Goal: Task Accomplishment & Management: Manage account settings

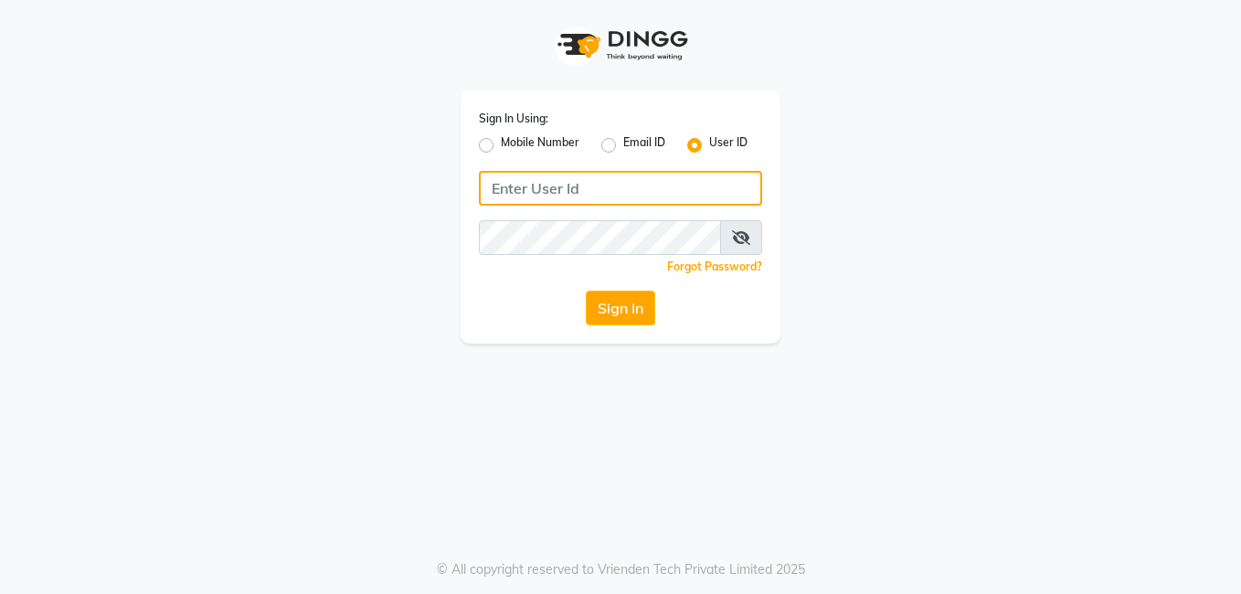
type input "AFFINITYEXPRESS"
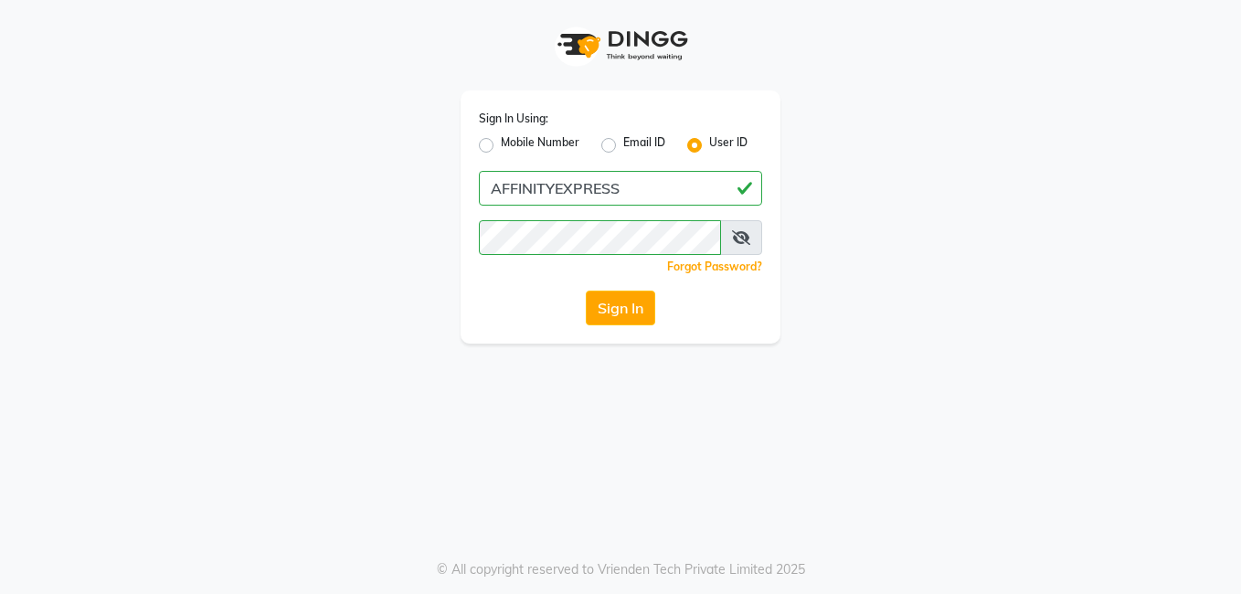
click at [740, 238] on icon at bounding box center [741, 237] width 18 height 15
click at [624, 320] on button "Sign In" at bounding box center [620, 308] width 69 height 35
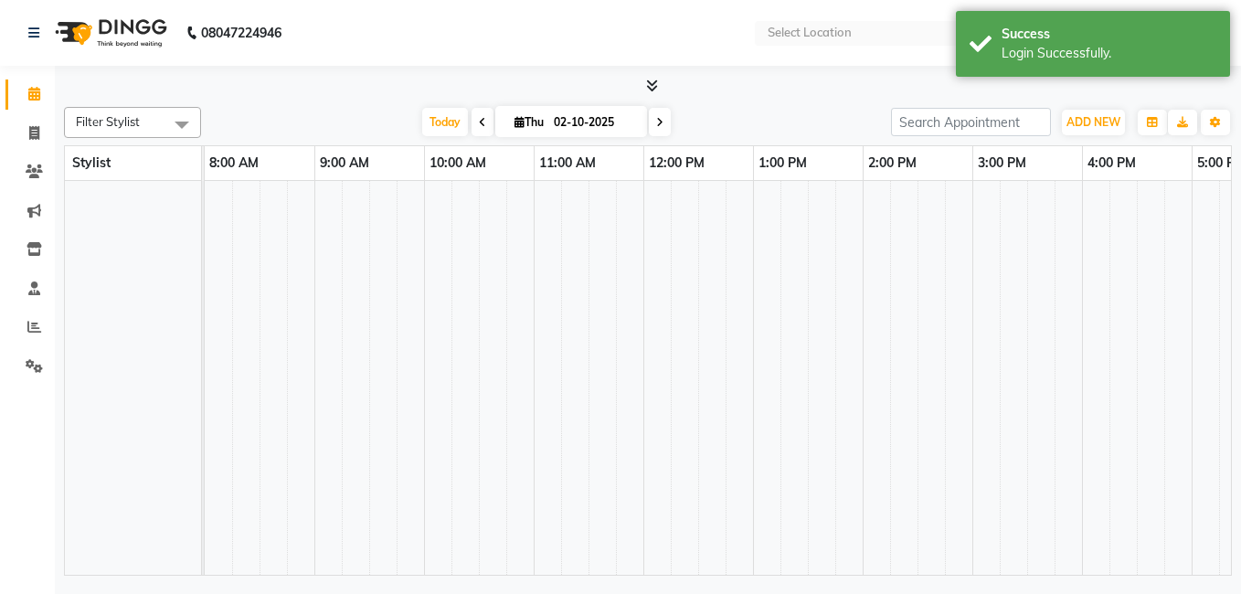
select select "en"
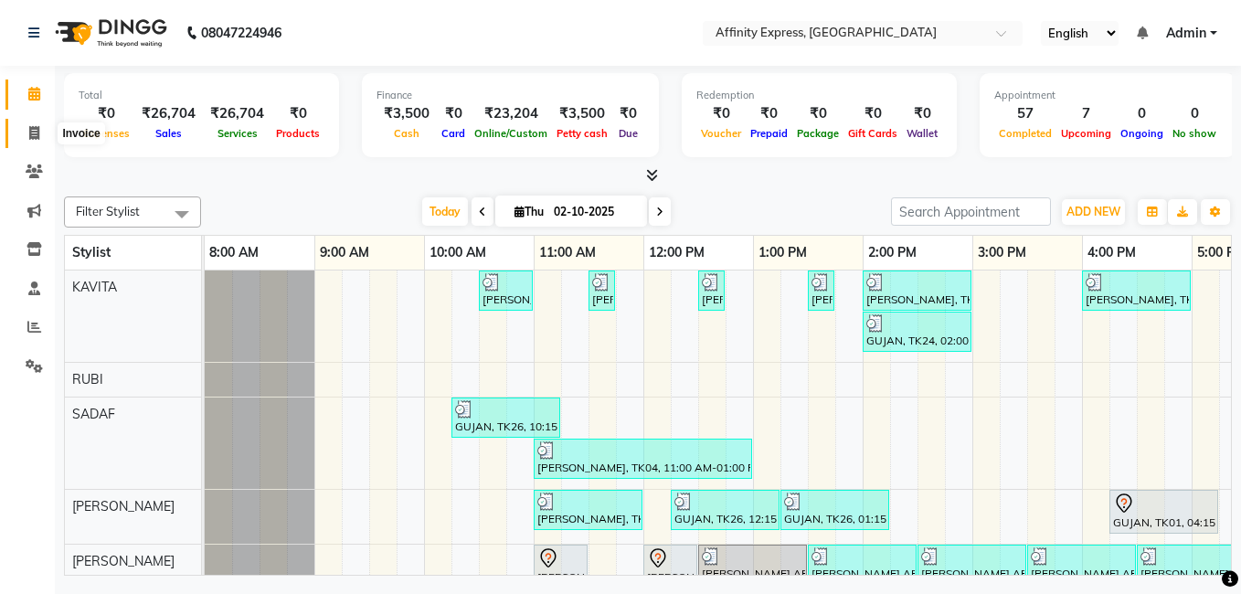
click at [32, 134] on icon at bounding box center [34, 133] width 10 height 14
select select "service"
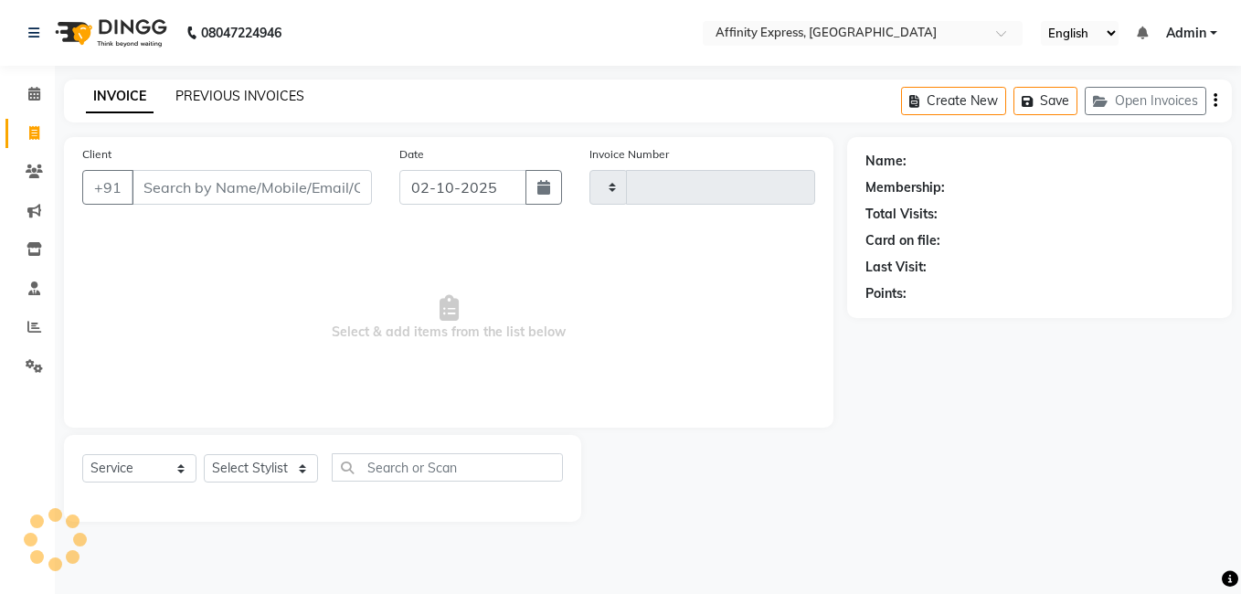
click at [221, 94] on link "PREVIOUS INVOICES" at bounding box center [239, 96] width 129 height 16
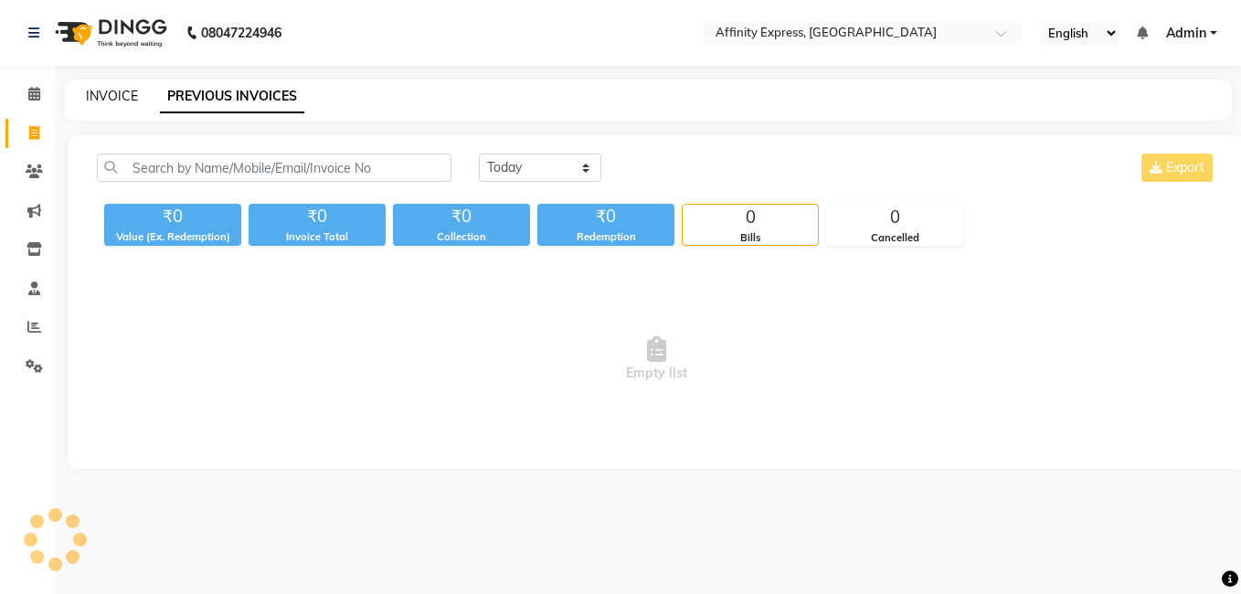
click at [104, 100] on link "INVOICE" at bounding box center [112, 96] width 52 height 16
select select "service"
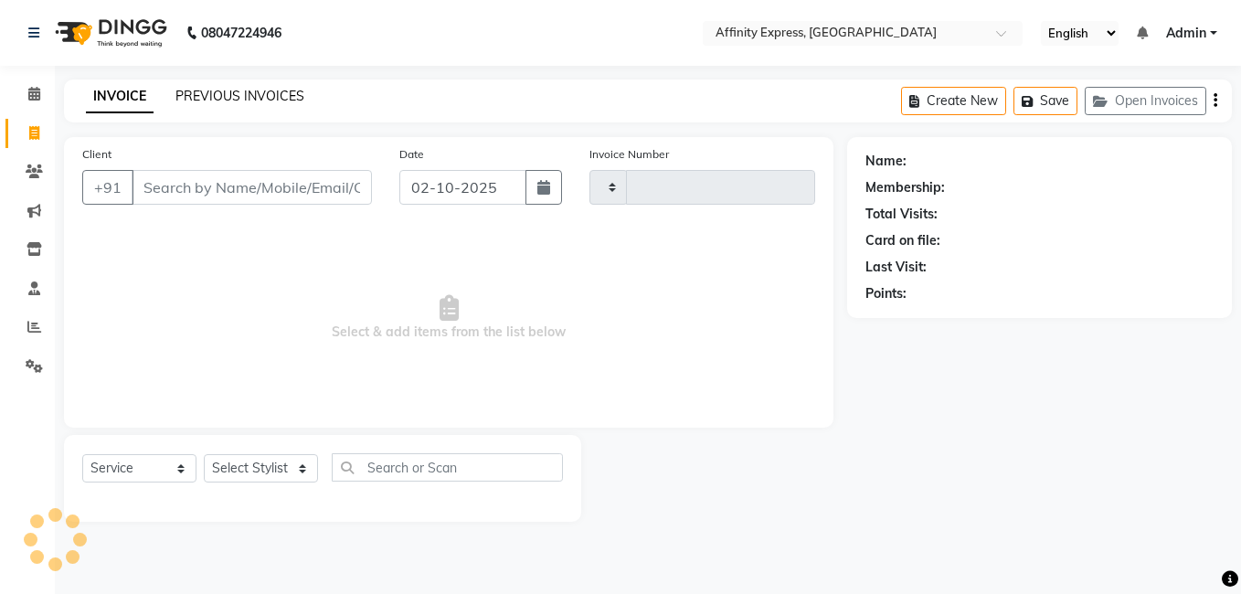
click at [207, 93] on link "PREVIOUS INVOICES" at bounding box center [239, 96] width 129 height 16
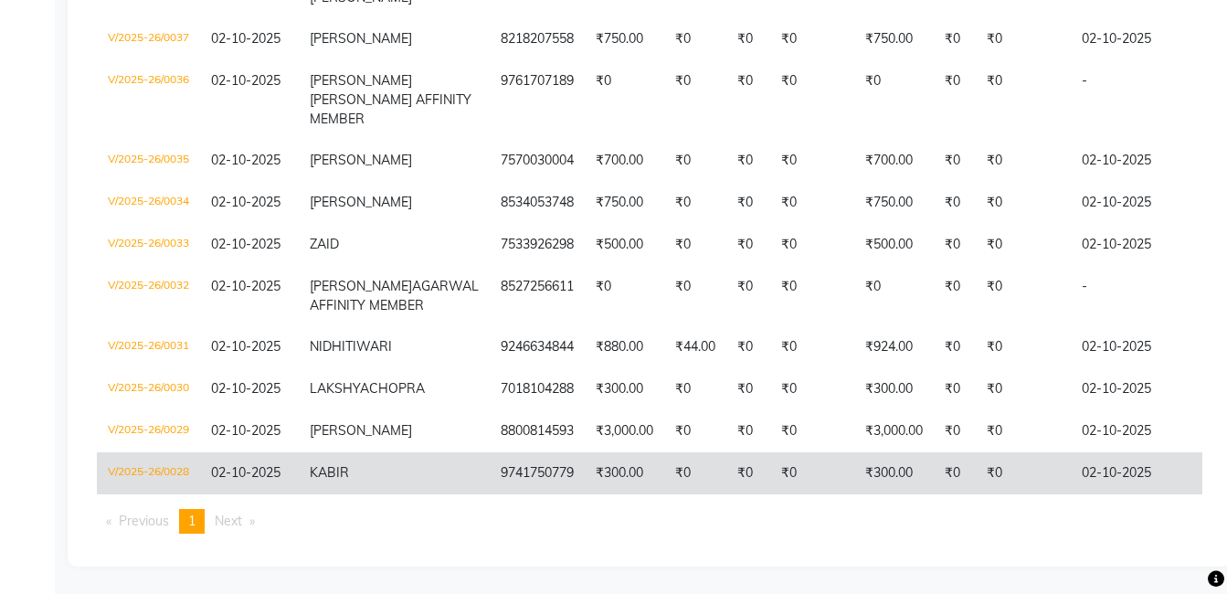
click at [186, 459] on td "V/2025-26/0028" at bounding box center [148, 473] width 103 height 42
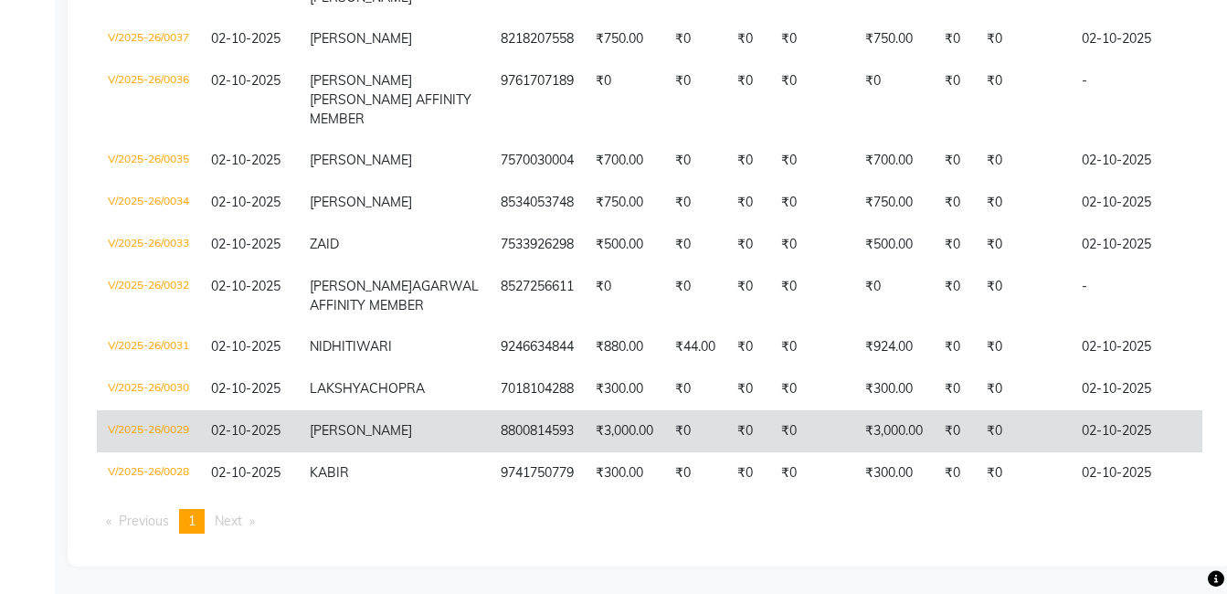
click at [324, 422] on span "SANGEETA" at bounding box center [361, 430] width 102 height 16
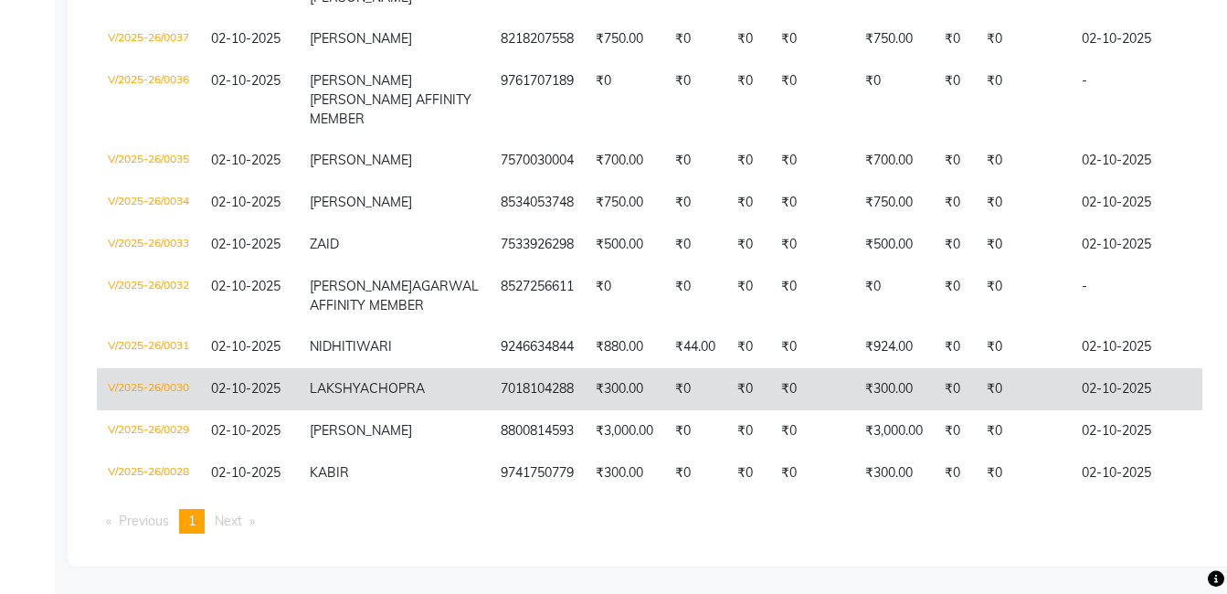
click at [380, 380] on td "LAKSHYA CHOPRA" at bounding box center [394, 389] width 191 height 42
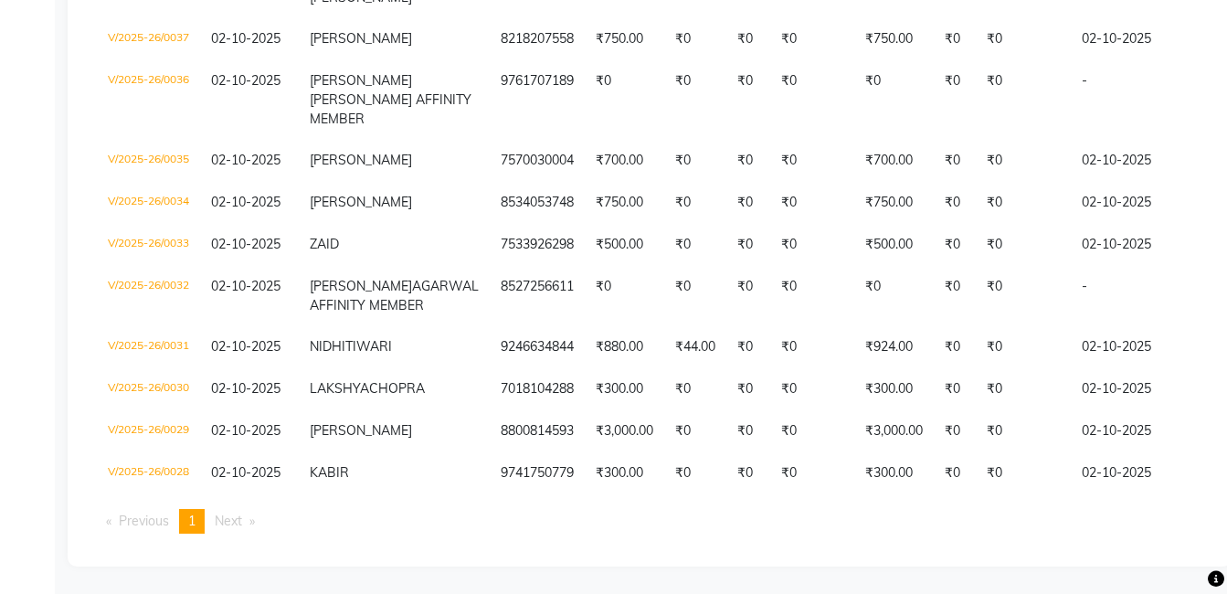
scroll to position [718, 0]
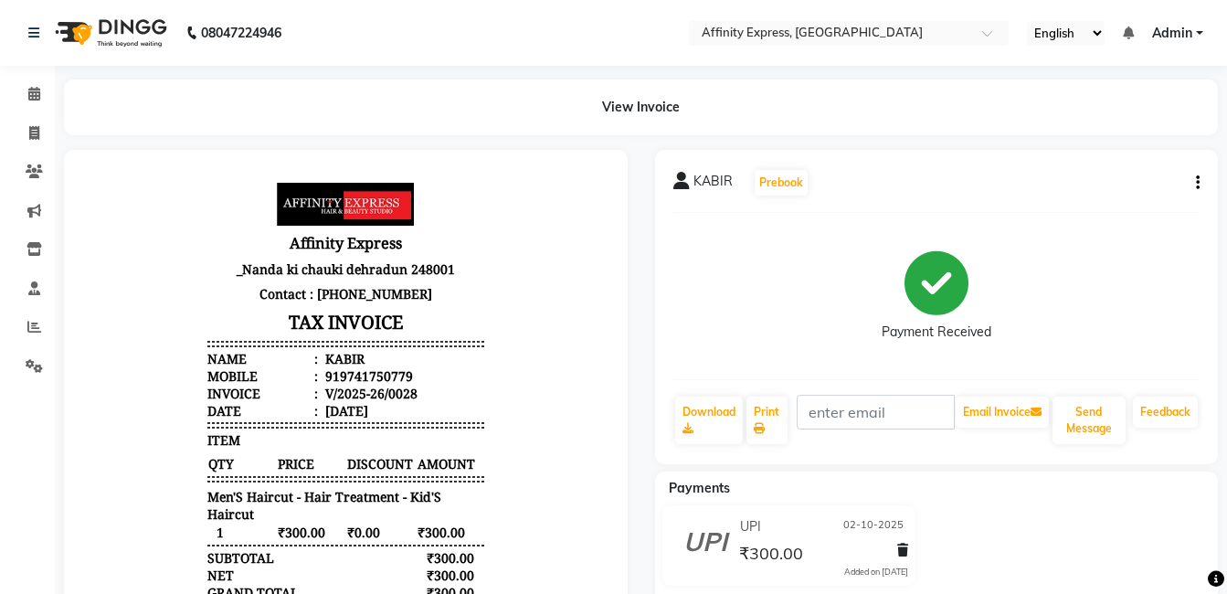
click at [1201, 181] on div "KABIR Prebook Payment Received Download Print Email Invoice Send Message Feedba…" at bounding box center [937, 307] width 564 height 314
click at [1200, 186] on div "KABIR Prebook Payment Received Download Print Email Invoice Send Message Feedba…" at bounding box center [937, 307] width 564 height 314
click at [1195, 186] on button "button" at bounding box center [1194, 183] width 11 height 19
click at [1150, 161] on div "Cancel Invoice" at bounding box center [1123, 160] width 91 height 23
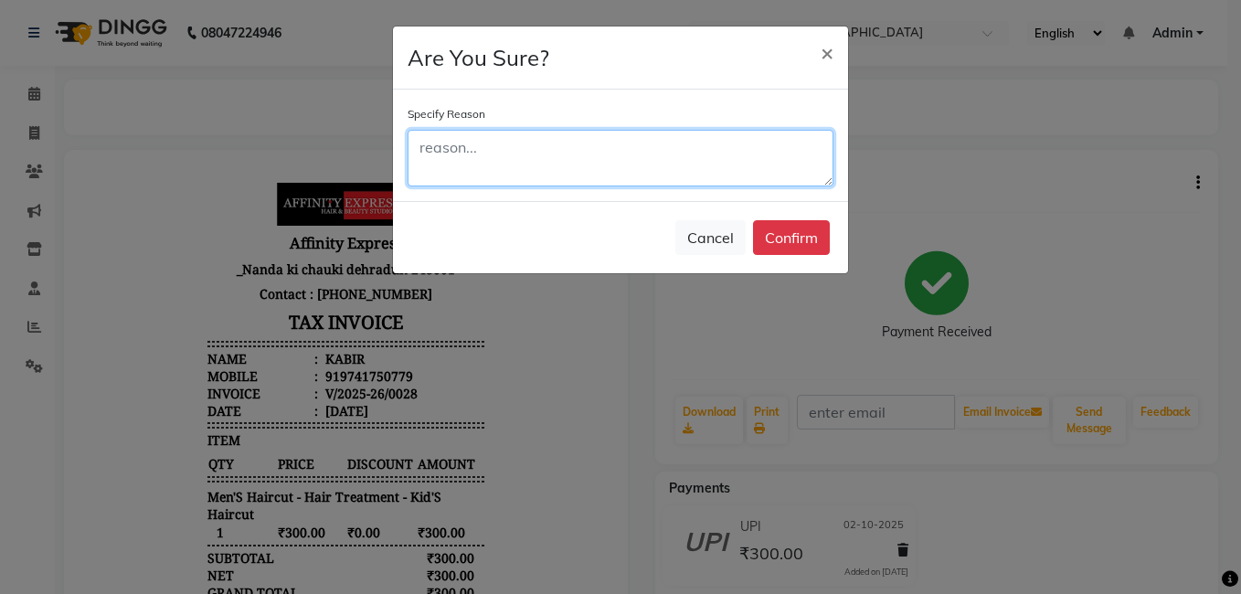
click at [616, 164] on textarea at bounding box center [621, 158] width 426 height 57
type textarea "wrongly punched"
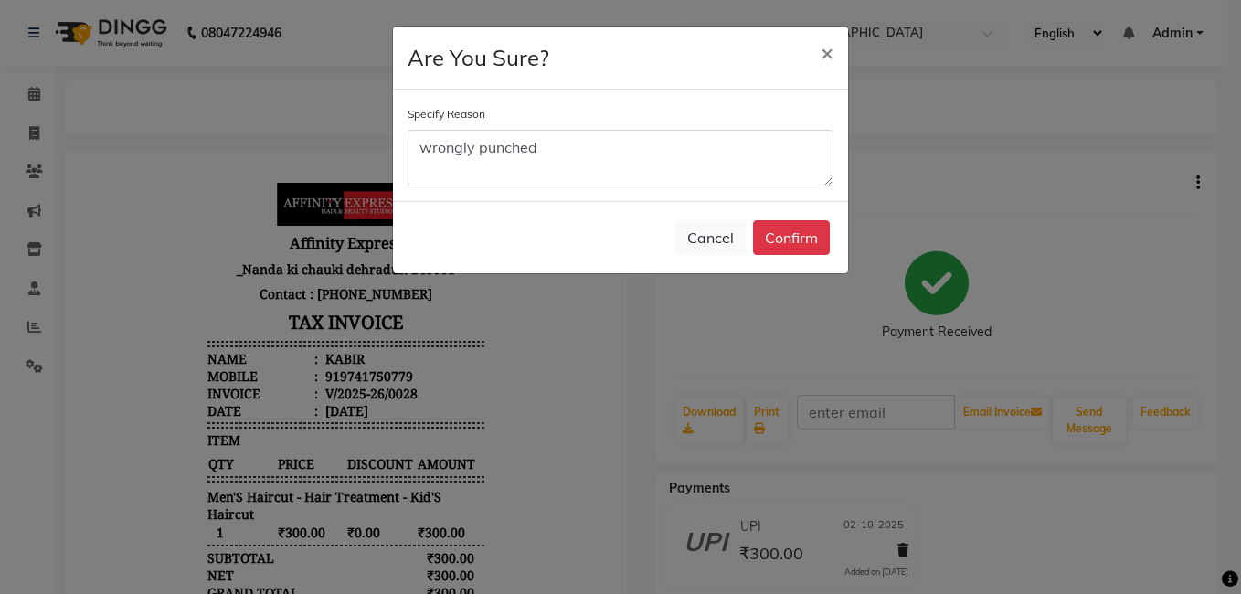
click at [803, 238] on button "Confirm" at bounding box center [791, 237] width 77 height 35
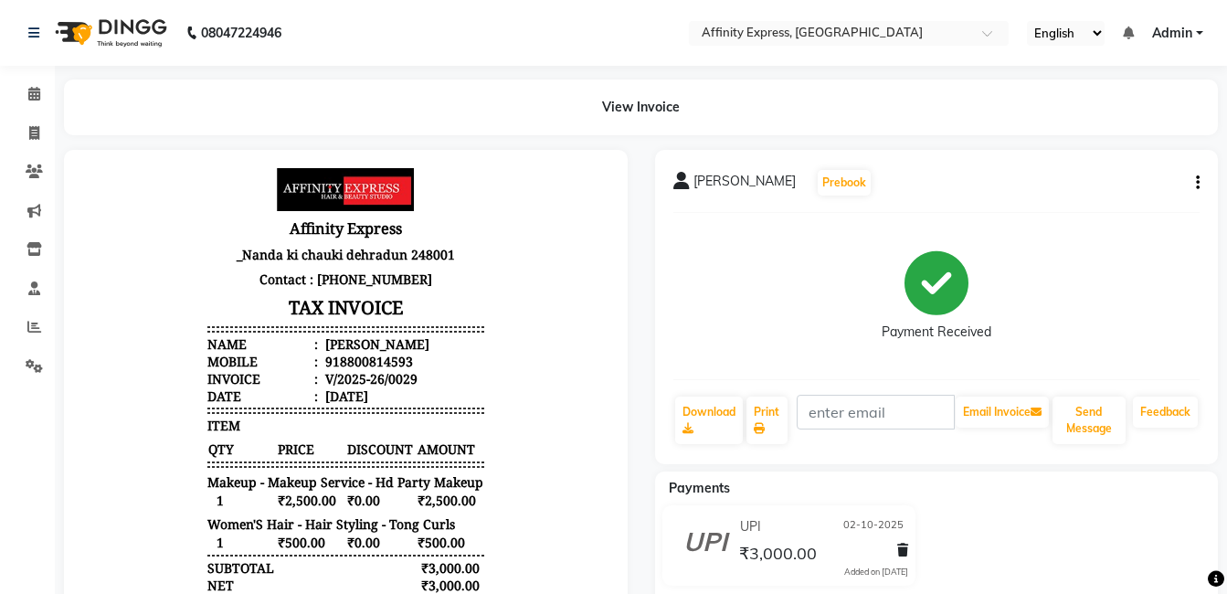
click at [1202, 179] on div "SANGEETA Prebook Payment Received Download Print Email Invoice Send Message Fee…" at bounding box center [937, 307] width 564 height 314
click at [1196, 184] on icon "button" at bounding box center [1198, 183] width 4 height 1
click at [1145, 172] on div "Edit Invoice" at bounding box center [1123, 183] width 91 height 23
select select "service"
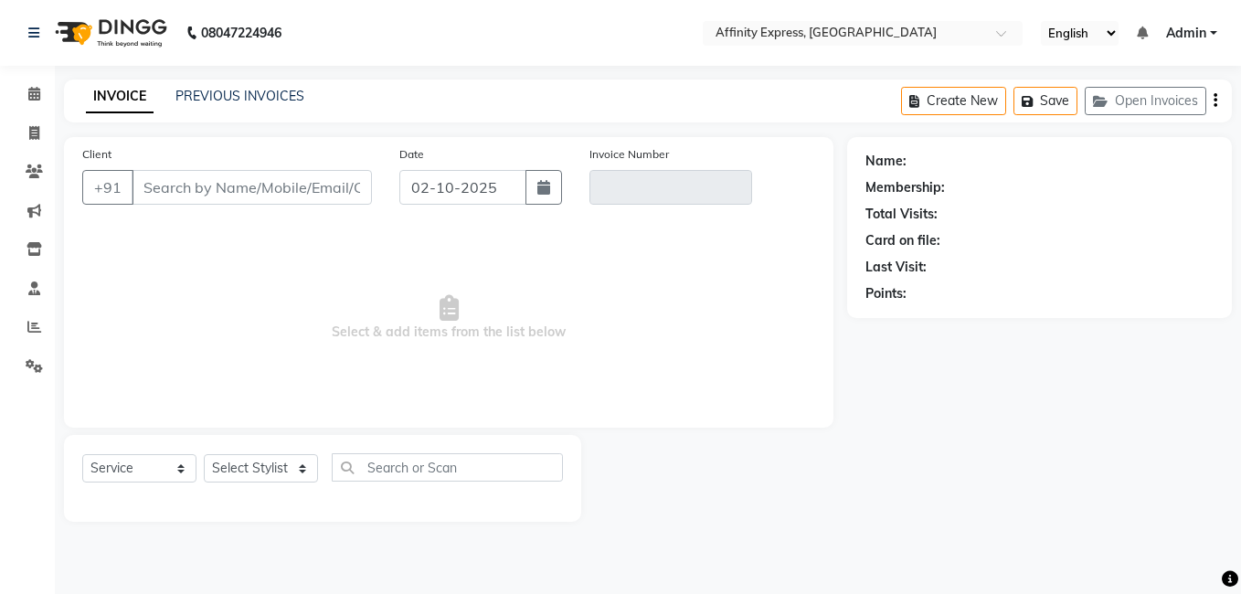
type input "8800814593"
type input "V/2025-26/0029"
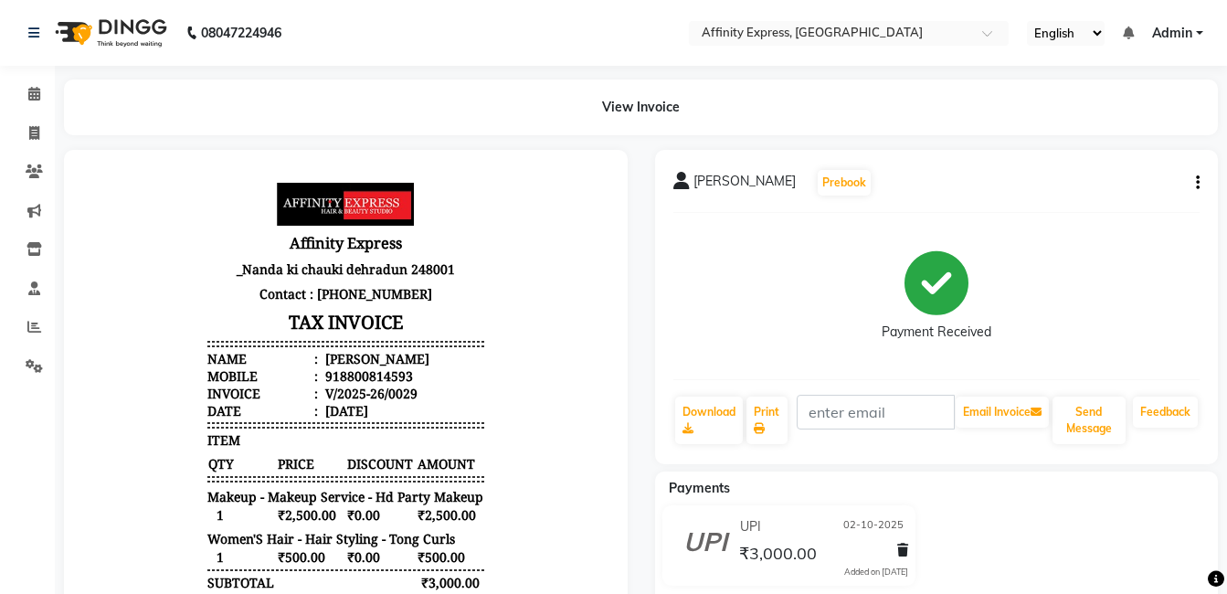
click at [1196, 183] on icon "button" at bounding box center [1198, 183] width 4 height 1
click at [1137, 165] on div "Cancel Invoice" at bounding box center [1123, 160] width 91 height 23
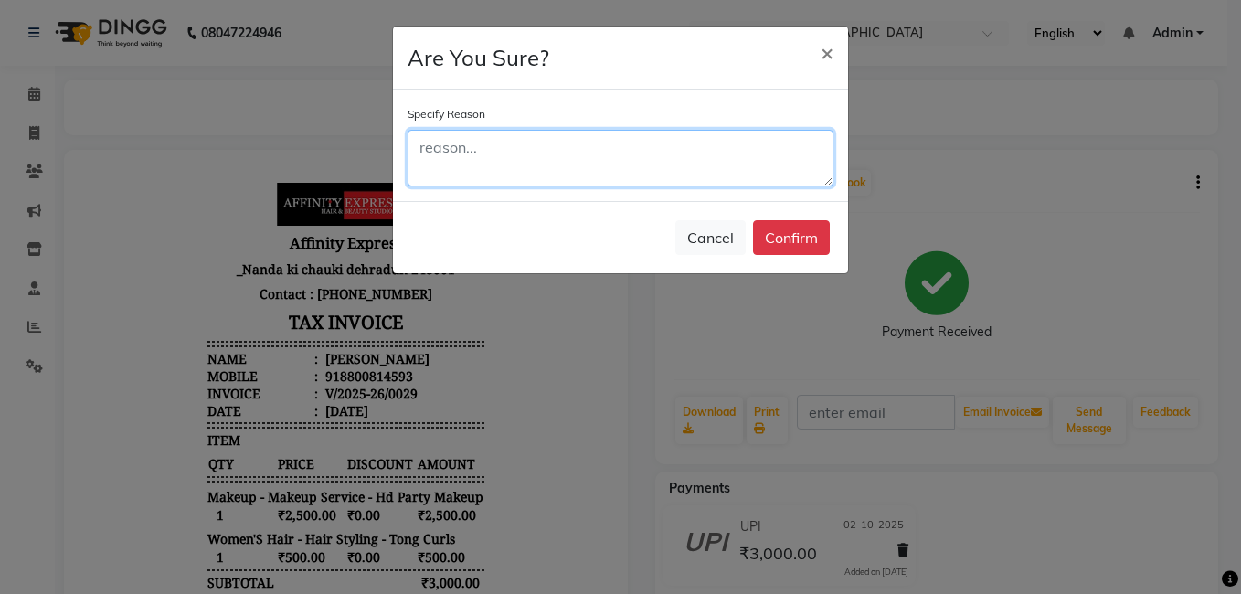
click at [508, 155] on textarea at bounding box center [621, 158] width 426 height 57
type textarea "wrong service"
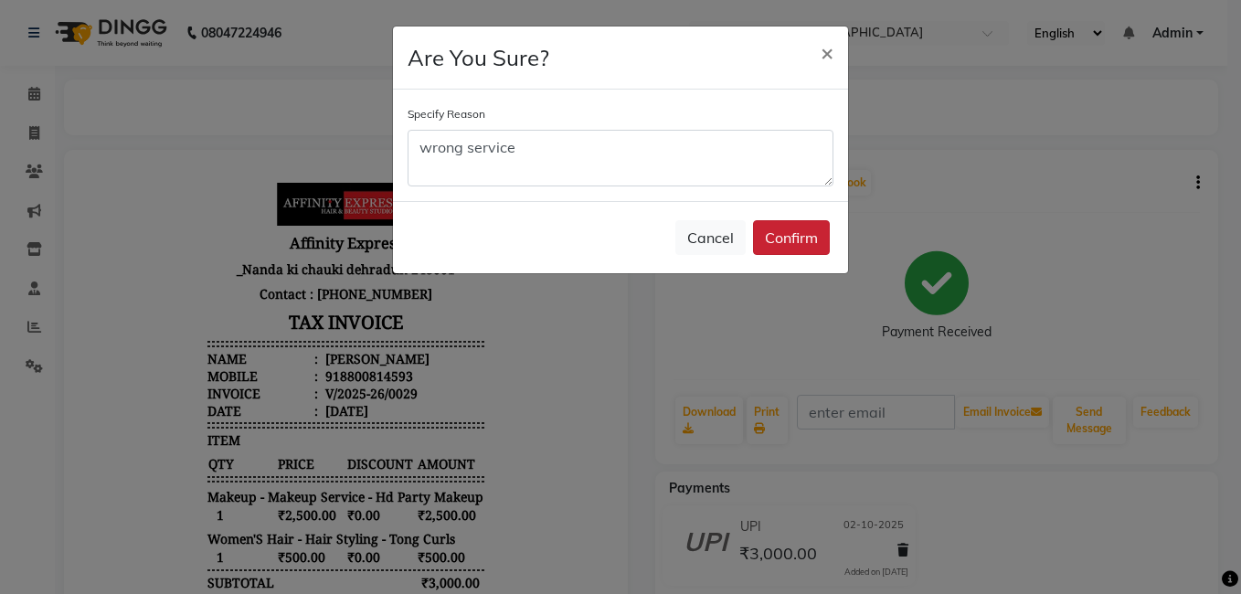
click at [812, 231] on button "Confirm" at bounding box center [791, 237] width 77 height 35
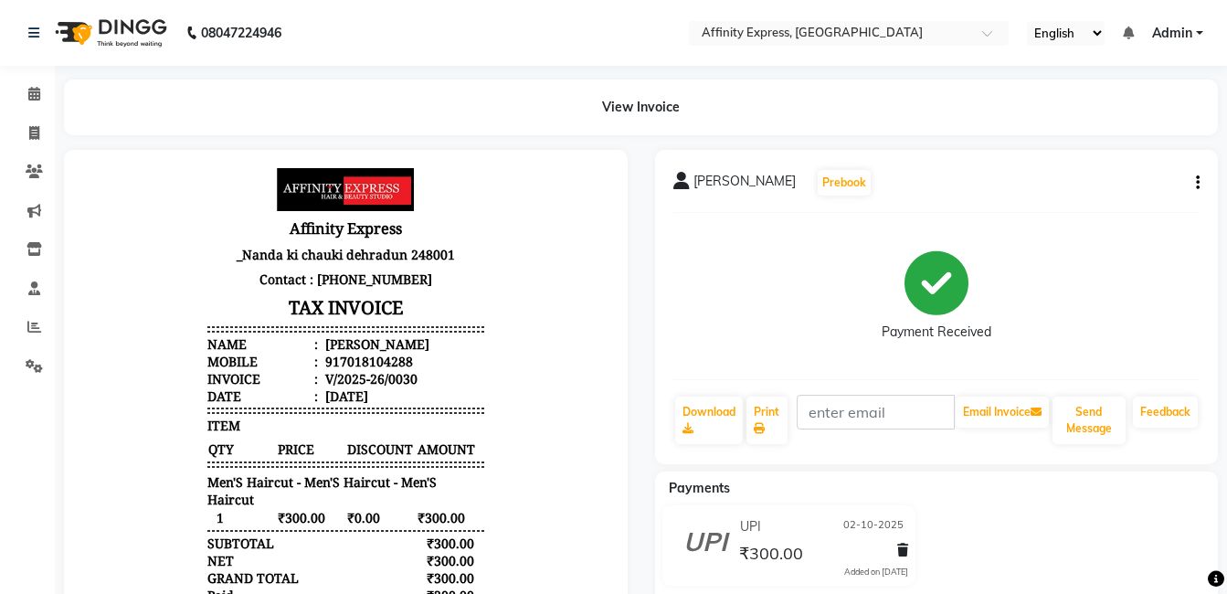
click at [1191, 175] on button "button" at bounding box center [1194, 183] width 11 height 19
click at [1149, 157] on div "Cancel Invoice" at bounding box center [1123, 160] width 91 height 23
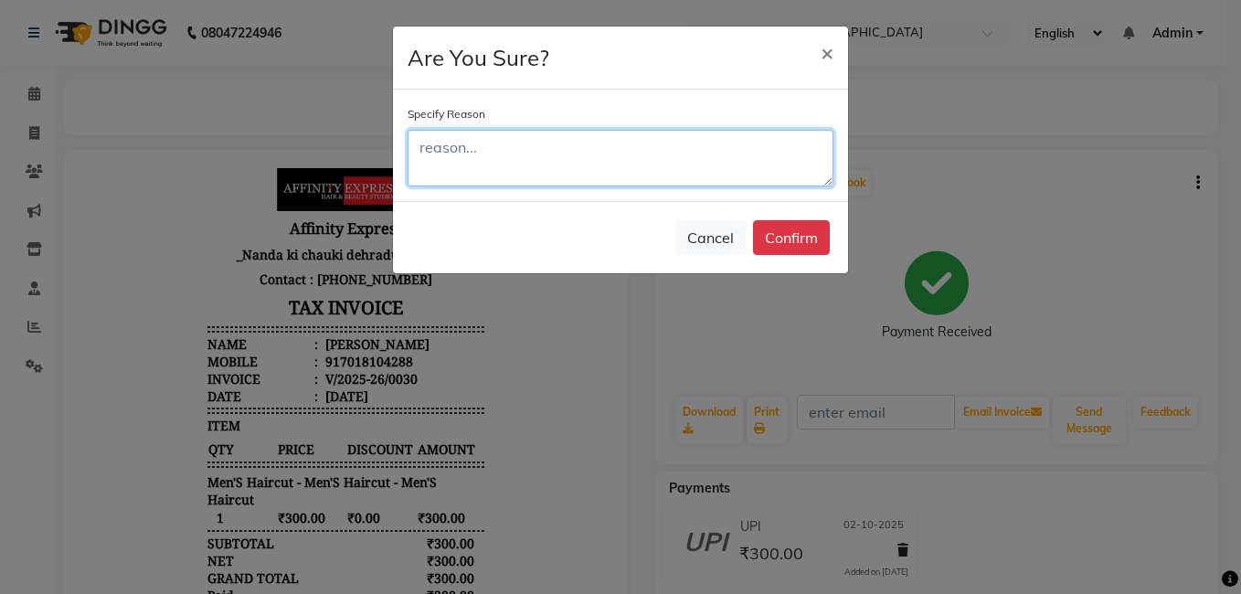
click at [582, 141] on textarea at bounding box center [621, 158] width 426 height 57
type textarea "d"
type textarea "wrong entry"
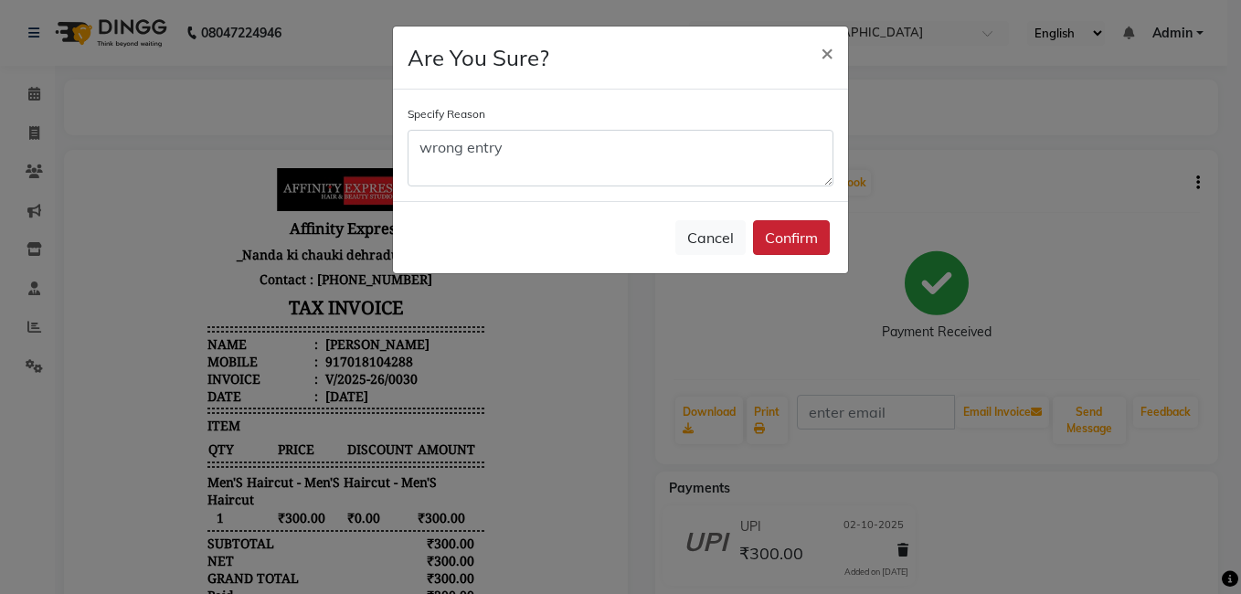
click at [816, 234] on button "Confirm" at bounding box center [791, 237] width 77 height 35
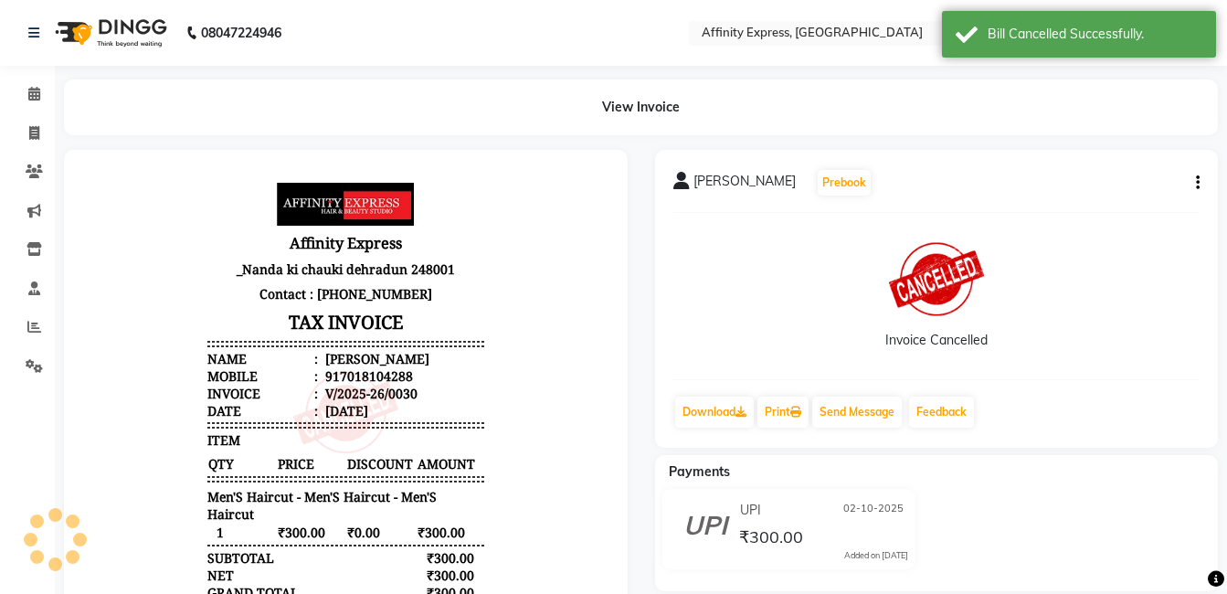
scroll to position [15, 0]
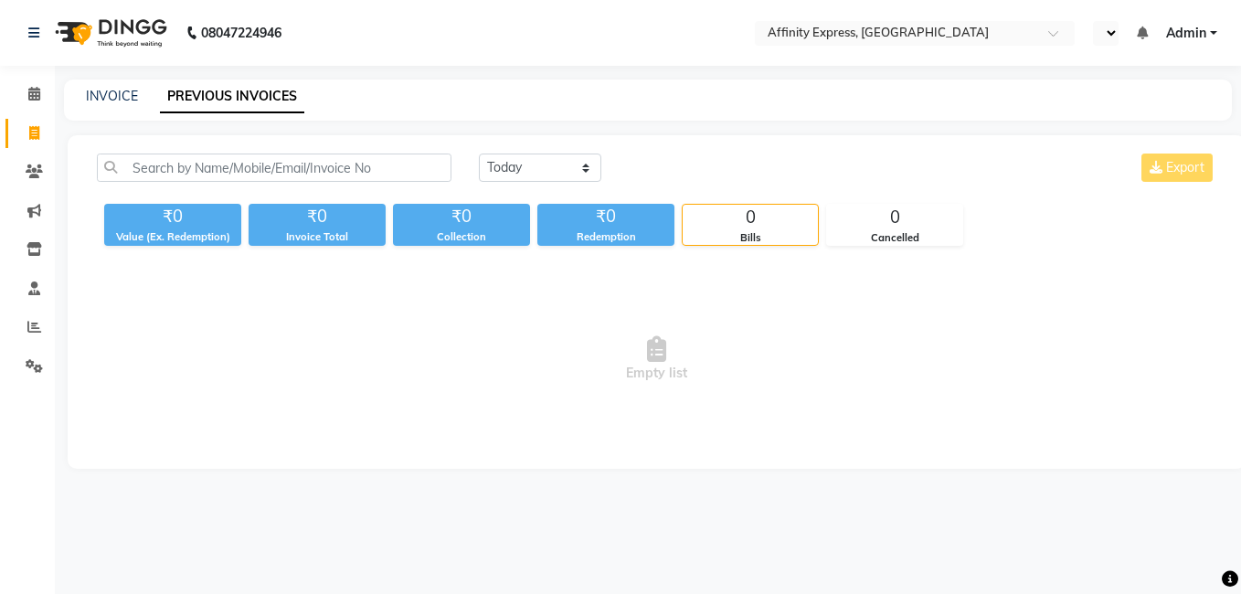
select select "en"
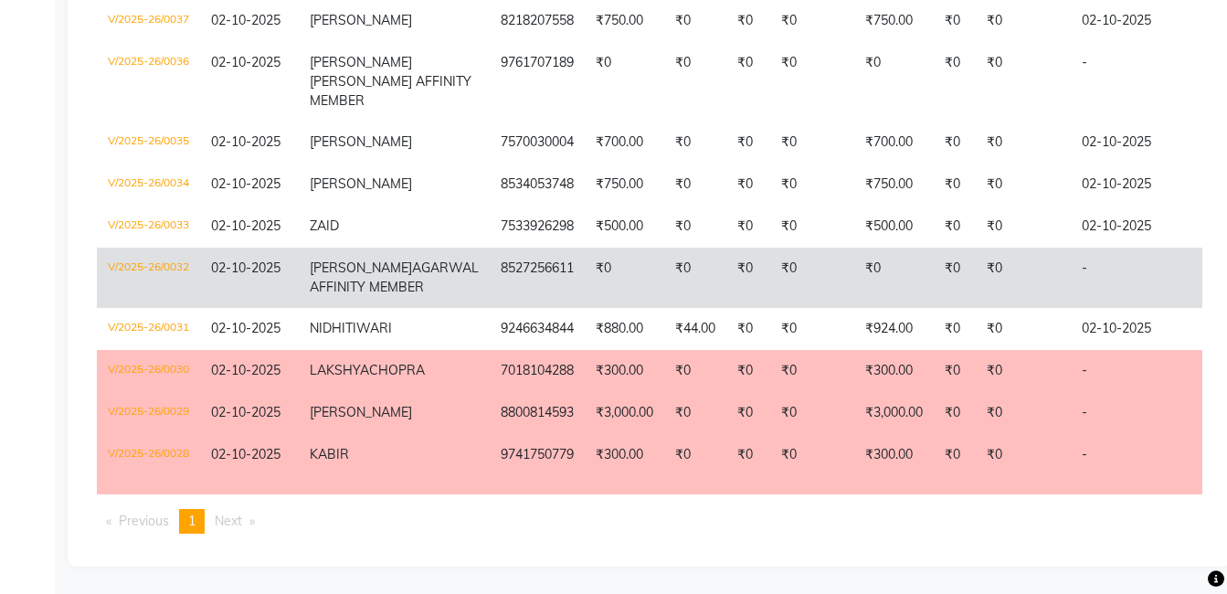
click at [770, 308] on td "₹0" at bounding box center [812, 278] width 84 height 60
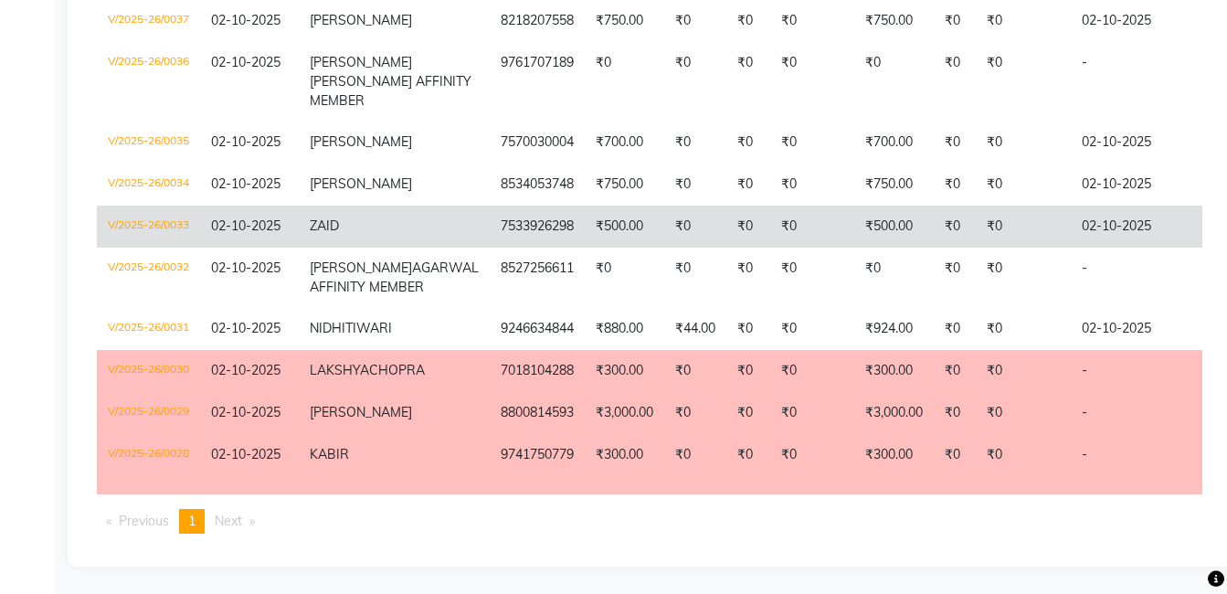
click at [279, 248] on td "02-10-2025" at bounding box center [249, 227] width 99 height 42
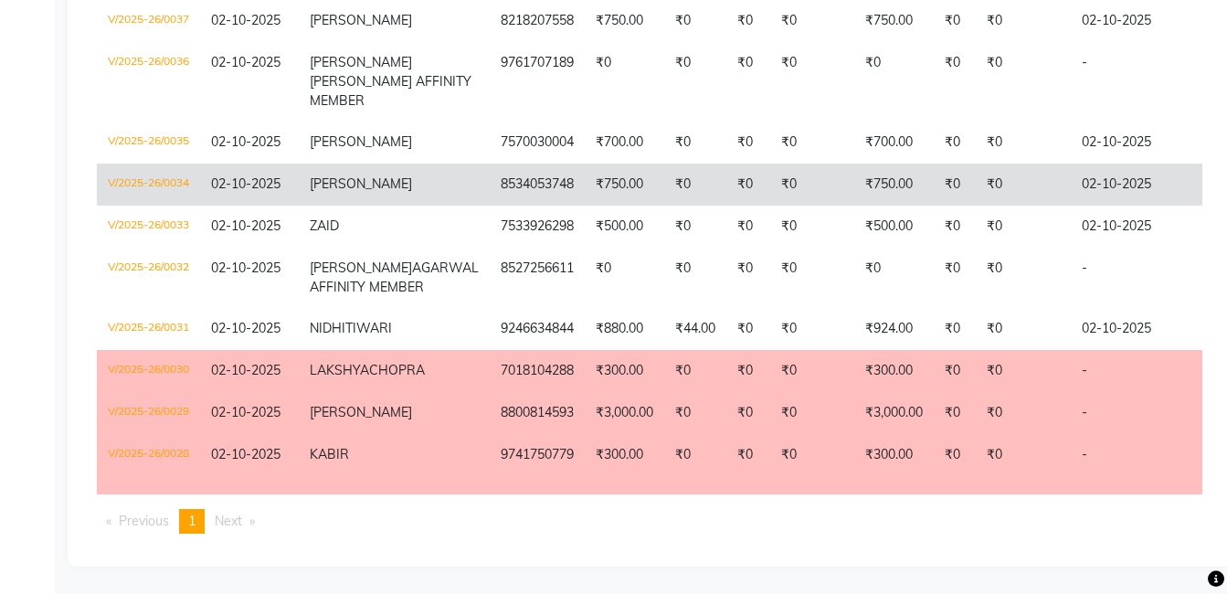
click at [282, 206] on td "02-10-2025" at bounding box center [249, 185] width 99 height 42
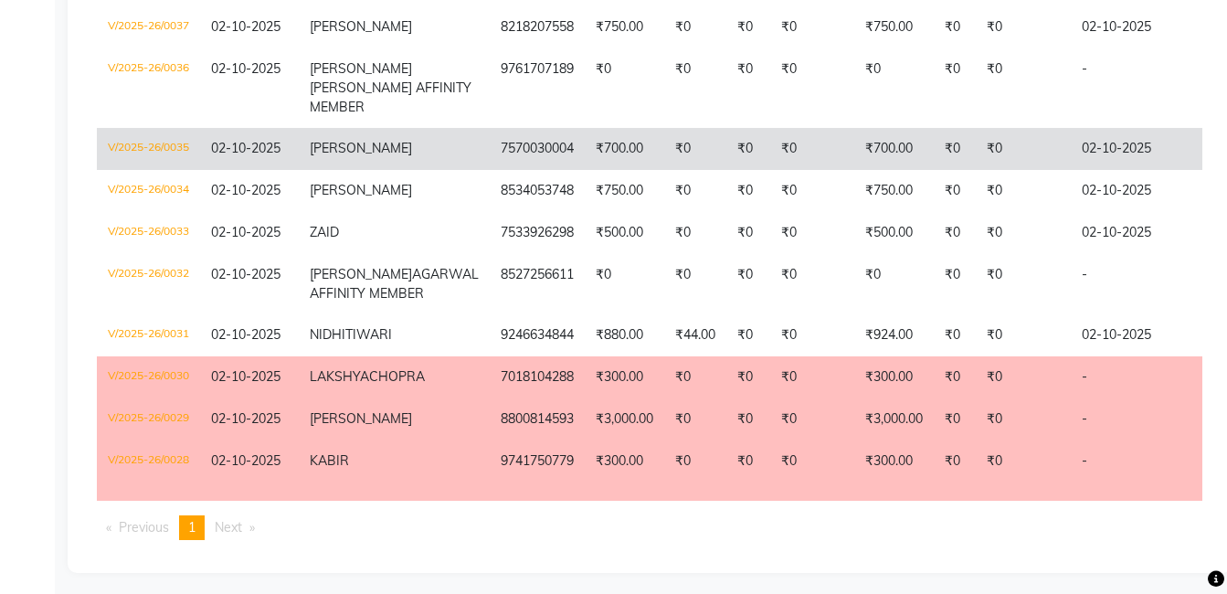
click at [354, 170] on td "TANUJ" at bounding box center [394, 149] width 191 height 42
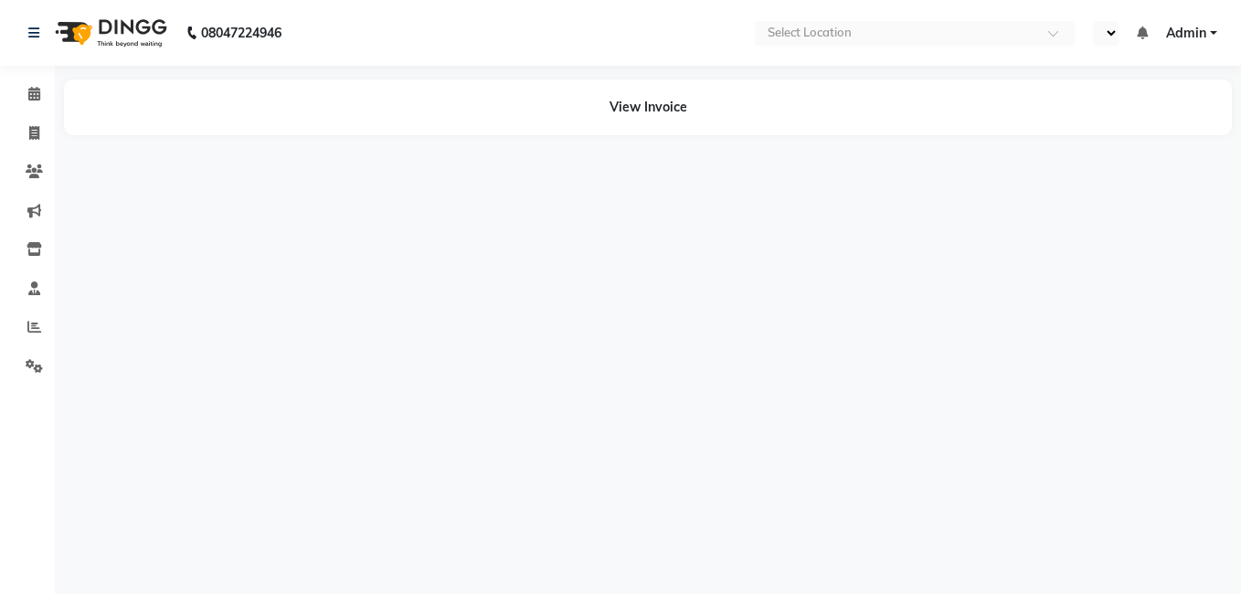
select select "en"
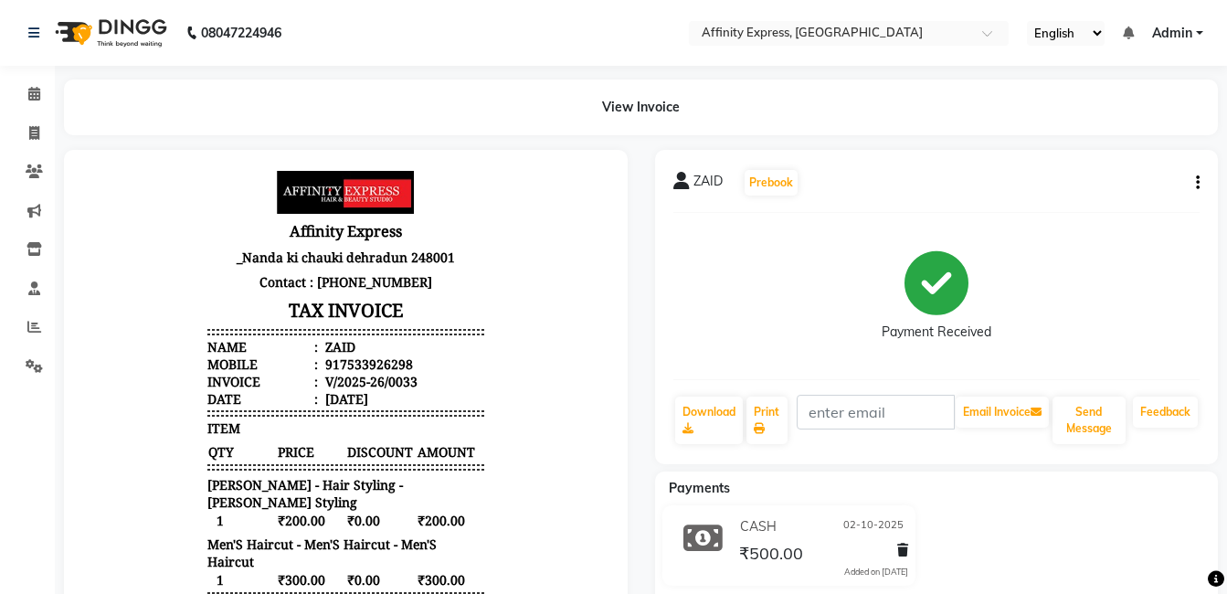
scroll to position [15, 0]
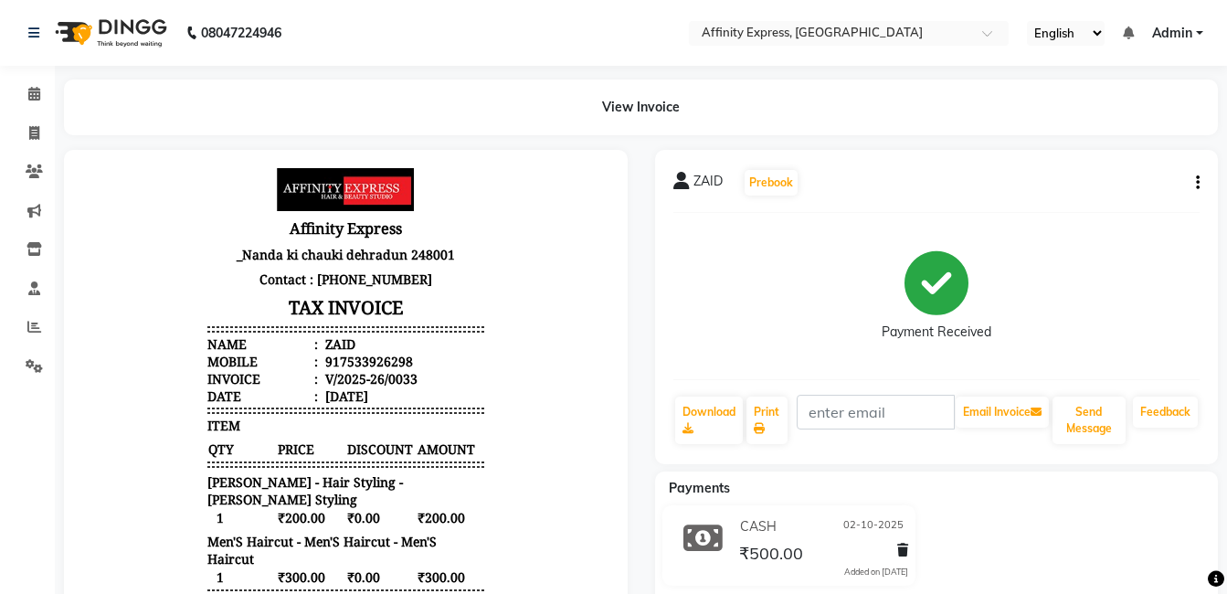
click at [1202, 174] on div "ZAID Prebook Payment Received Download Print Email Invoice Send Message Feedback" at bounding box center [937, 307] width 564 height 314
click at [1196, 183] on icon "button" at bounding box center [1198, 183] width 4 height 1
click at [1158, 167] on div "Cancel Invoice" at bounding box center [1123, 160] width 91 height 23
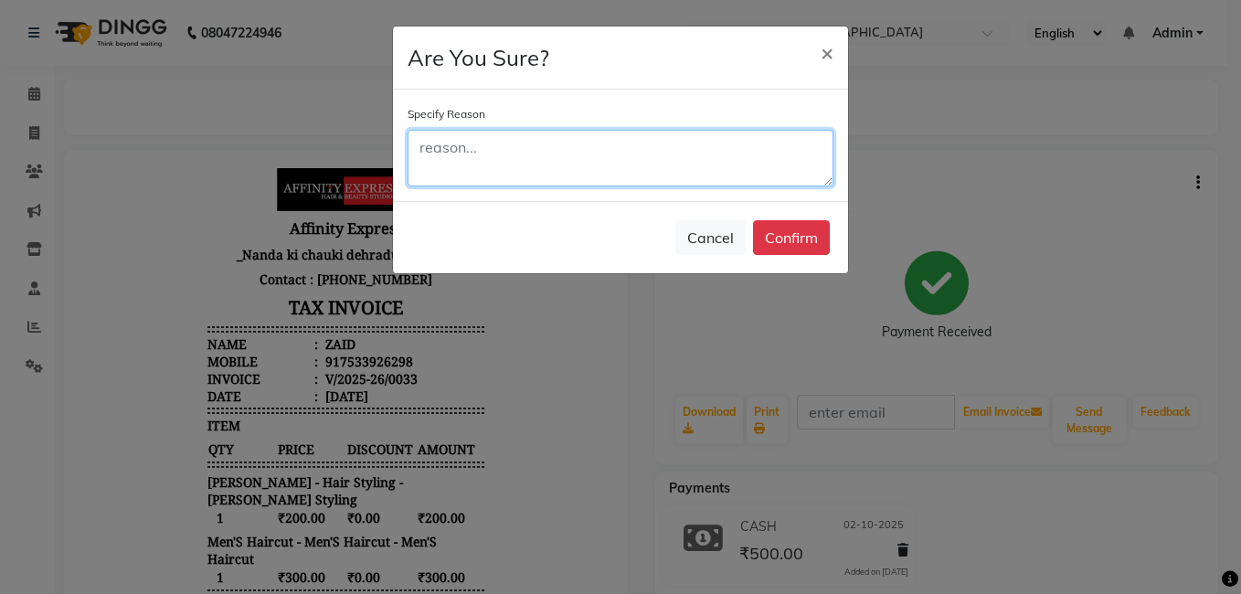
click at [490, 155] on textarea at bounding box center [621, 158] width 426 height 57
click at [582, 148] on textarea "wrong services punchd" at bounding box center [621, 158] width 426 height 57
type textarea "wrong services punched"
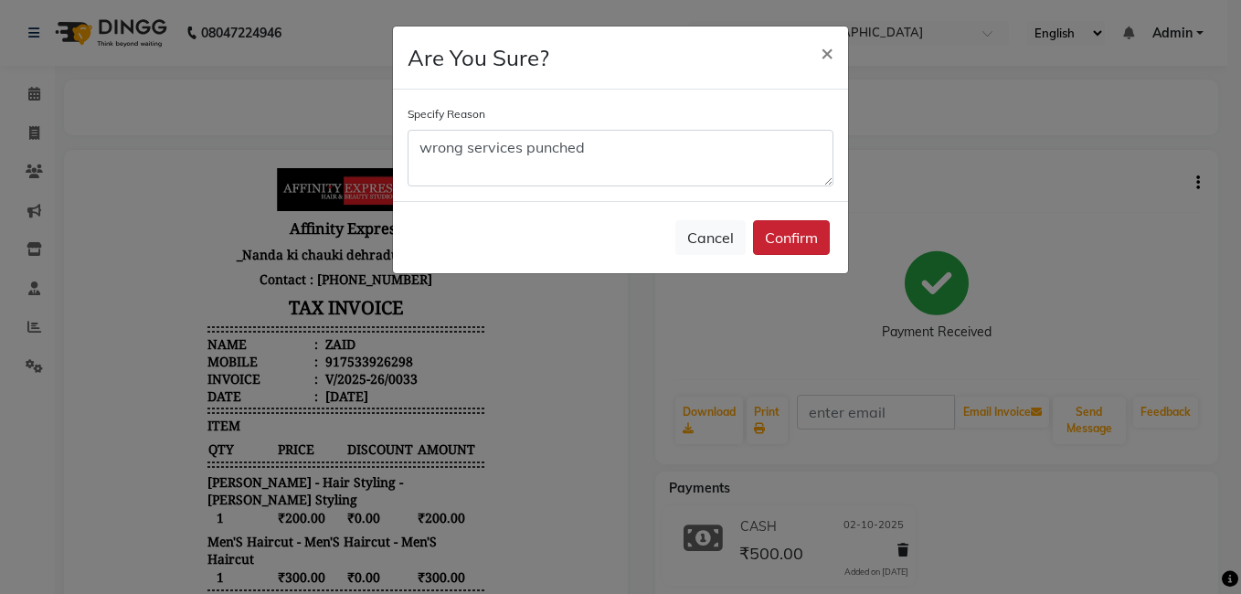
click at [798, 225] on button "Confirm" at bounding box center [791, 237] width 77 height 35
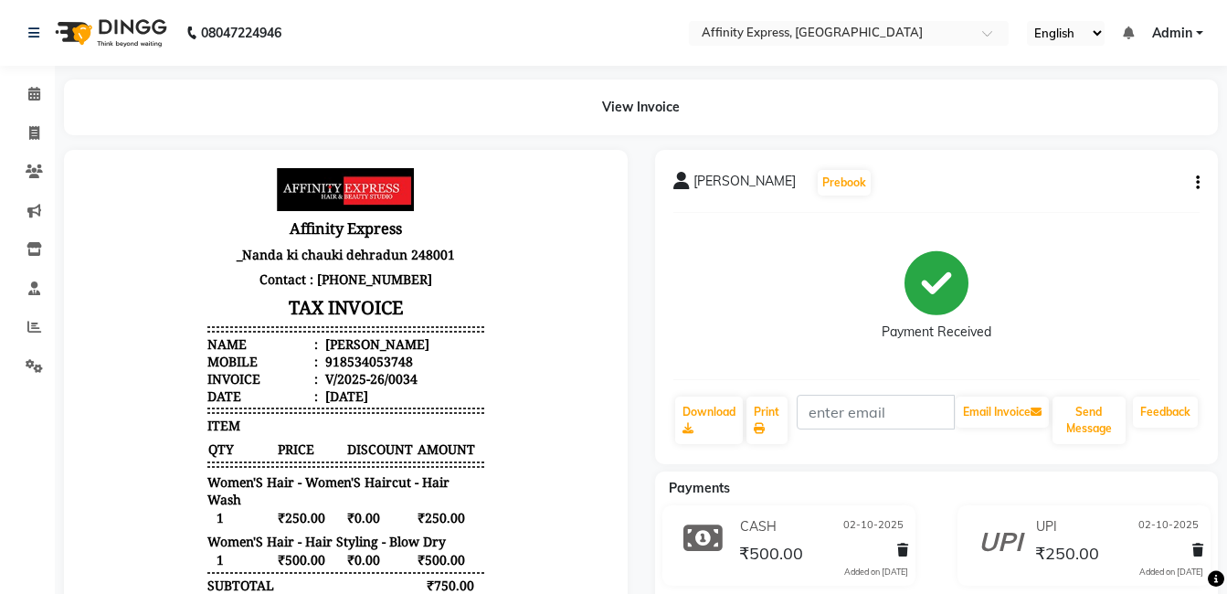
click at [1195, 185] on button "button" at bounding box center [1194, 183] width 11 height 19
click at [1140, 152] on div "Cancel Invoice" at bounding box center [1123, 160] width 91 height 23
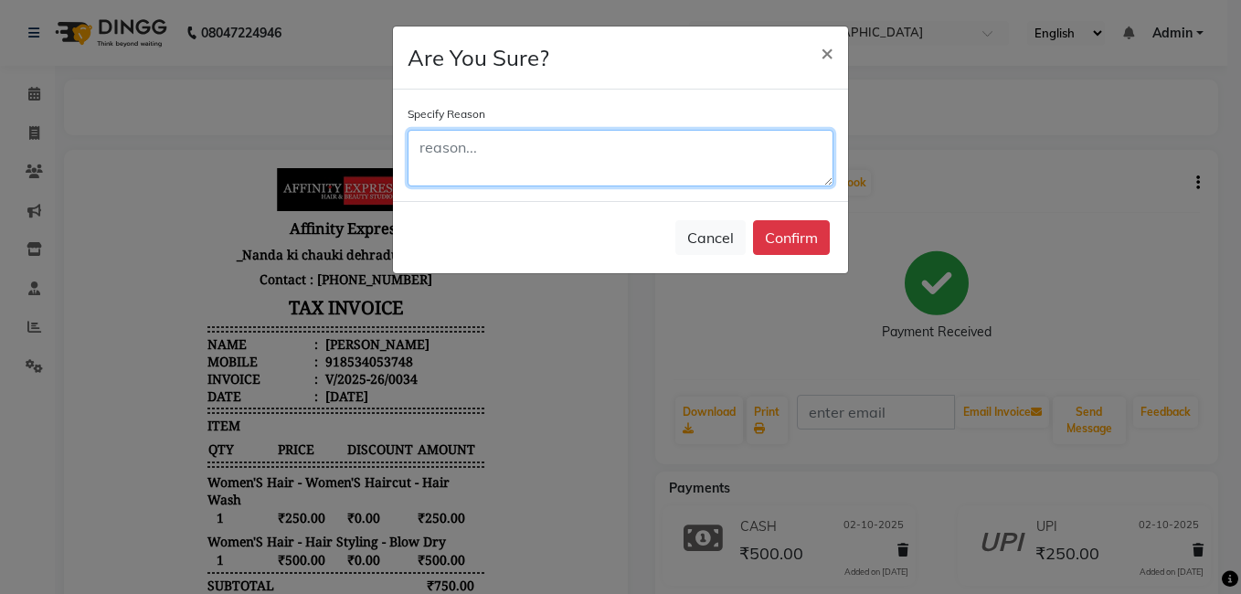
click at [600, 147] on textarea at bounding box center [621, 158] width 426 height 57
type textarea "w"
type textarea "test bill"
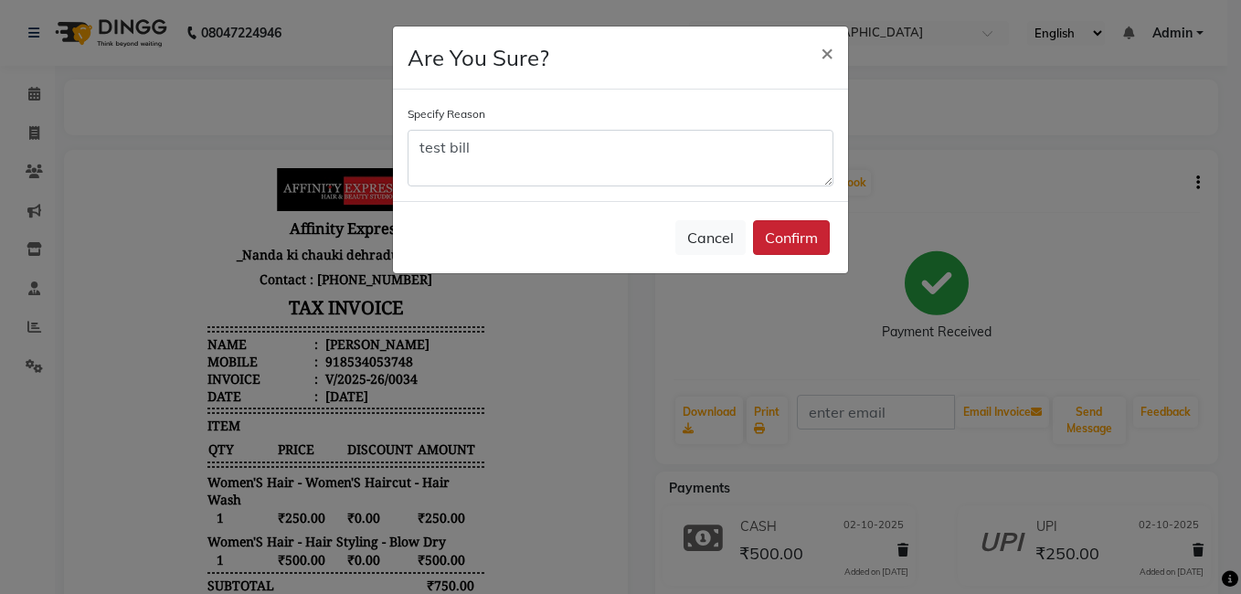
click at [814, 221] on button "Confirm" at bounding box center [791, 237] width 77 height 35
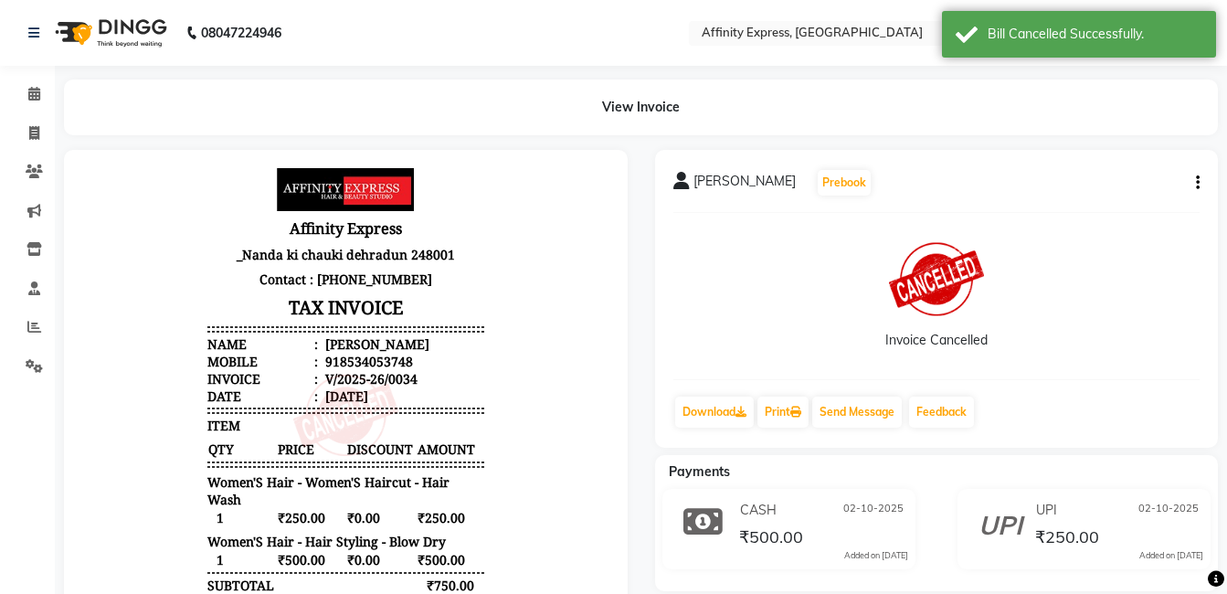
scroll to position [15, 0]
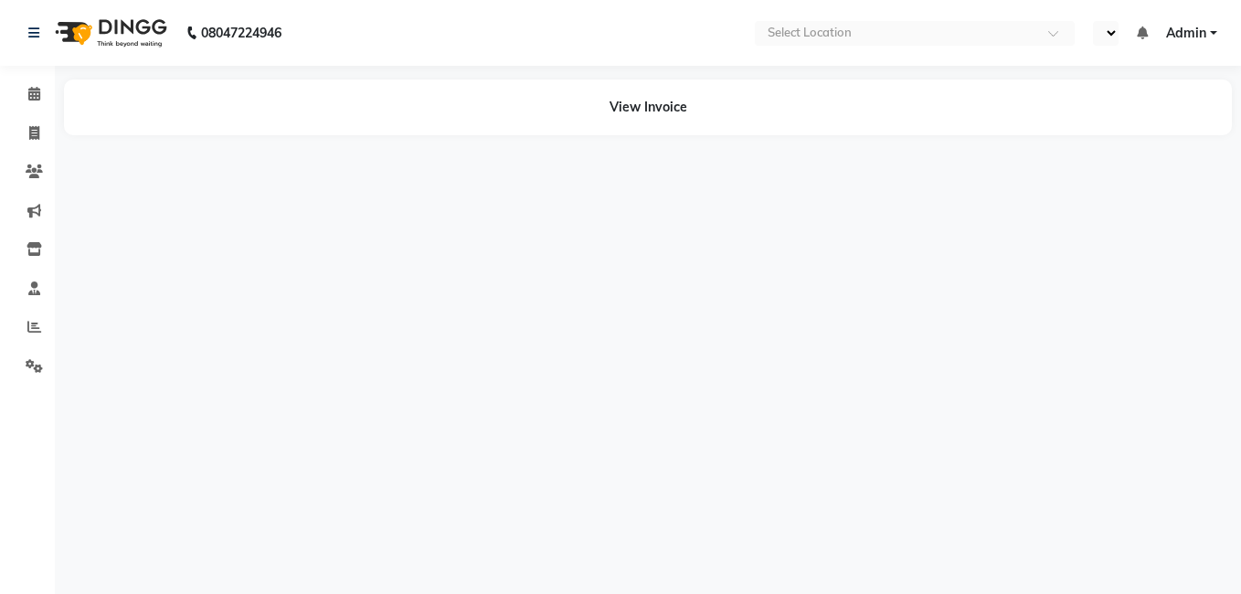
select select "en"
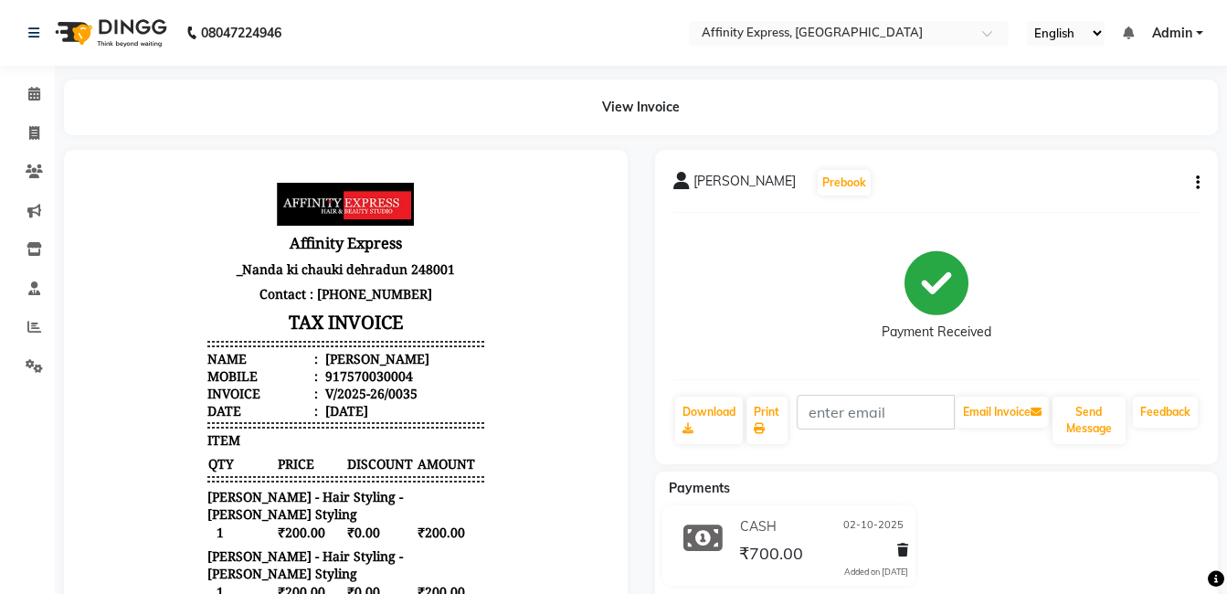
click at [1194, 179] on button "button" at bounding box center [1194, 183] width 11 height 19
click at [1128, 165] on div "Cancel Invoice" at bounding box center [1123, 160] width 91 height 23
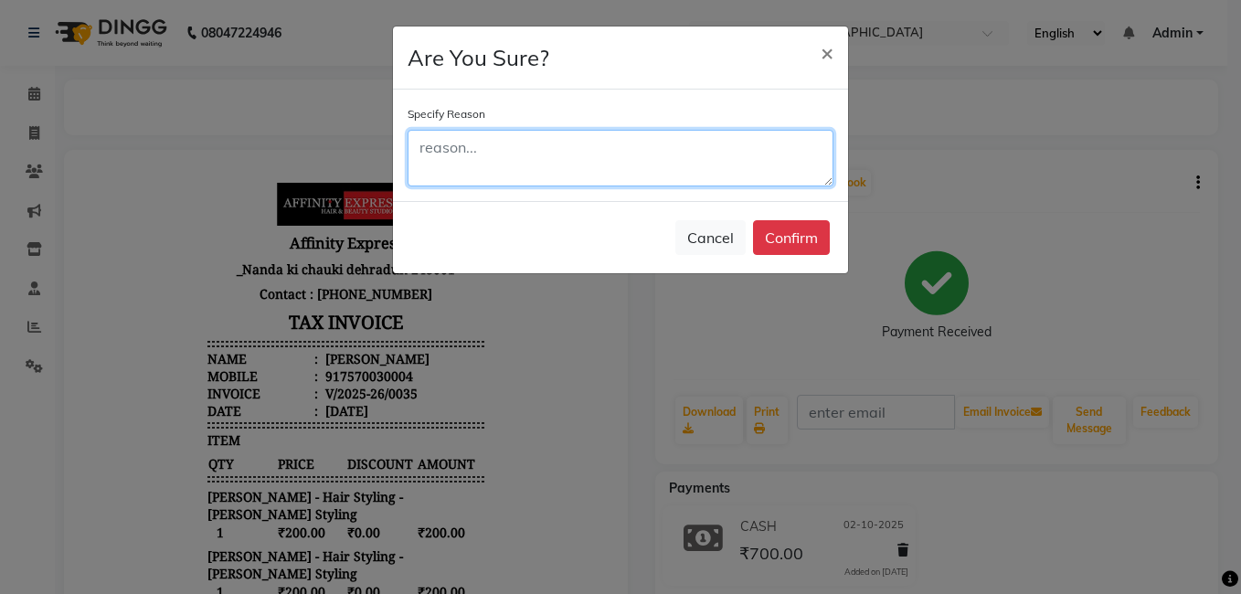
click at [661, 148] on textarea at bounding box center [621, 158] width 426 height 57
type textarea "wrongly punched service"
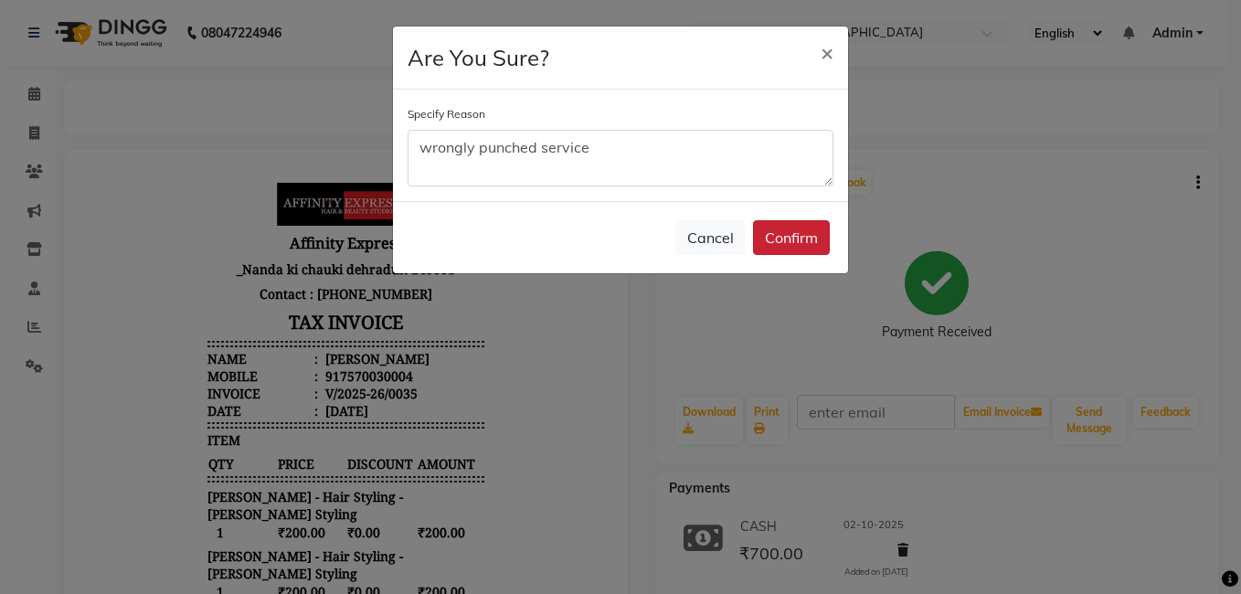
click at [801, 245] on button "Confirm" at bounding box center [791, 237] width 77 height 35
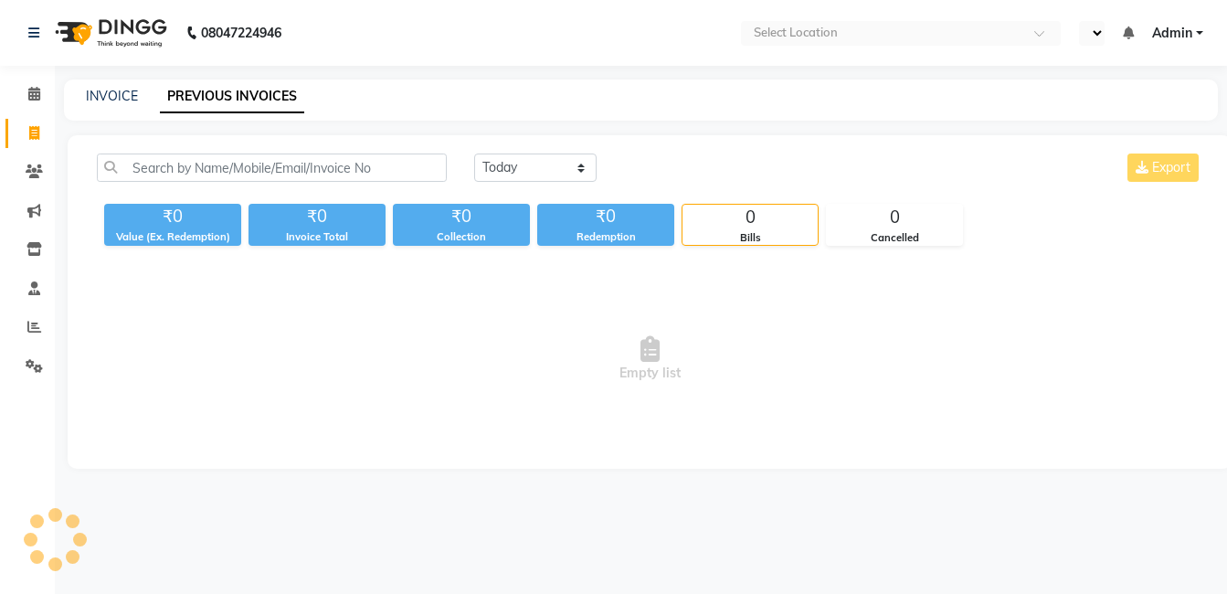
select select "en"
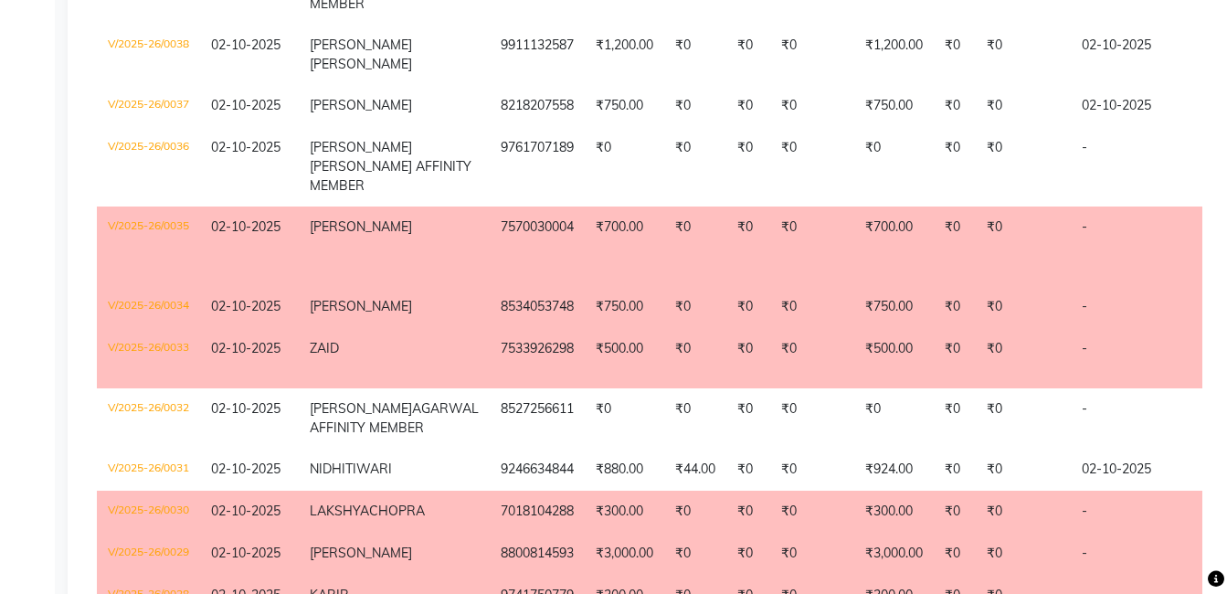
scroll to position [731, 0]
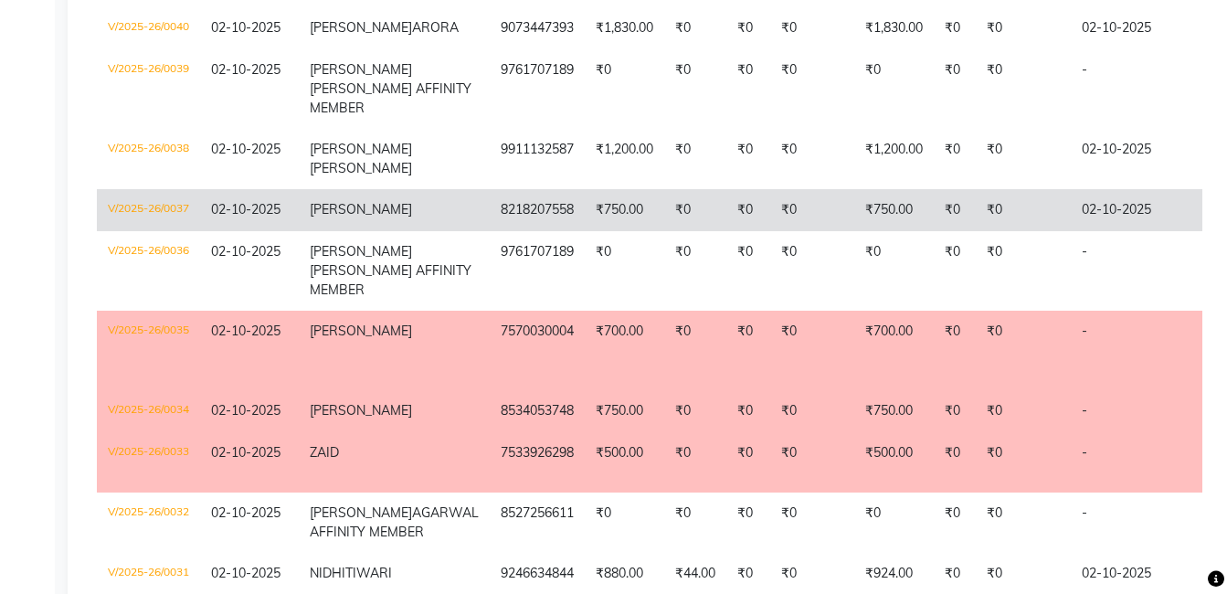
click at [151, 231] on td "V/2025-26/0037" at bounding box center [148, 210] width 103 height 42
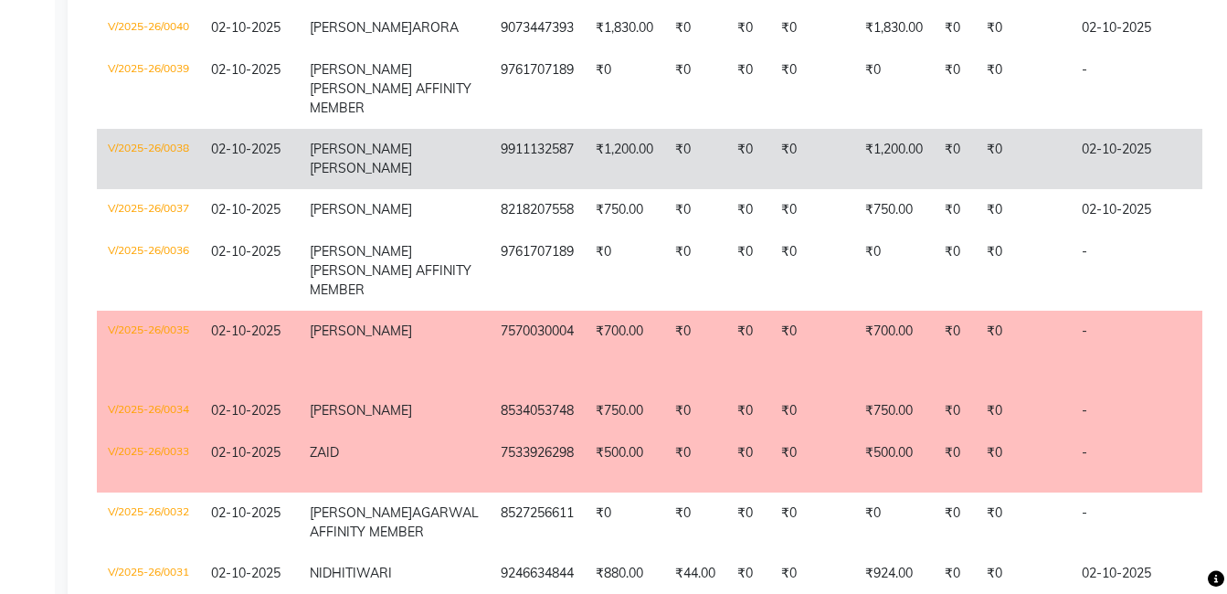
click at [330, 189] on td "ISHITA DUGGAL" at bounding box center [394, 159] width 191 height 60
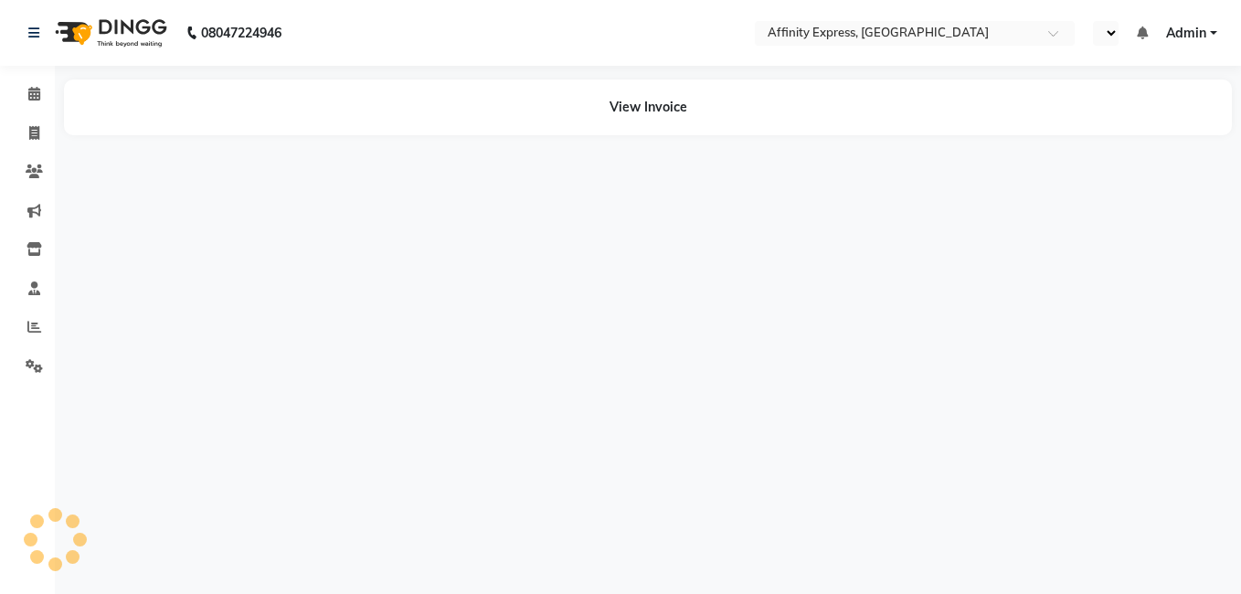
select select "en"
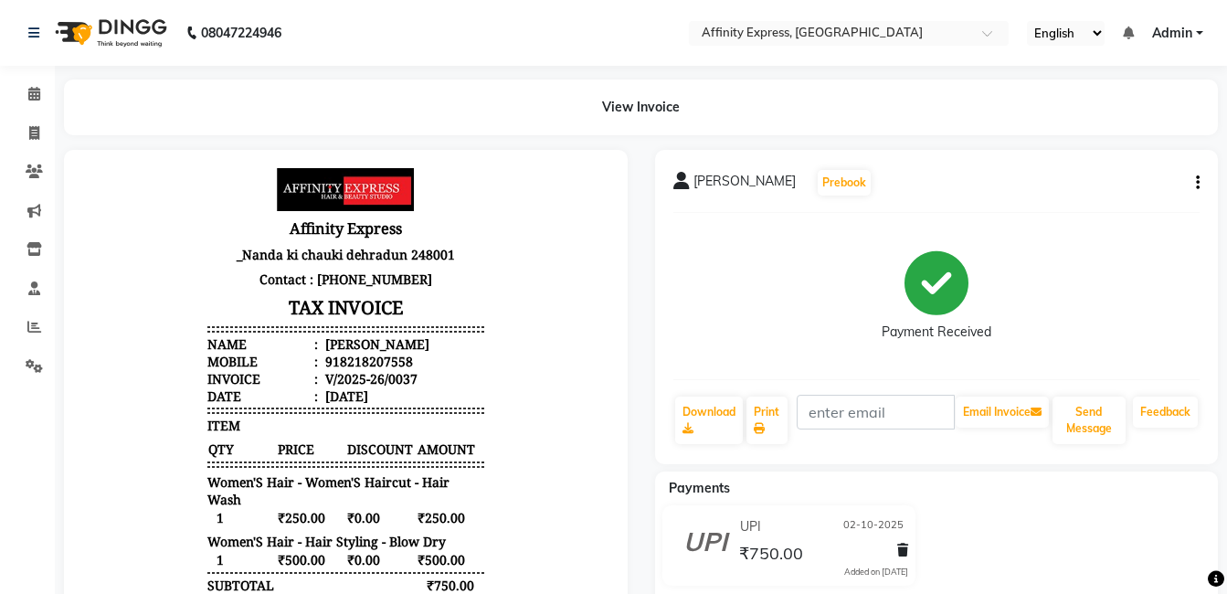
click at [1192, 176] on button "button" at bounding box center [1194, 183] width 11 height 19
click at [1155, 162] on div "Cancel Invoice" at bounding box center [1123, 160] width 91 height 23
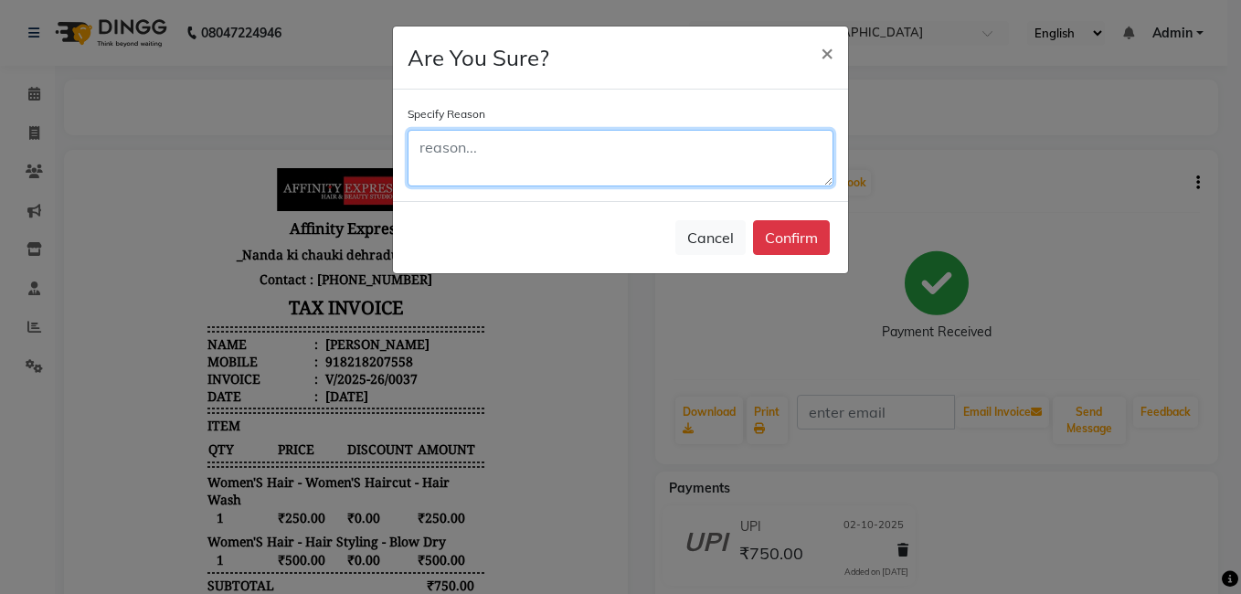
click at [472, 148] on textarea at bounding box center [621, 158] width 426 height 57
type textarea "wrongly punched"
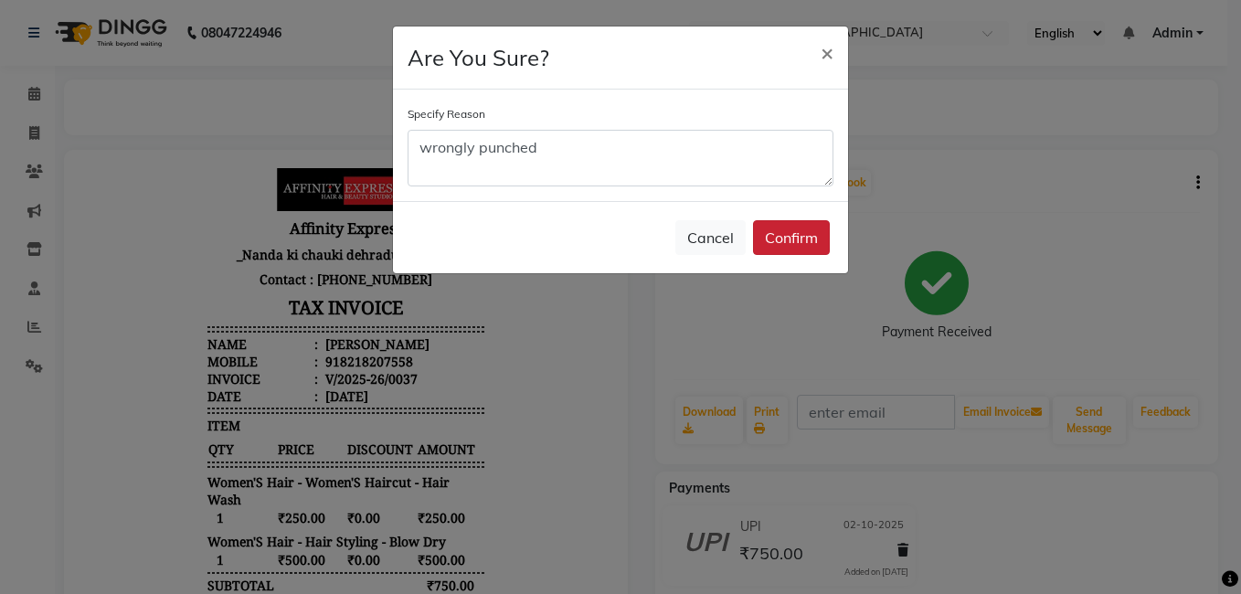
click at [802, 245] on button "Confirm" at bounding box center [791, 237] width 77 height 35
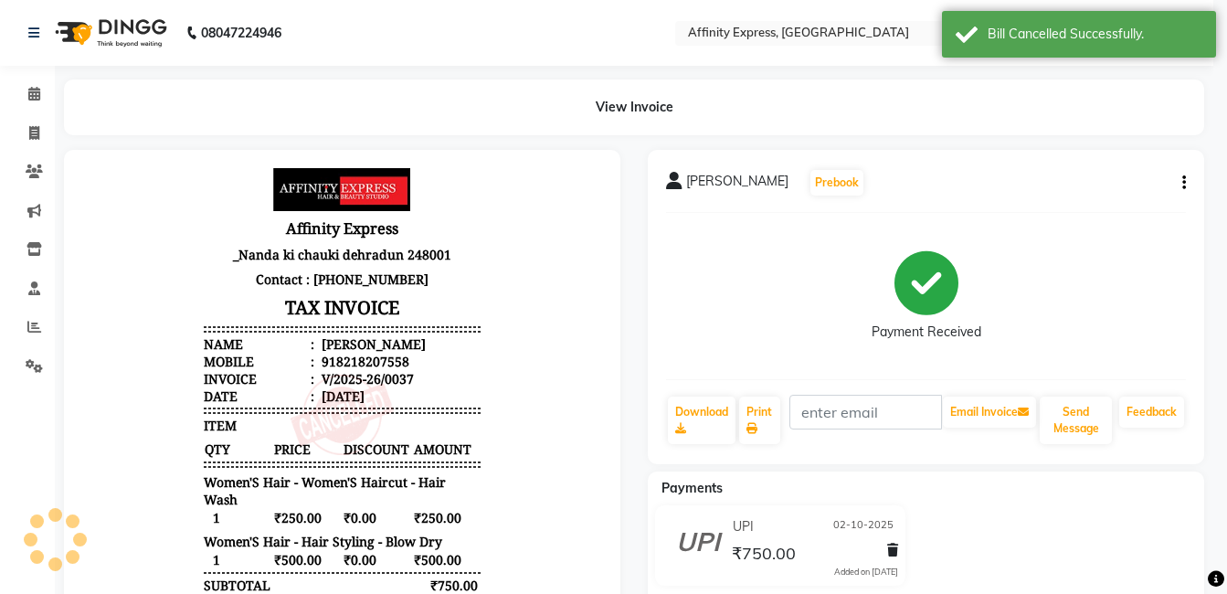
scroll to position [15, 0]
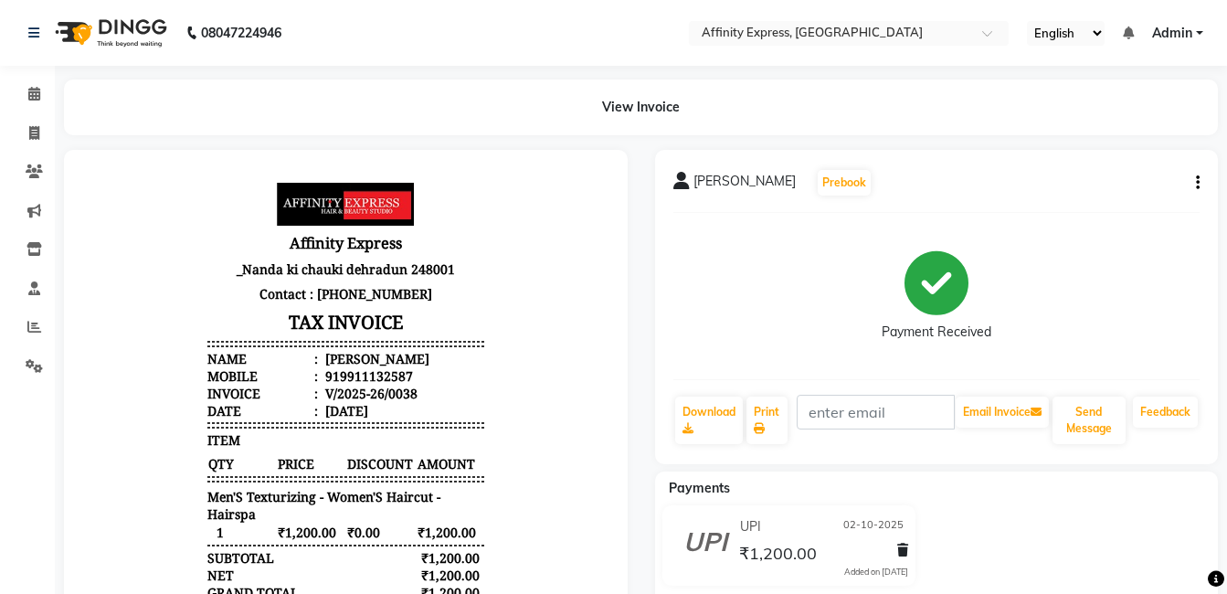
click at [1195, 188] on button "button" at bounding box center [1194, 183] width 11 height 19
click at [1138, 165] on div "Cancel Invoice" at bounding box center [1123, 160] width 91 height 23
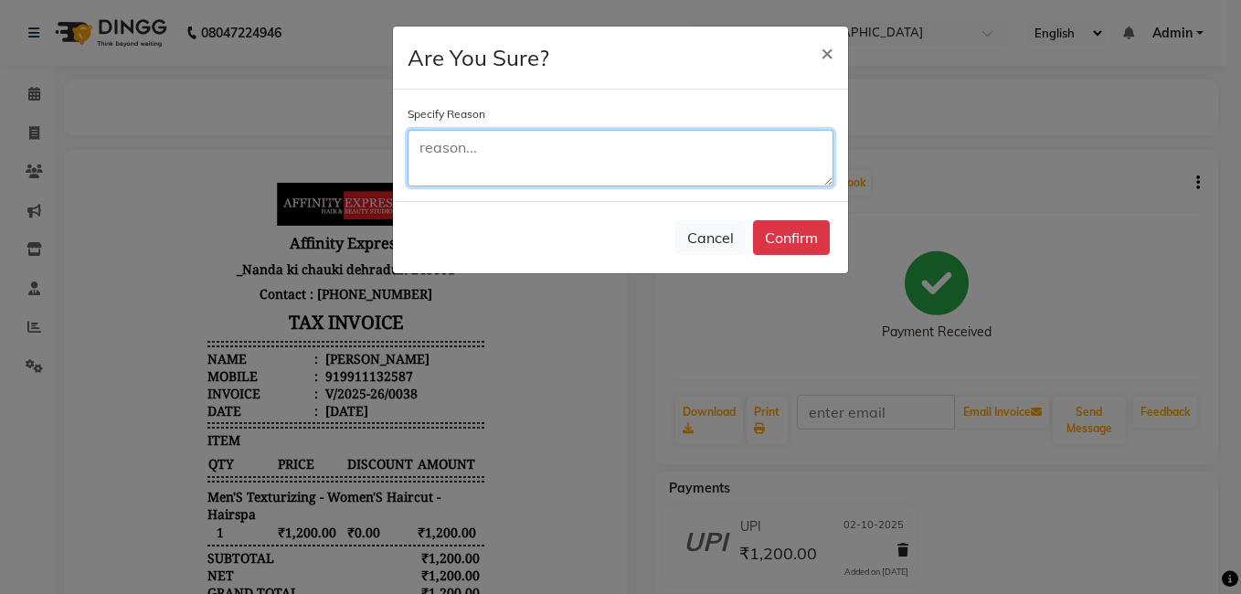
click at [534, 165] on textarea at bounding box center [621, 158] width 426 height 57
paste textarea "wrongly punched"
type textarea "wrongly punched"
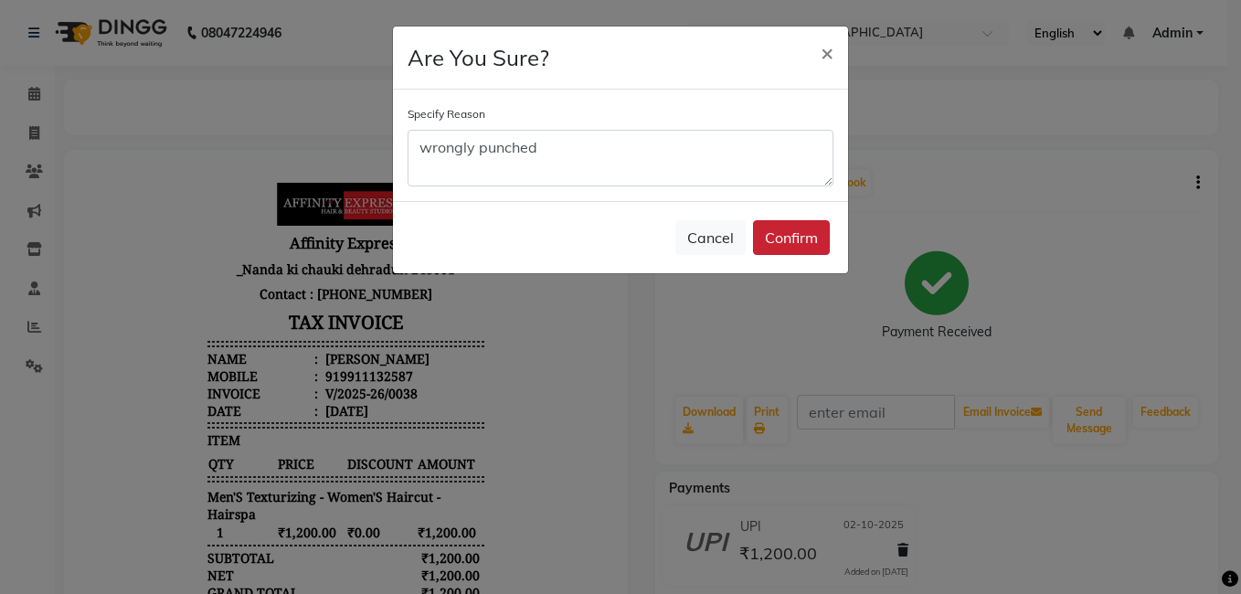
click at [756, 225] on button "Confirm" at bounding box center [791, 237] width 77 height 35
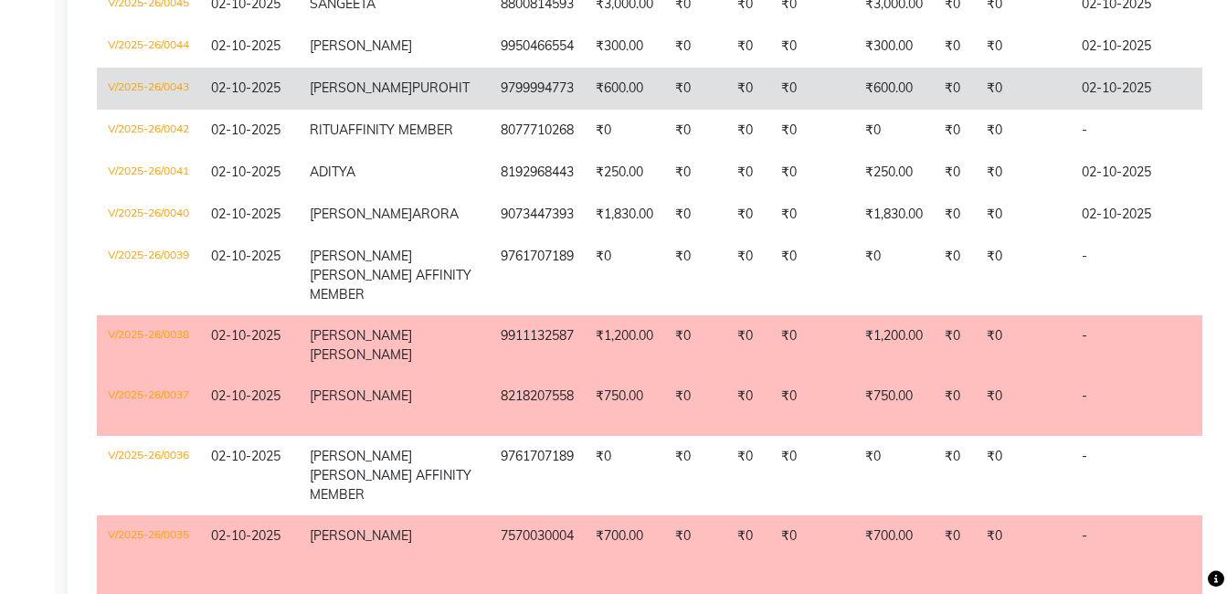
scroll to position [457, 0]
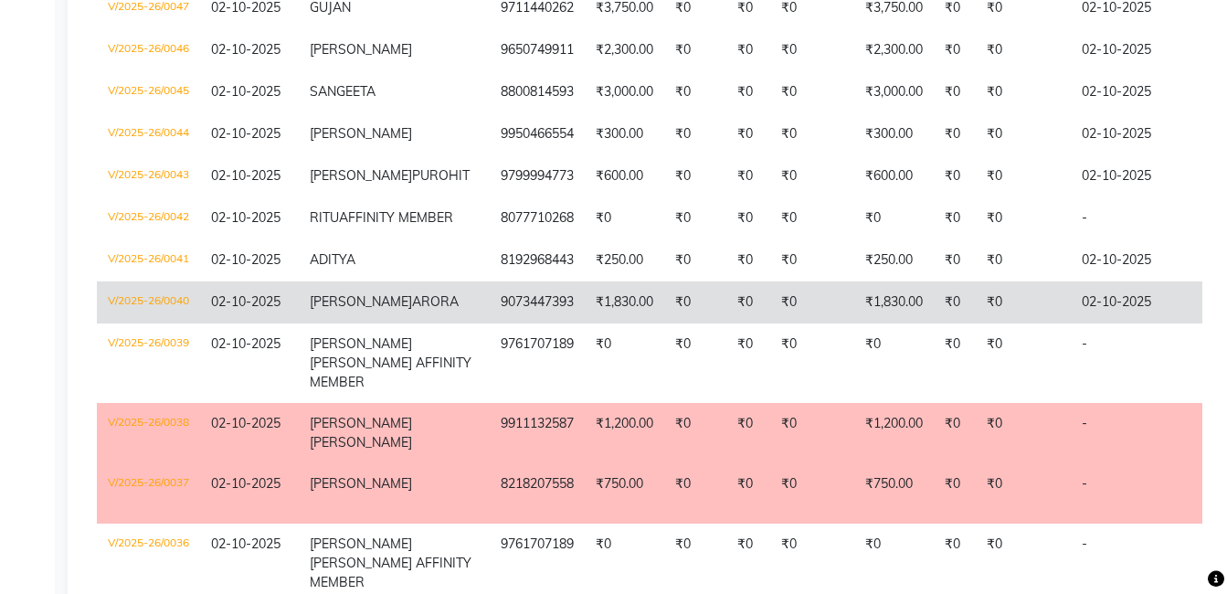
click at [172, 324] on td "V/2025-26/0040" at bounding box center [148, 302] width 103 height 42
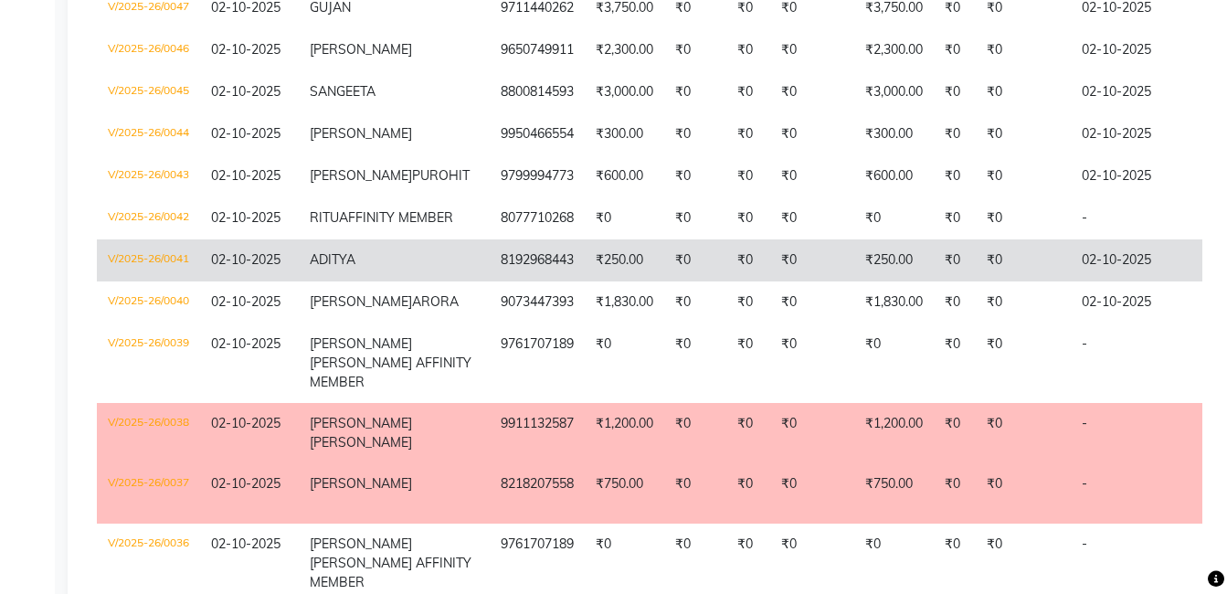
click at [156, 281] on td "V/2025-26/0041" at bounding box center [148, 260] width 103 height 42
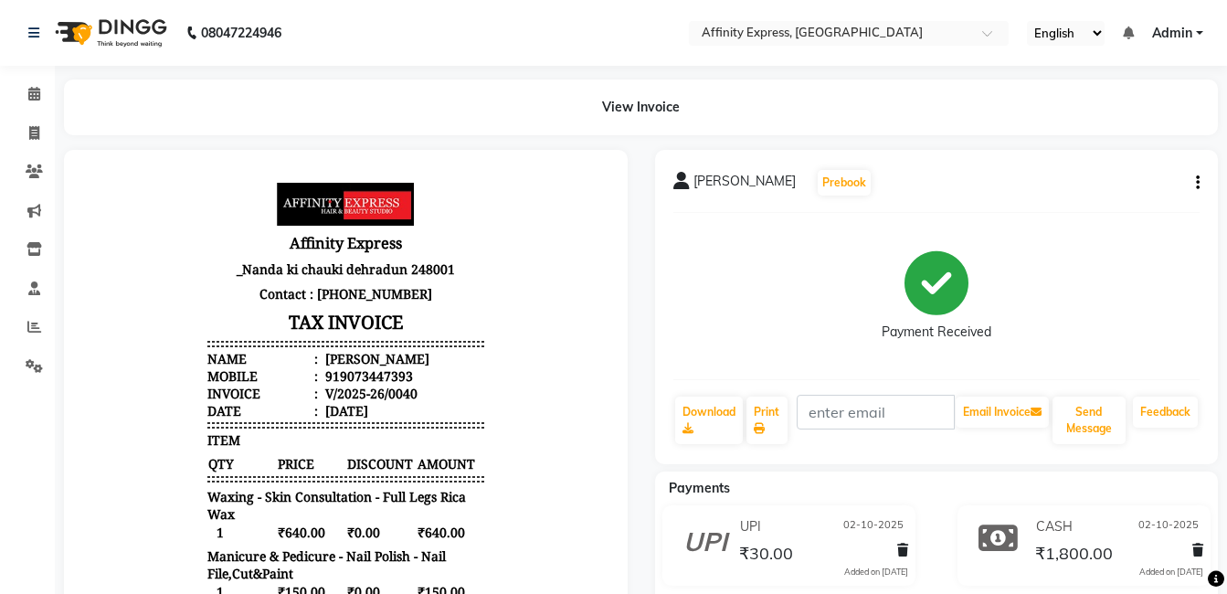
click at [1194, 175] on button "button" at bounding box center [1194, 183] width 11 height 19
click at [1142, 156] on div "Cancel Invoice" at bounding box center [1123, 160] width 91 height 23
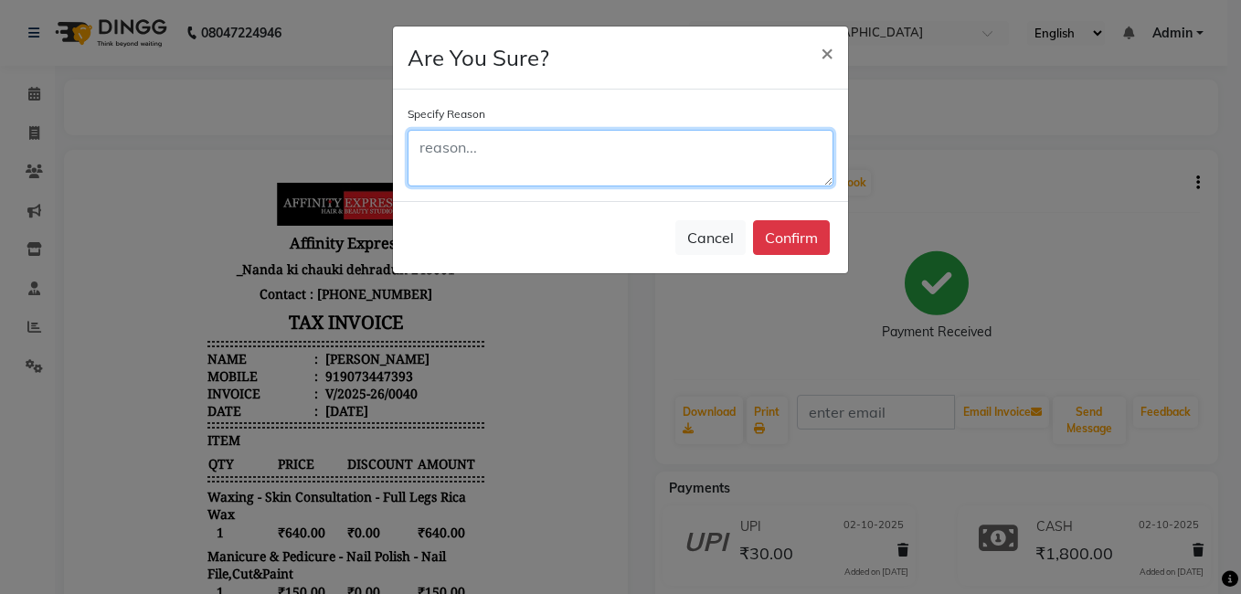
click at [533, 160] on textarea at bounding box center [621, 158] width 426 height 57
paste textarea "wrongly punched"
type textarea "wrongly punched"
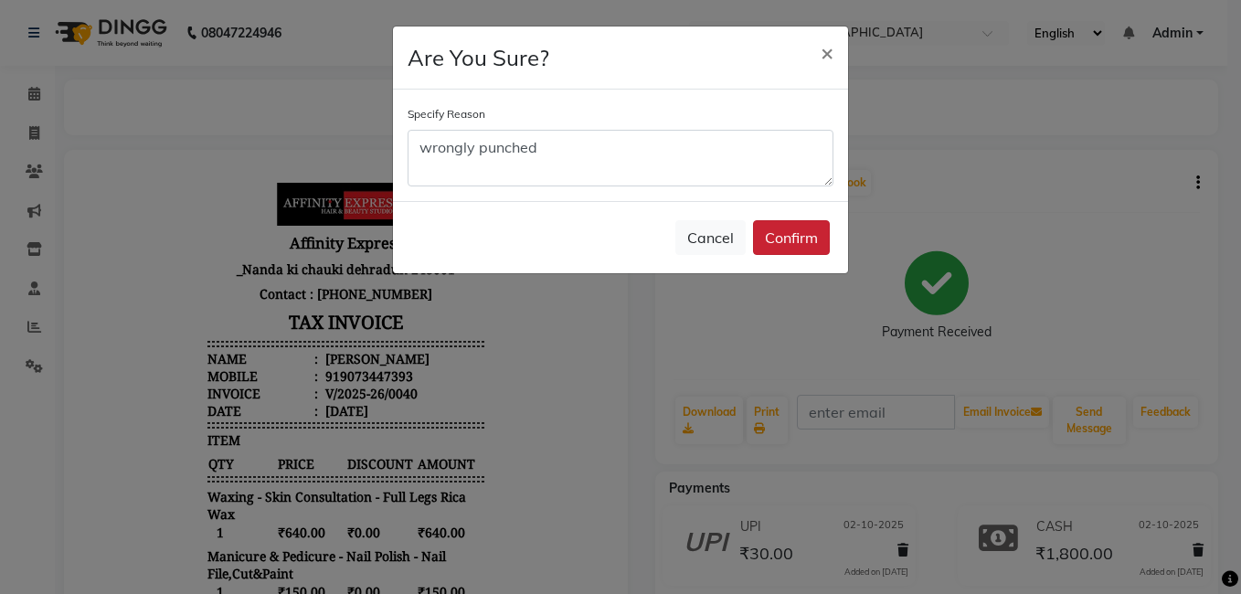
click at [817, 250] on button "Confirm" at bounding box center [791, 237] width 77 height 35
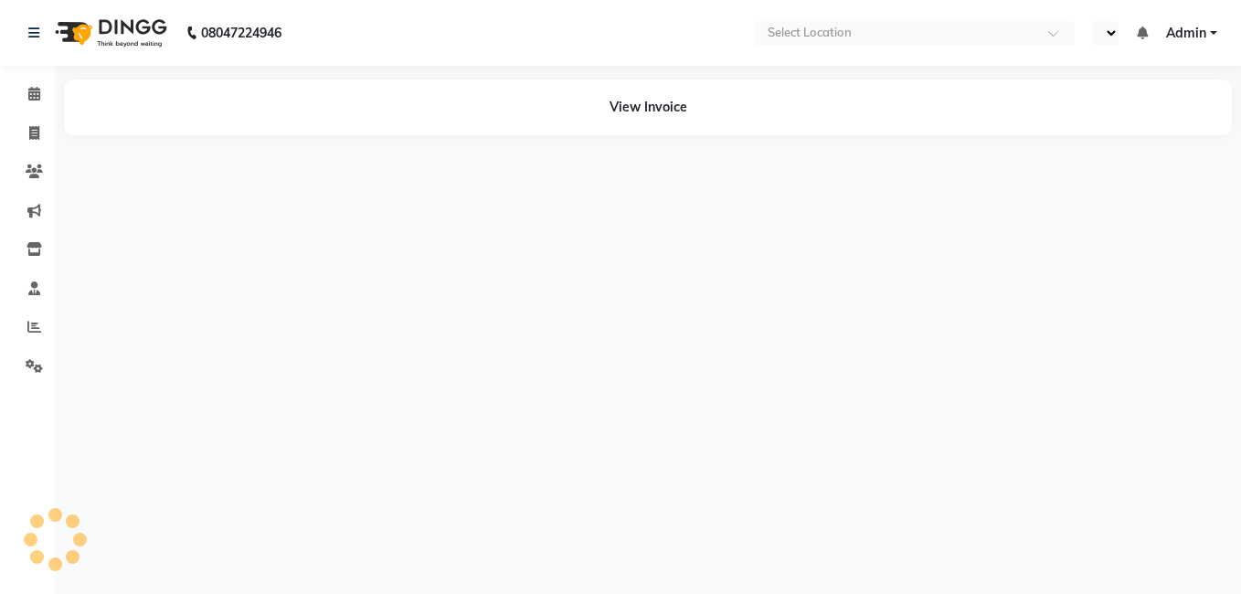
select select "en"
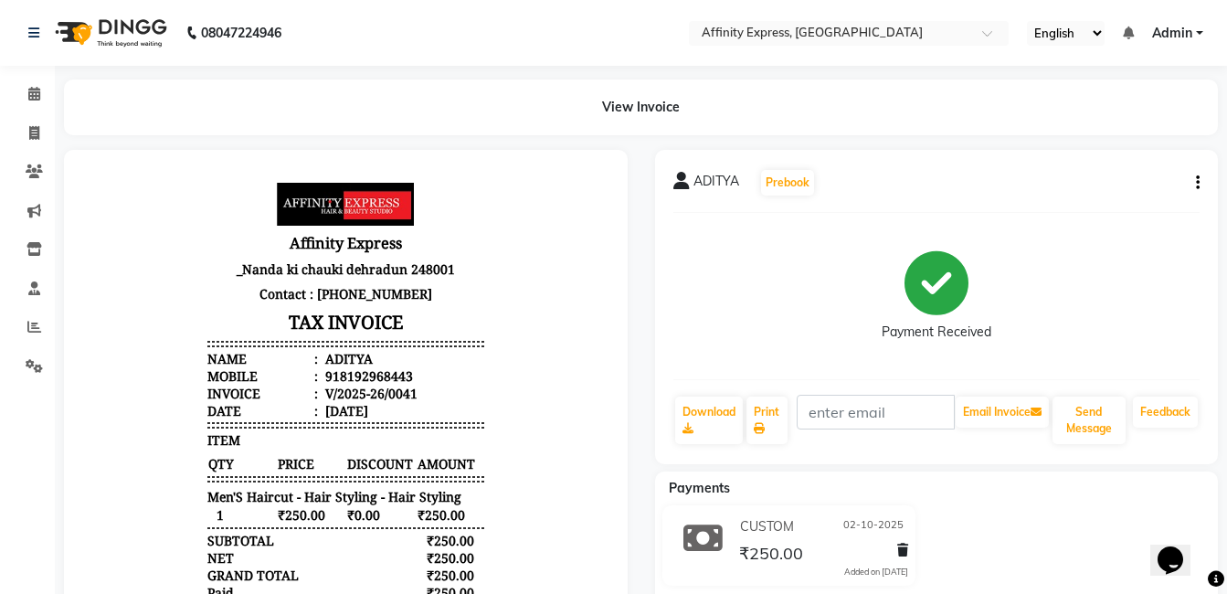
click at [1205, 188] on div "ADITYA Prebook Payment Received Download Print Email Invoice Send Message Feedb…" at bounding box center [937, 307] width 564 height 314
click at [1197, 184] on icon "button" at bounding box center [1198, 183] width 4 height 1
click at [1165, 164] on div "Cancel Invoice" at bounding box center [1123, 160] width 91 height 23
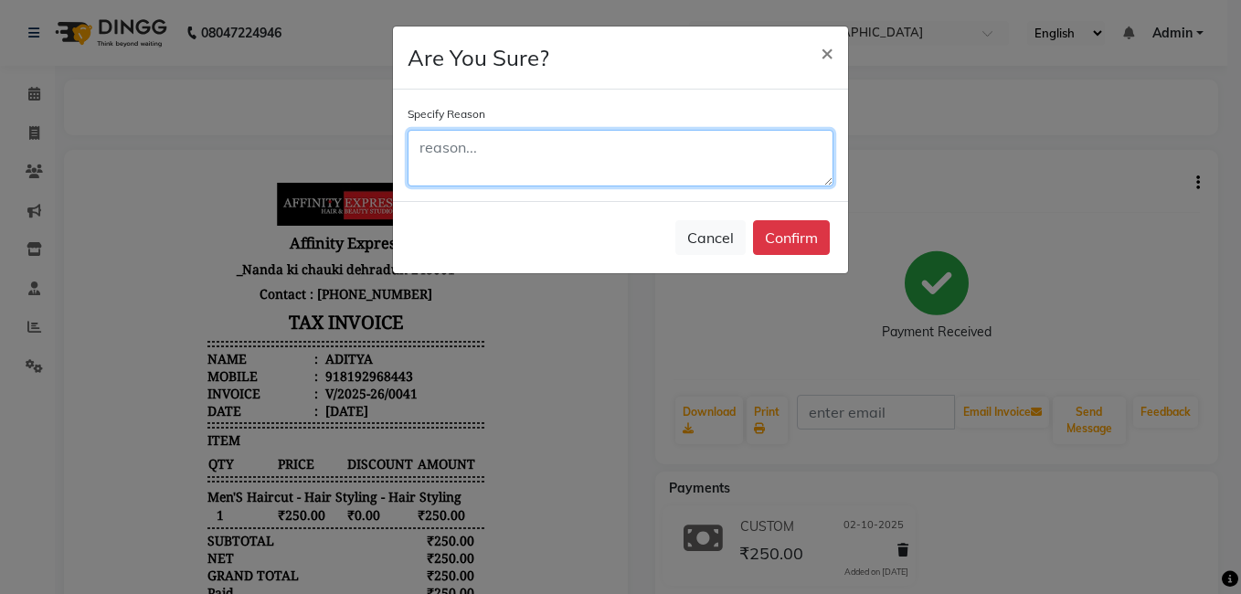
click at [608, 160] on textarea at bounding box center [621, 158] width 426 height 57
paste textarea "wrongly punched"
type textarea "wrongly punched"
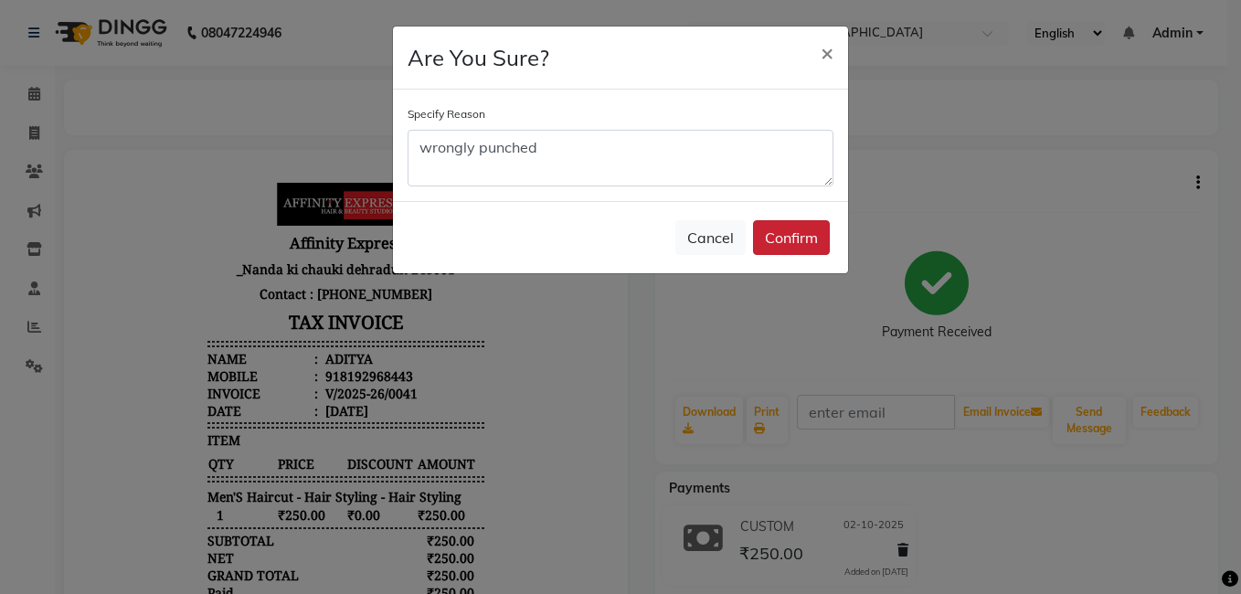
click at [807, 229] on button "Confirm" at bounding box center [791, 237] width 77 height 35
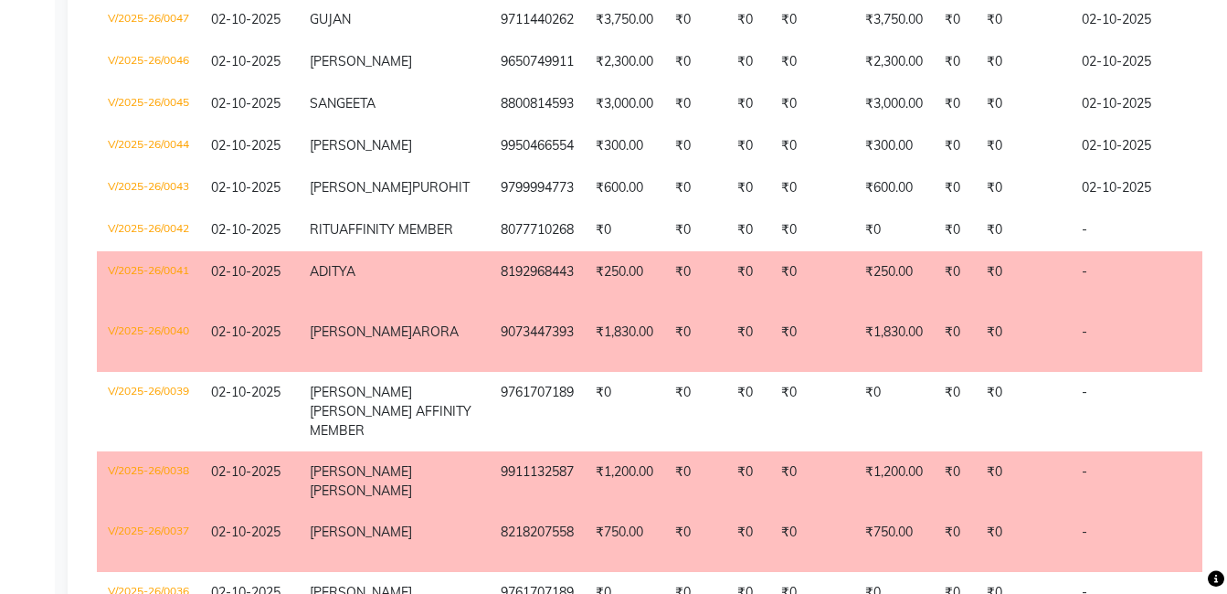
scroll to position [366, 0]
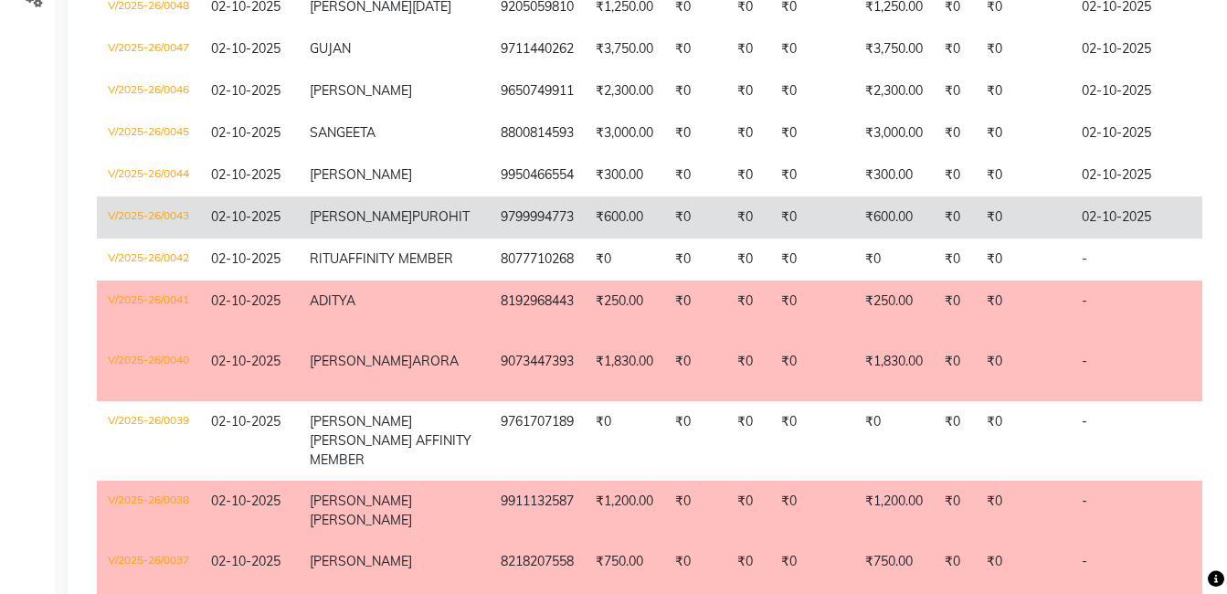
click at [137, 236] on td "V/2025-26/0043" at bounding box center [148, 217] width 103 height 42
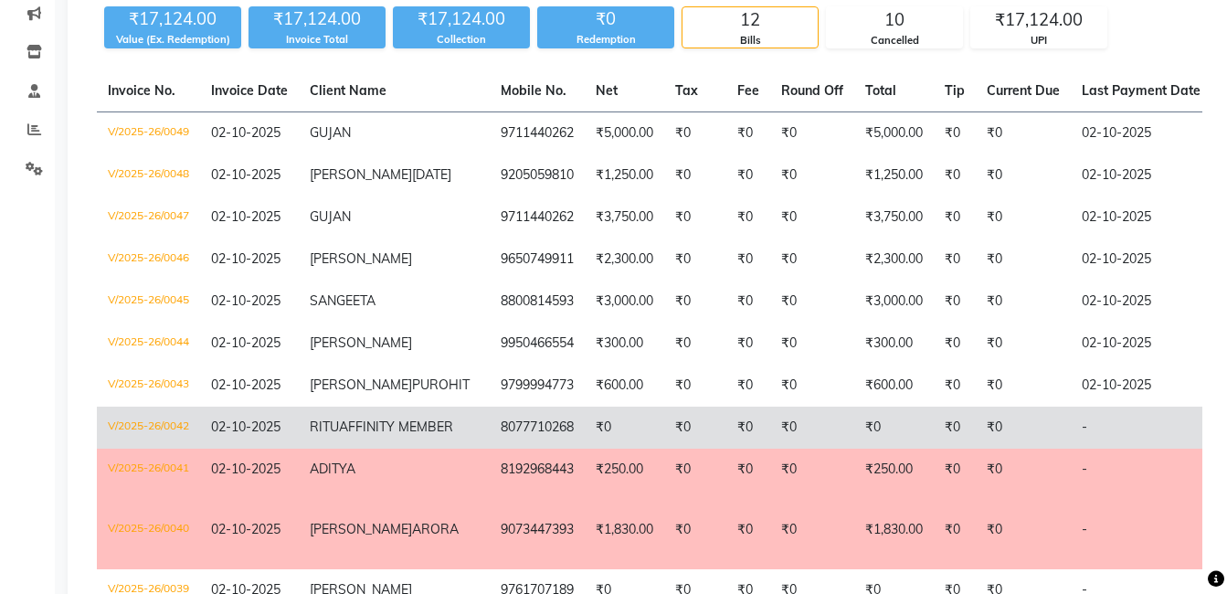
scroll to position [183, 0]
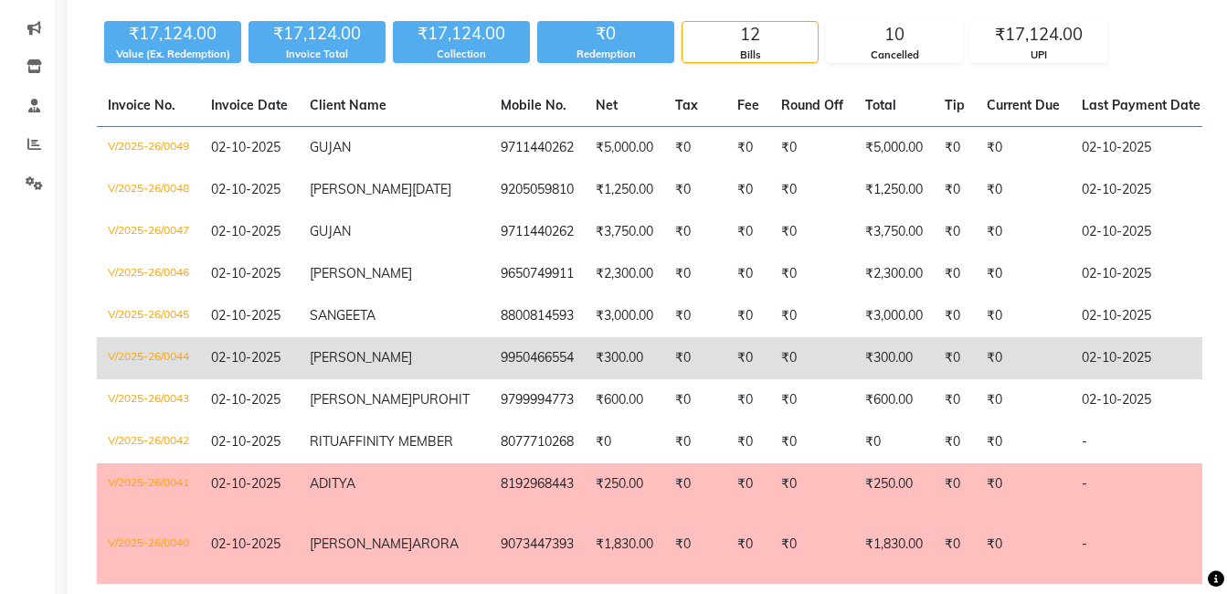
click at [289, 379] on td "02-10-2025" at bounding box center [249, 358] width 99 height 42
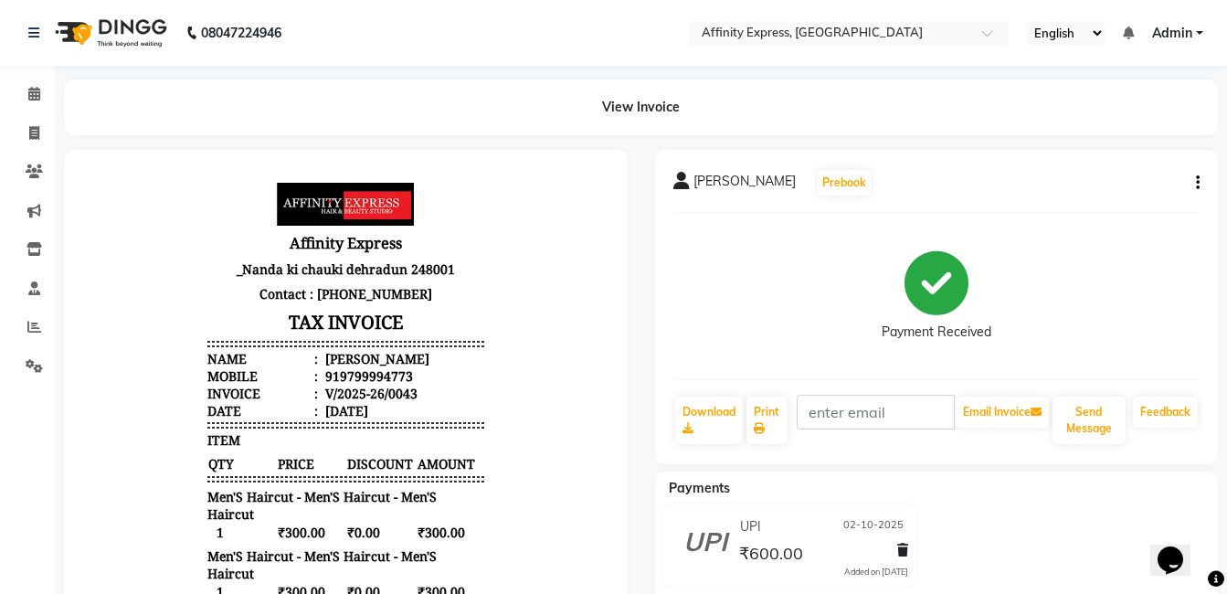
click at [1197, 184] on button "button" at bounding box center [1194, 183] width 11 height 19
click at [1152, 167] on div "Cancel Invoice" at bounding box center [1123, 160] width 91 height 23
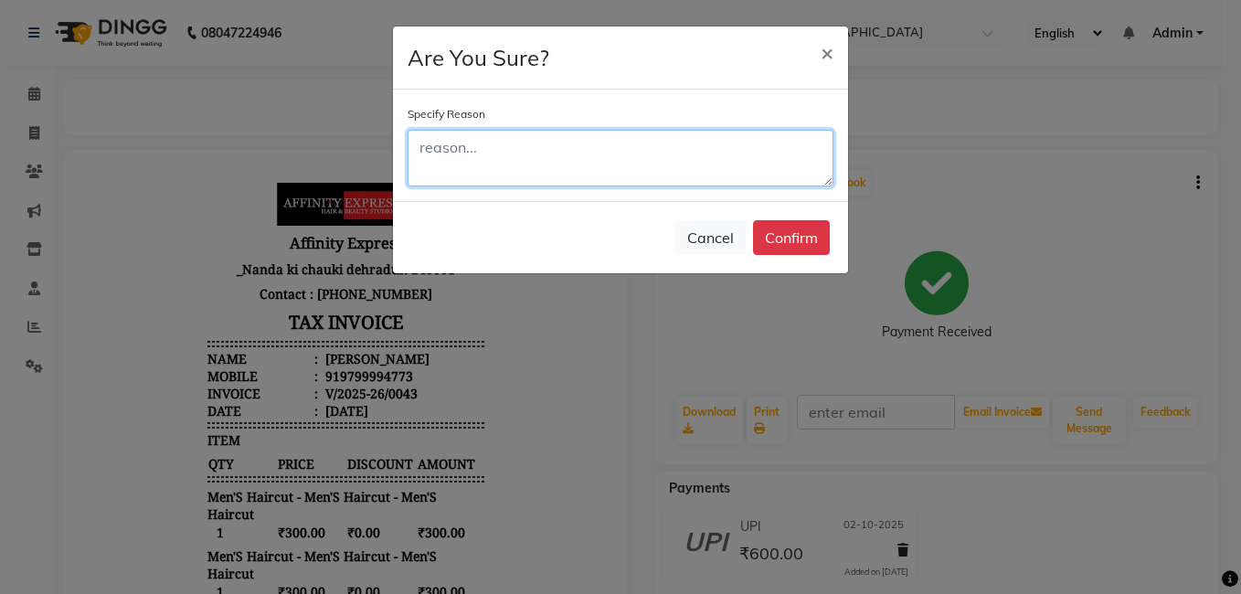
click at [729, 141] on textarea at bounding box center [621, 158] width 426 height 57
paste textarea "wrongly punched"
type textarea "wrongly punched"
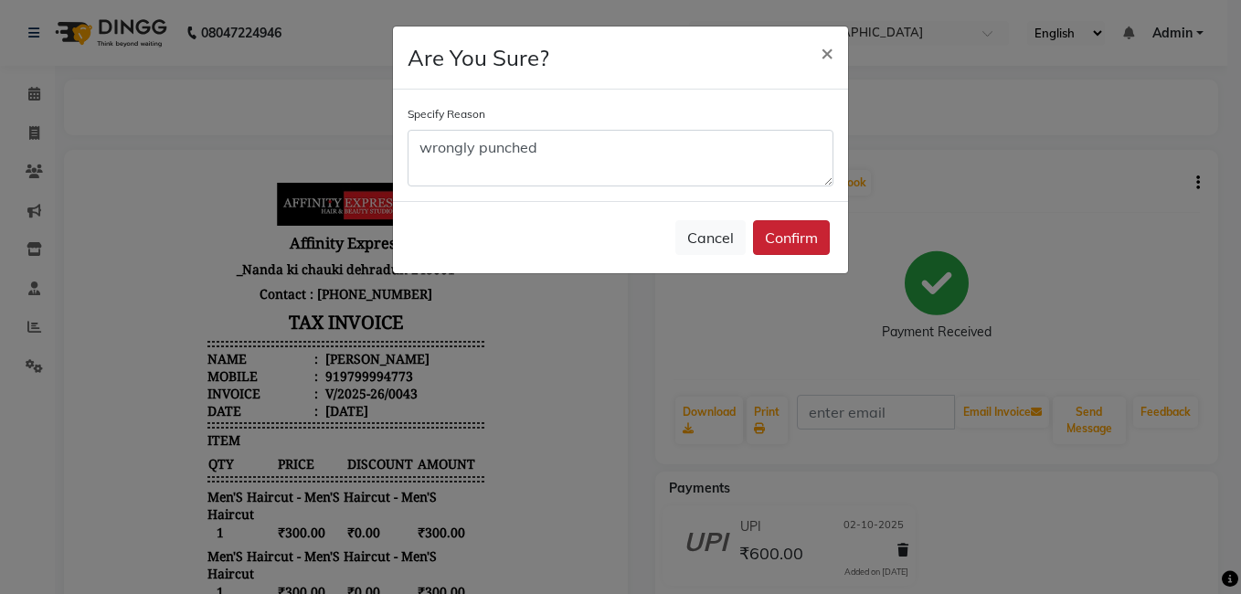
click at [783, 240] on button "Confirm" at bounding box center [791, 237] width 77 height 35
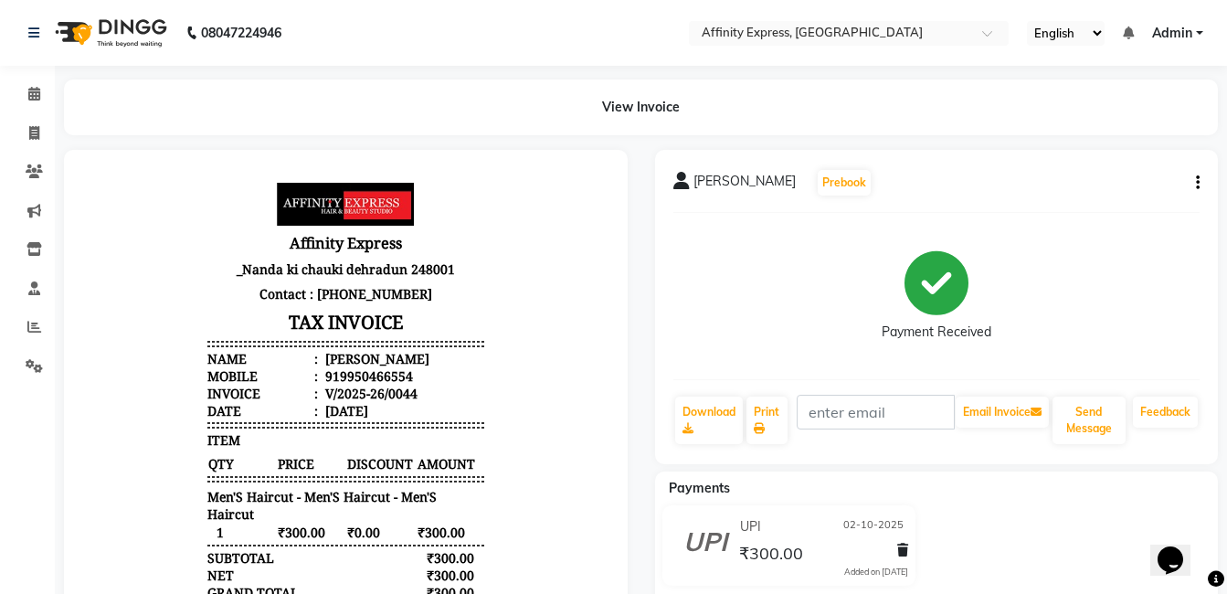
click at [1203, 182] on div "[PERSON_NAME] Prebook Payment Received Download Print Email Invoice Send Messag…" at bounding box center [937, 307] width 564 height 314
click at [1196, 183] on icon "button" at bounding box center [1198, 183] width 4 height 1
click at [1167, 159] on div "Cancel Invoice" at bounding box center [1123, 160] width 91 height 23
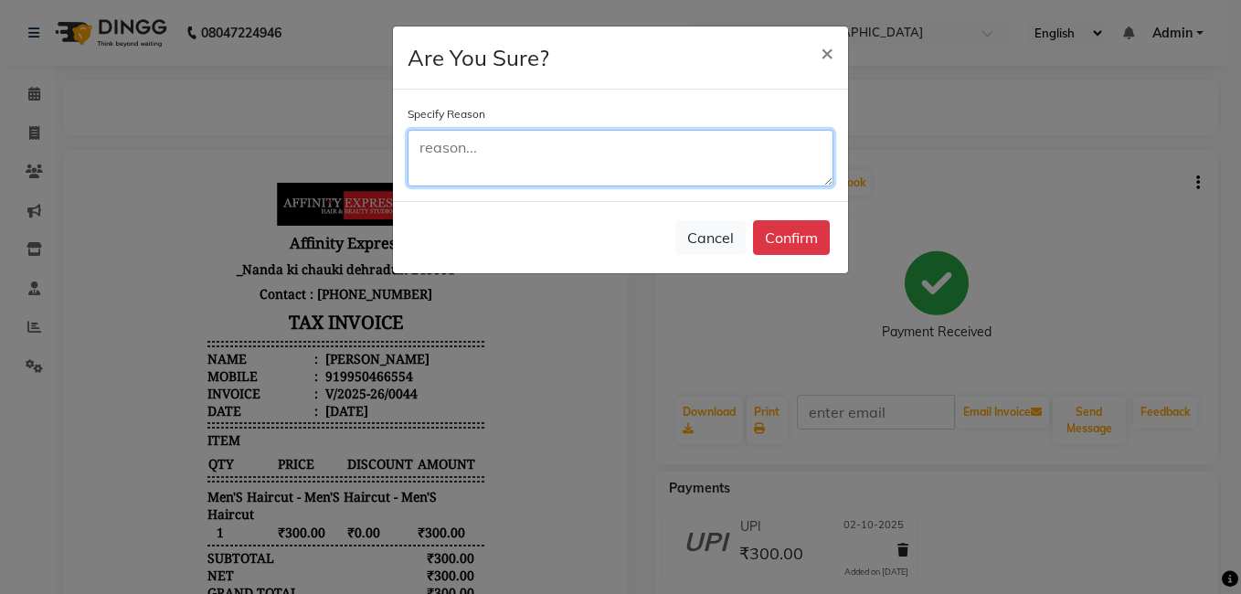
click at [495, 162] on textarea at bounding box center [621, 158] width 426 height 57
paste textarea "wrongly punched"
type textarea "wrongly punched"
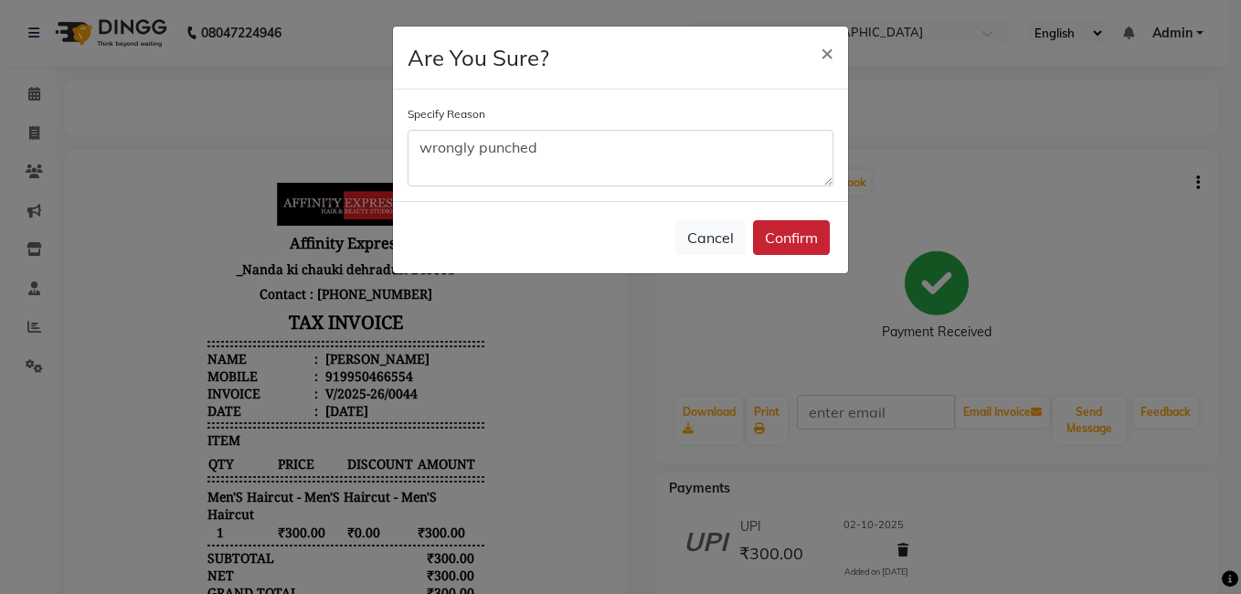
click at [781, 231] on button "Confirm" at bounding box center [791, 237] width 77 height 35
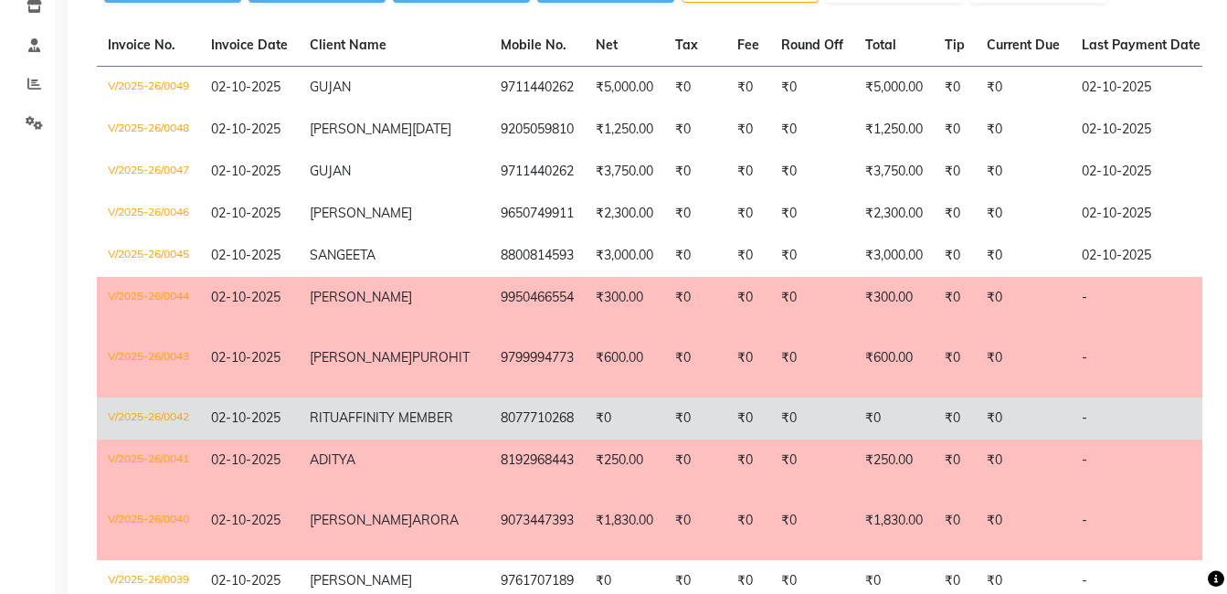
scroll to position [274, 0]
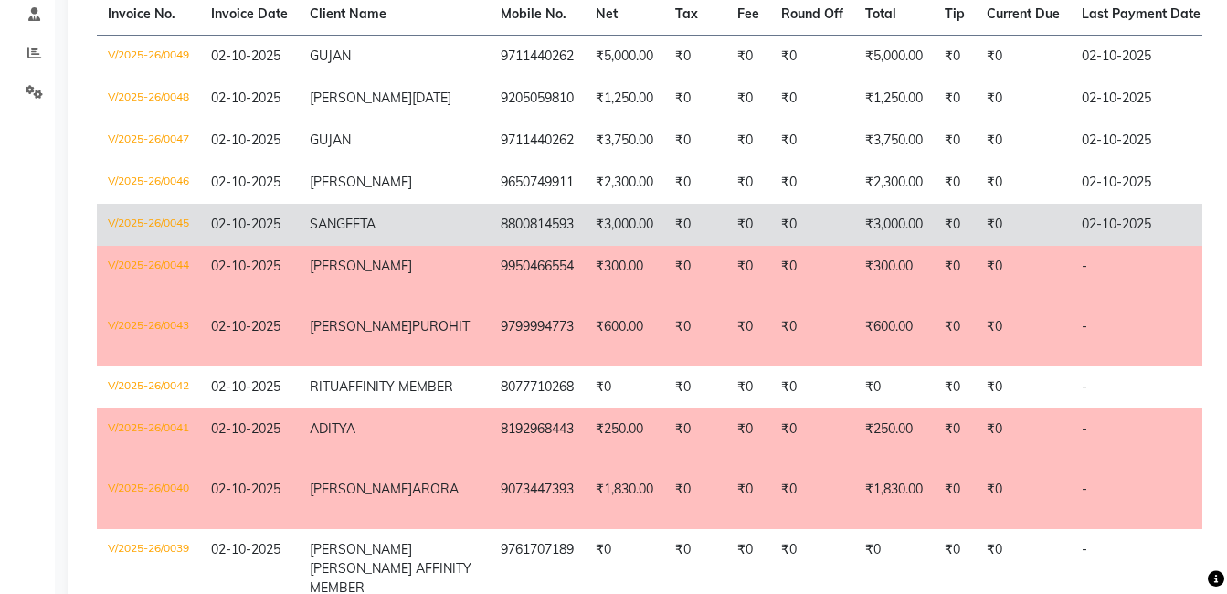
click at [154, 241] on td "V/2025-26/0045" at bounding box center [148, 225] width 103 height 42
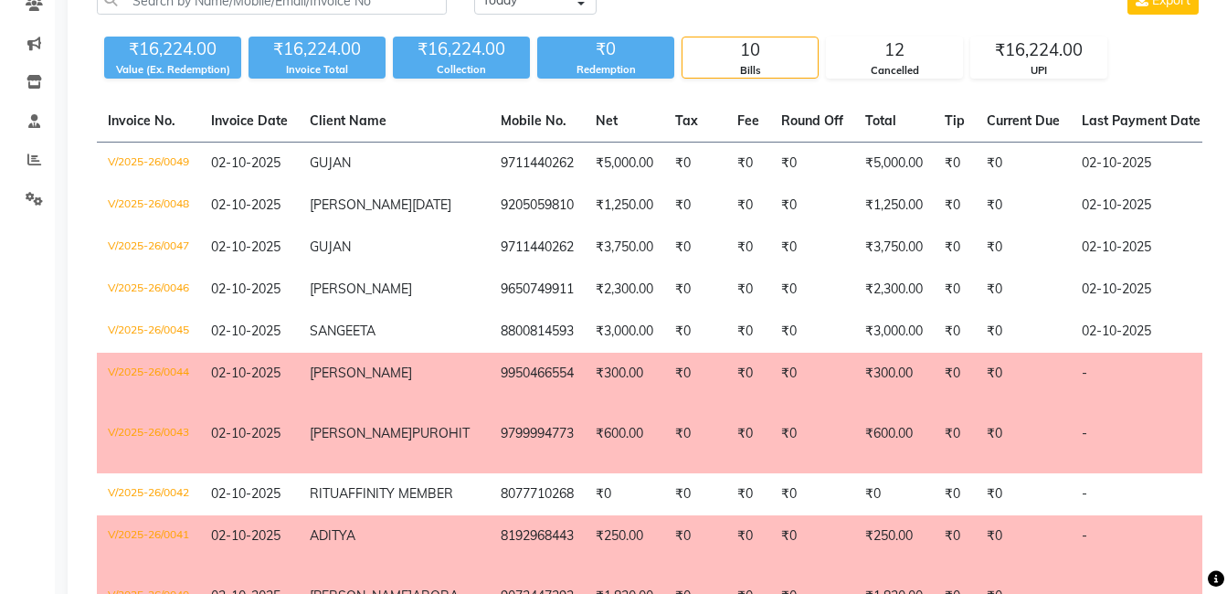
scroll to position [0, 0]
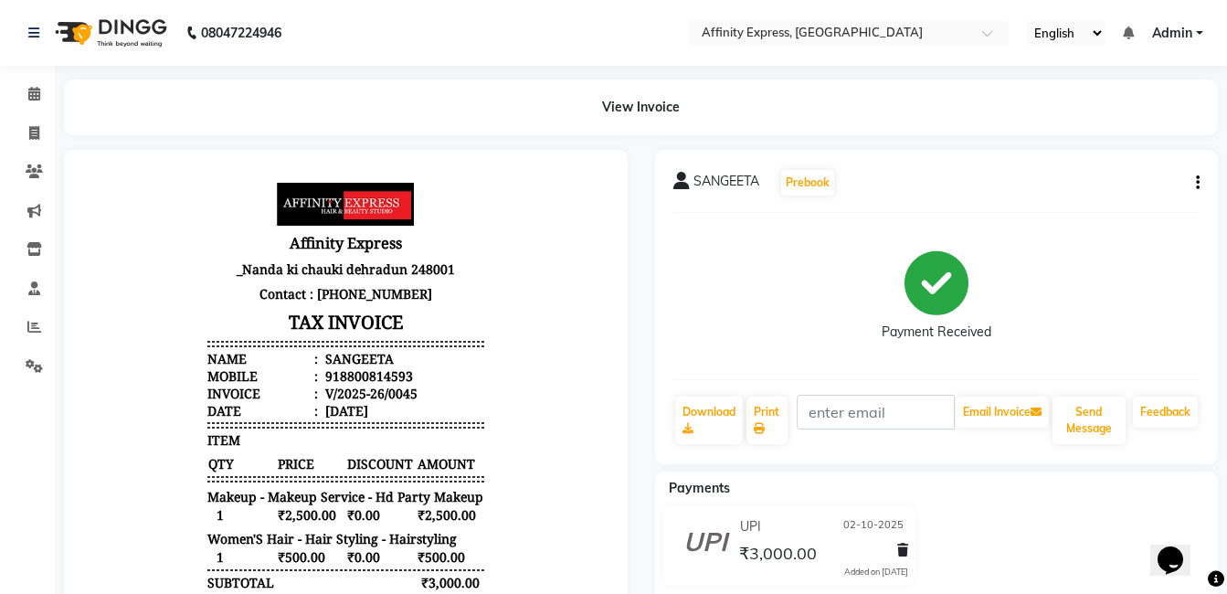
click at [1204, 182] on div "SANGEETA Prebook Payment Received Download Print Email Invoice Send Message Fee…" at bounding box center [937, 307] width 564 height 314
click at [1202, 183] on div "SANGEETA Prebook Payment Received Download Print Email Invoice Send Message Fee…" at bounding box center [937, 307] width 564 height 314
click at [1196, 183] on icon "button" at bounding box center [1198, 183] width 4 height 1
click at [1156, 156] on div "Cancel Invoice" at bounding box center [1123, 160] width 91 height 23
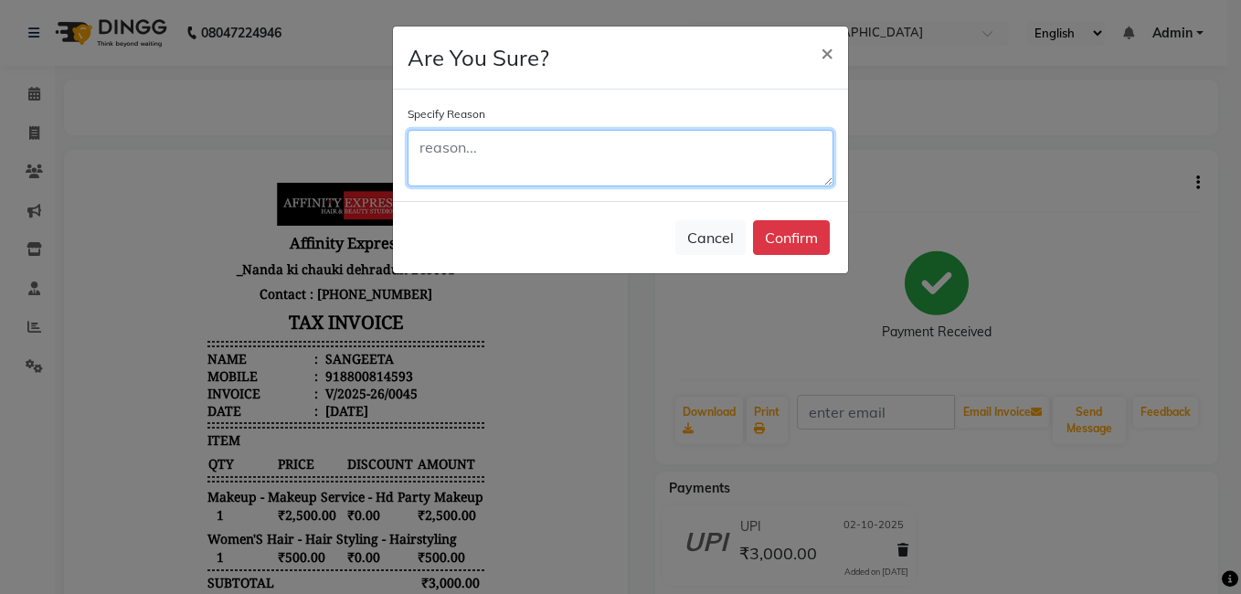
click at [579, 158] on textarea at bounding box center [621, 158] width 426 height 57
paste textarea "wrongly punched"
type textarea "wrongly punched"
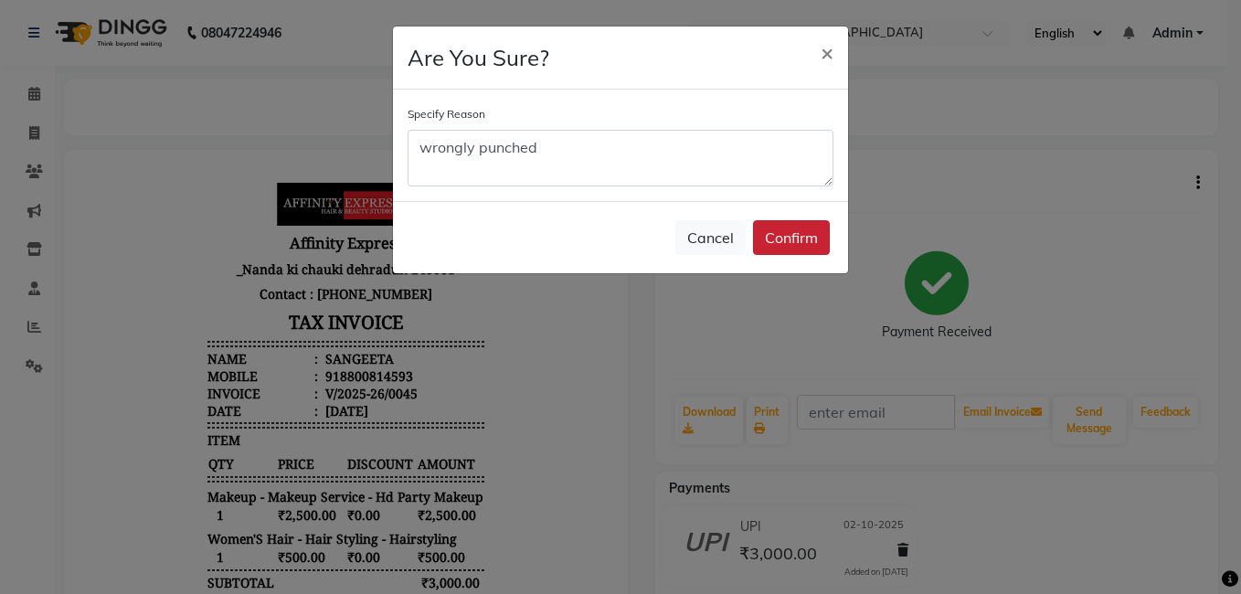
click at [791, 231] on button "Confirm" at bounding box center [791, 237] width 77 height 35
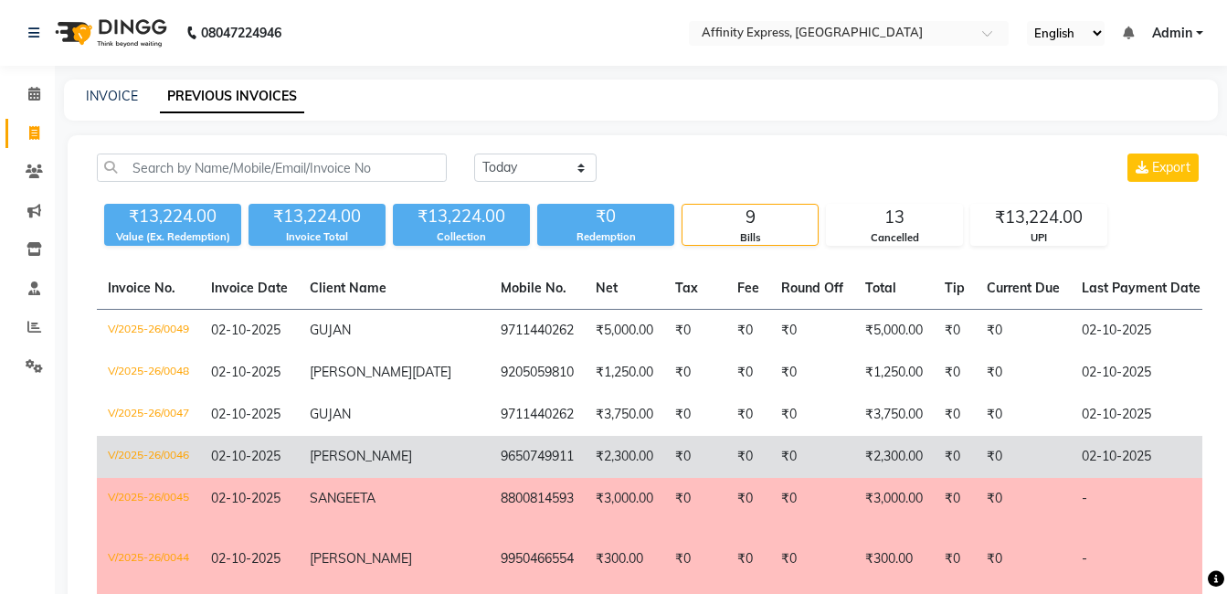
click at [143, 462] on td "V/2025-26/0046" at bounding box center [148, 457] width 103 height 42
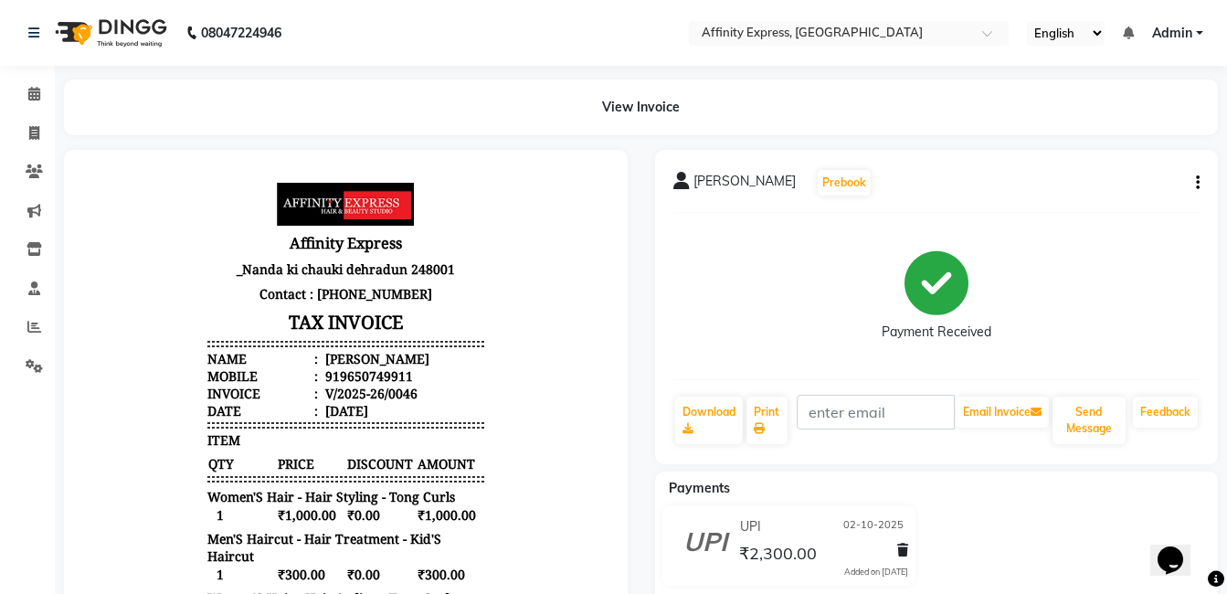
click at [1203, 179] on div "[PERSON_NAME] Prebook Payment Received Download Print Email Invoice Send Messag…" at bounding box center [937, 307] width 564 height 314
click at [1196, 184] on icon "button" at bounding box center [1198, 183] width 4 height 1
click at [1167, 168] on div "Cancel Invoice" at bounding box center [1123, 160] width 91 height 23
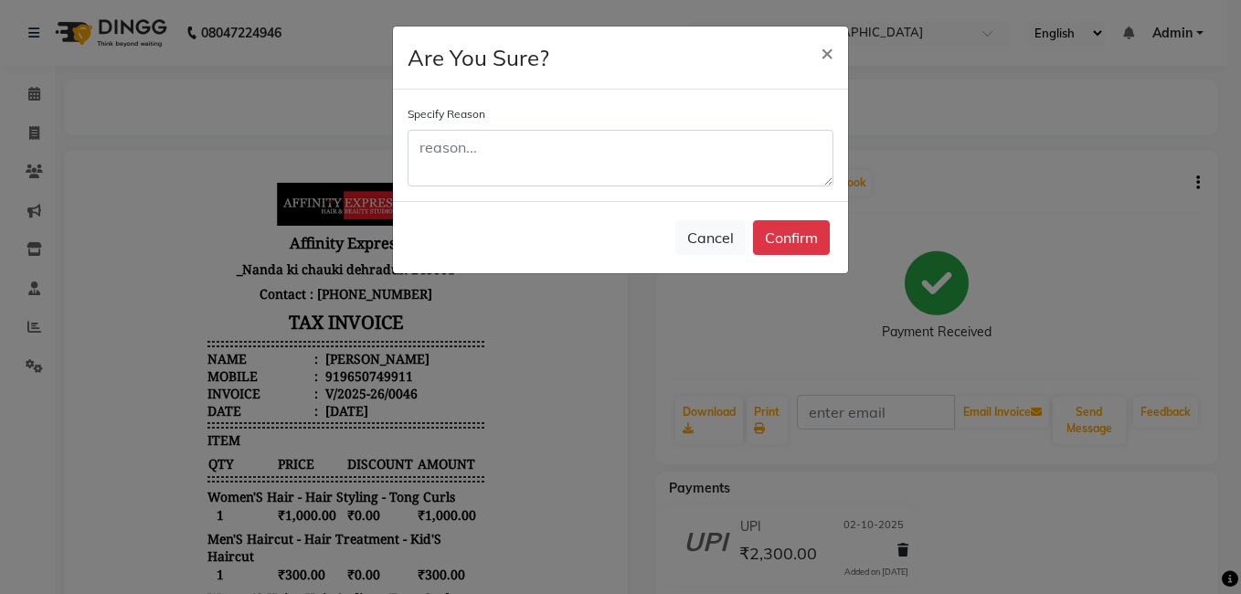
drag, startPoint x: 685, startPoint y: 190, endPoint x: 675, endPoint y: 185, distance: 11.5
click at [684, 189] on div "Specify Reason" at bounding box center [620, 146] width 455 height 112
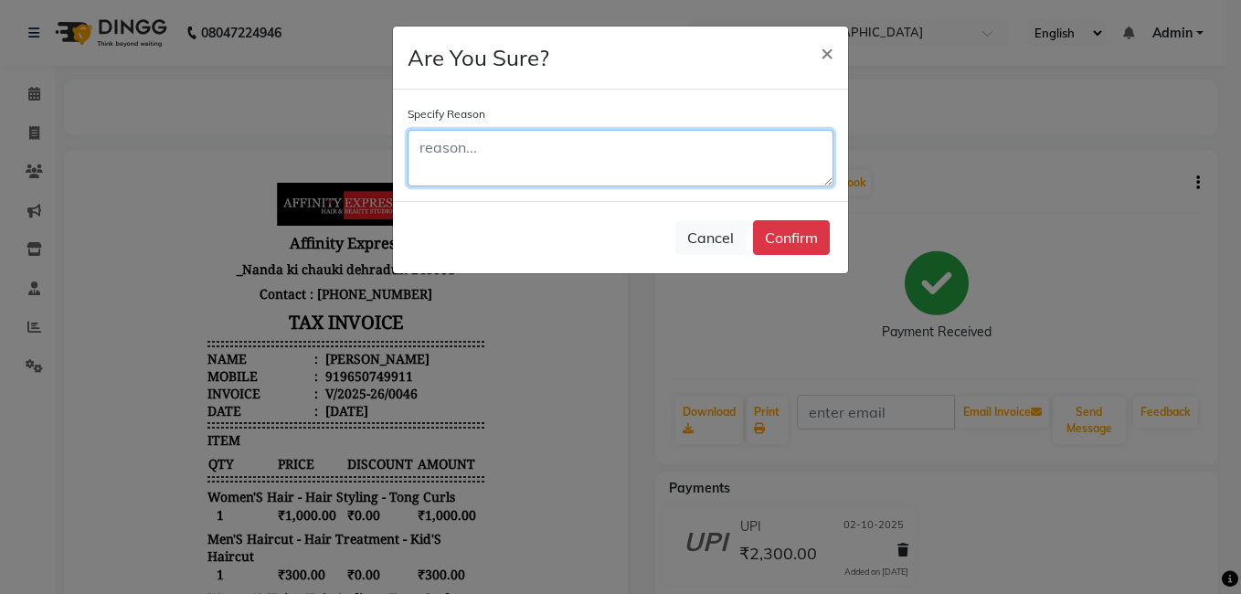
click at [667, 175] on textarea at bounding box center [621, 158] width 426 height 57
paste textarea "wrongly punched"
type textarea "wrongly punched"
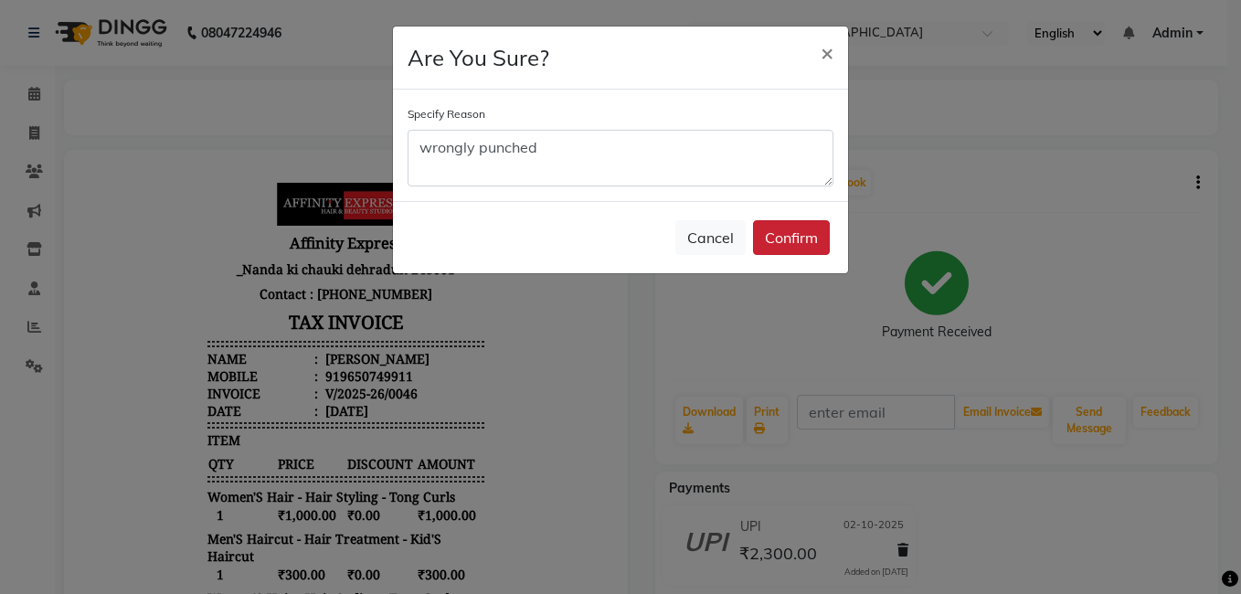
click at [787, 239] on button "Confirm" at bounding box center [791, 237] width 77 height 35
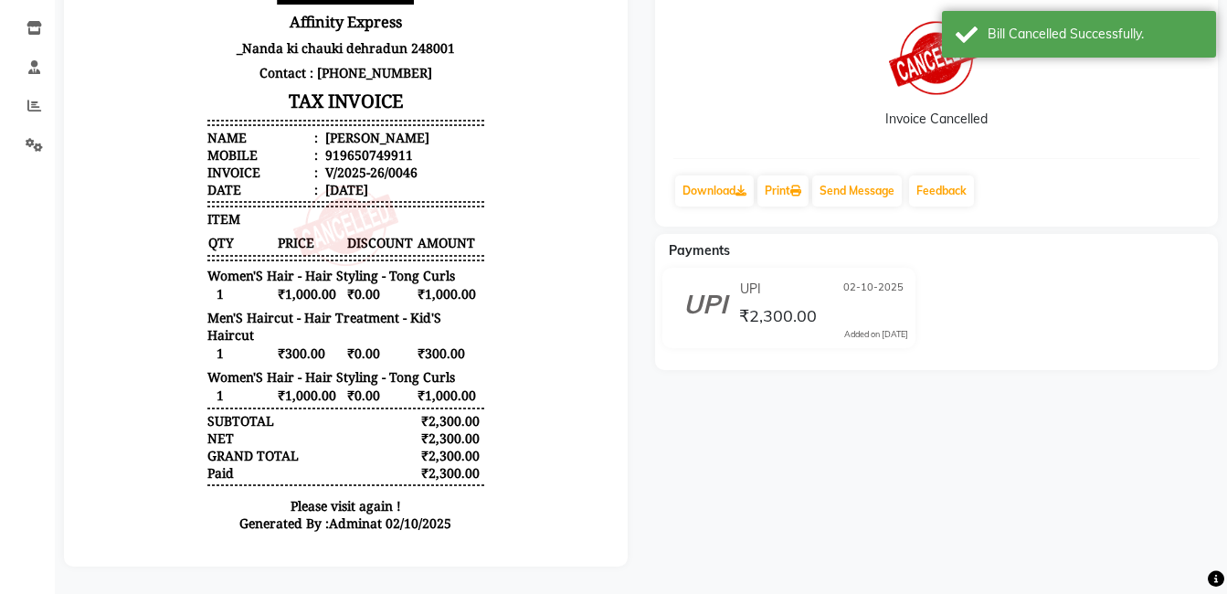
scroll to position [235, 0]
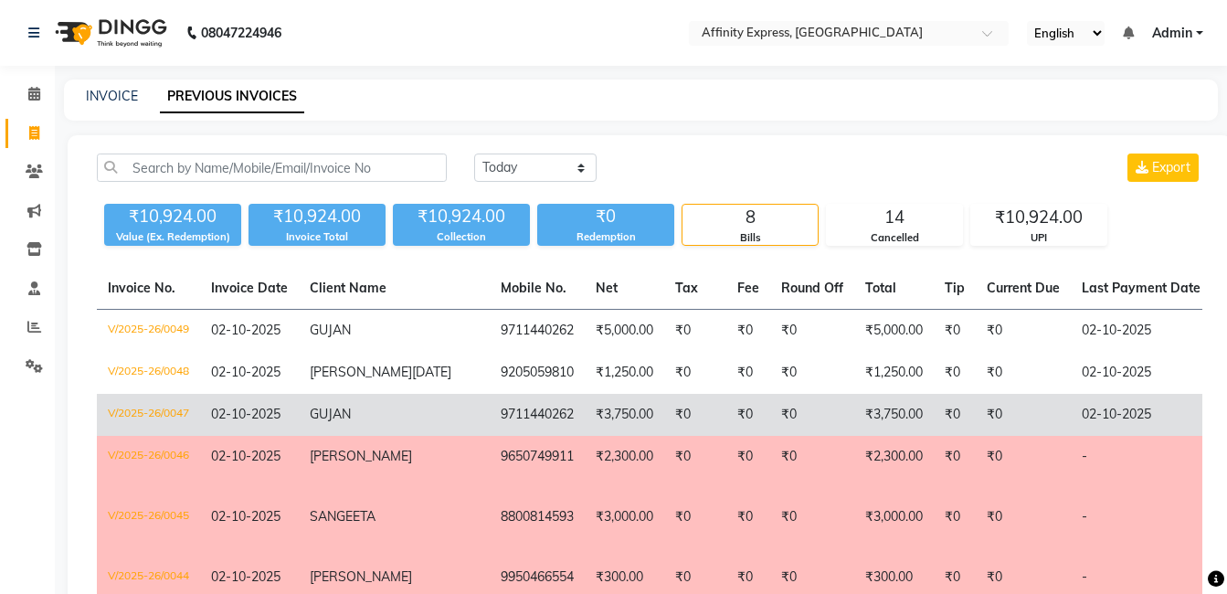
click at [175, 436] on td "V/2025-26/0047" at bounding box center [148, 415] width 103 height 42
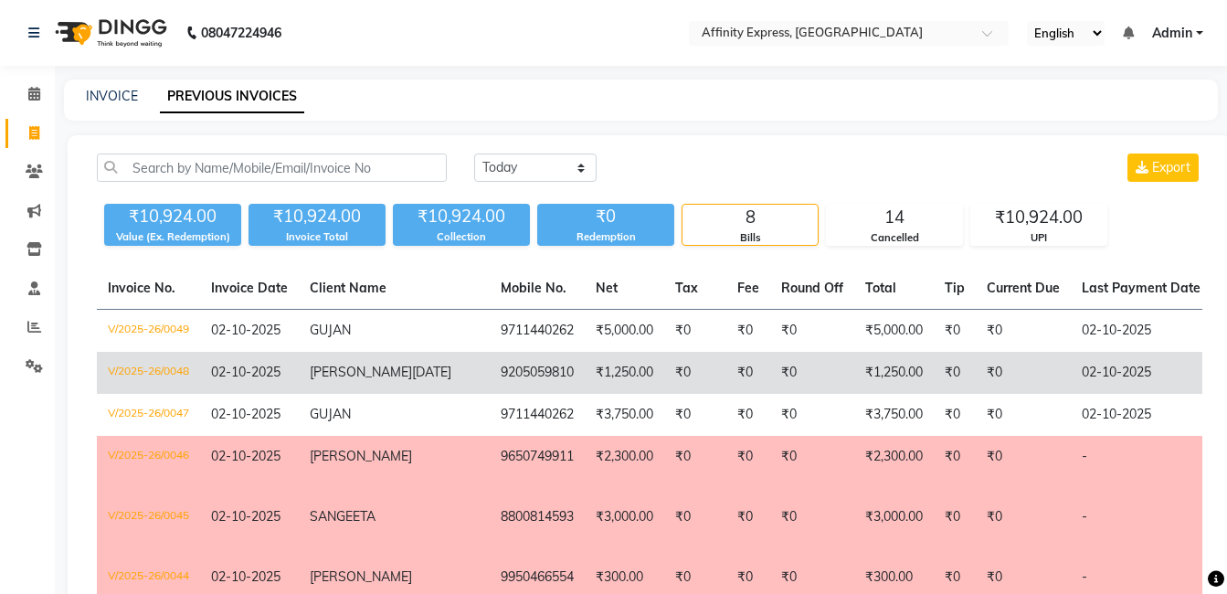
click at [377, 383] on td "[PERSON_NAME] [DATE]" at bounding box center [394, 373] width 191 height 42
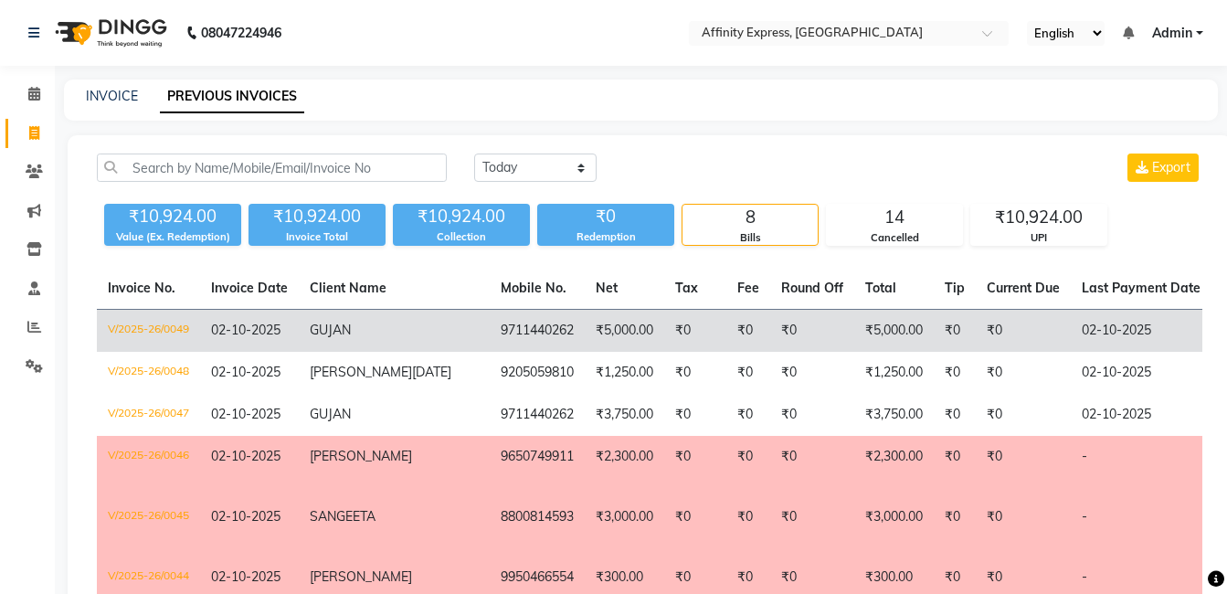
click at [172, 328] on td "V/2025-26/0049" at bounding box center [148, 331] width 103 height 43
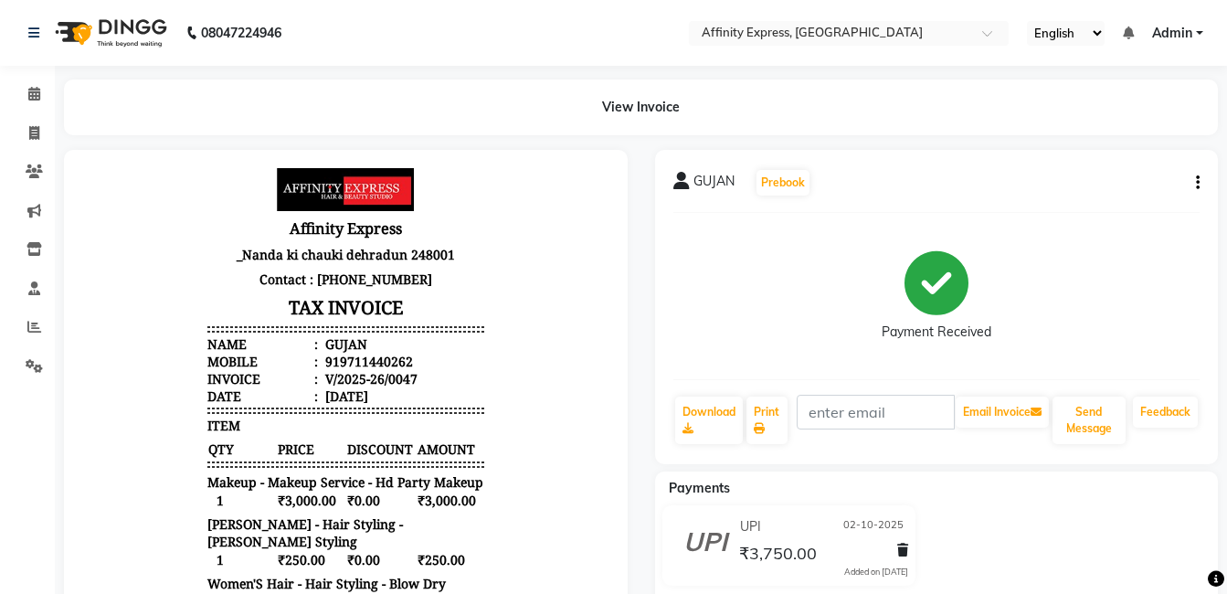
click at [1197, 183] on icon "button" at bounding box center [1198, 183] width 4 height 1
click at [1145, 166] on div "Cancel Invoice" at bounding box center [1123, 160] width 91 height 23
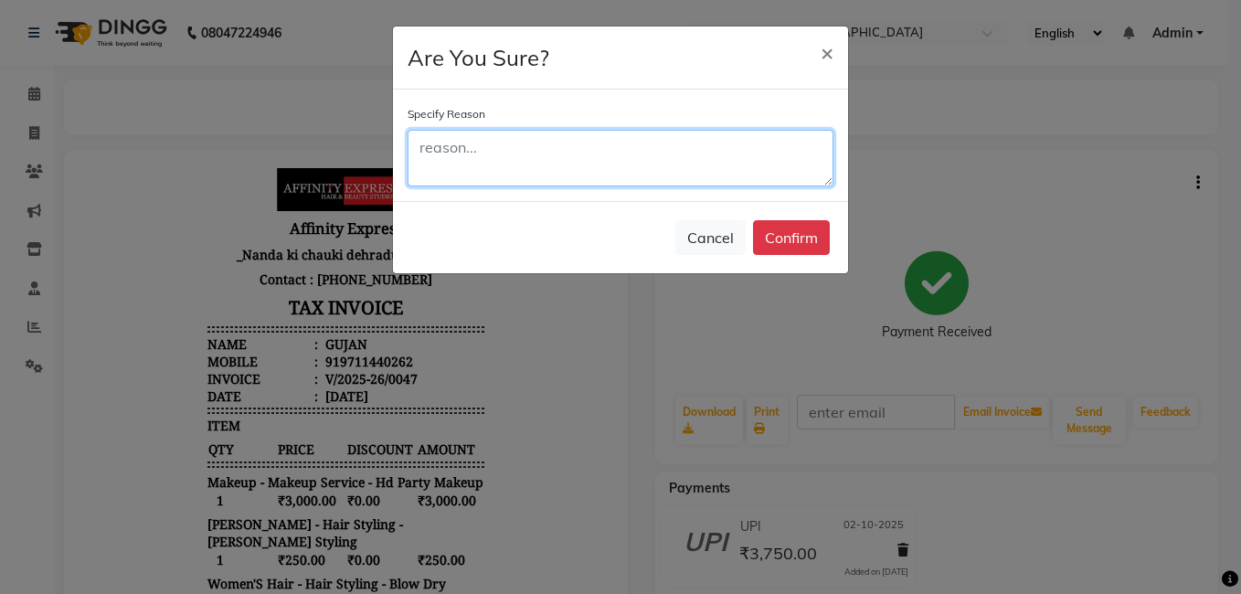
drag, startPoint x: 612, startPoint y: 141, endPoint x: 602, endPoint y: 158, distance: 20.1
click at [611, 141] on textarea at bounding box center [621, 158] width 426 height 57
paste textarea "wrongly punched"
type textarea "wrongly punched"
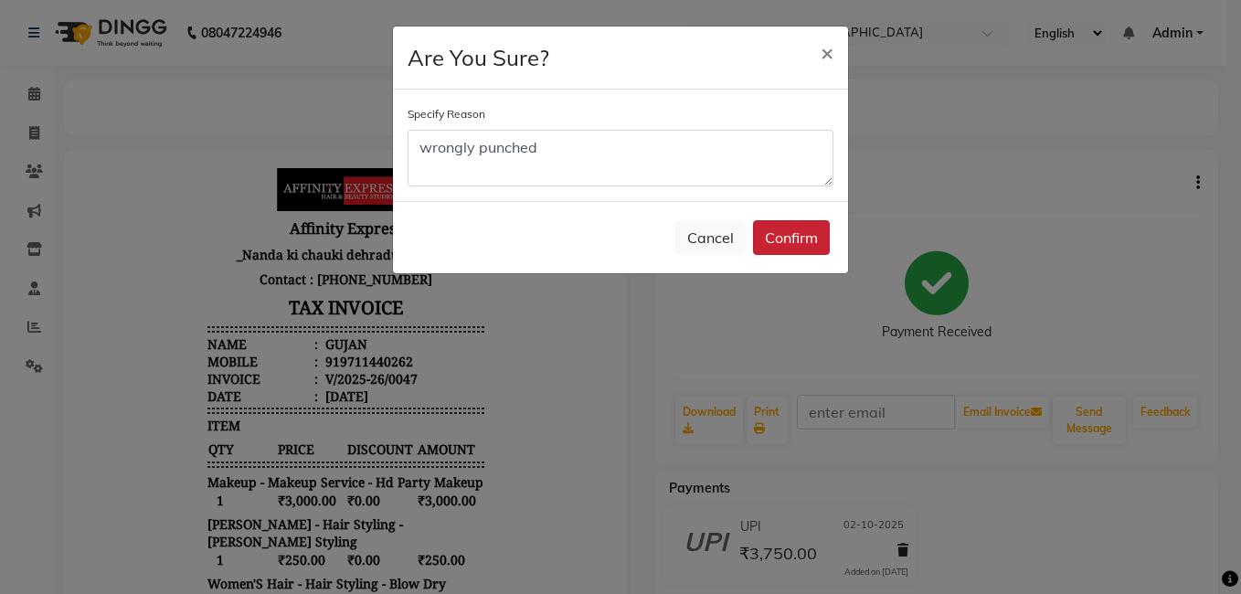
click at [806, 238] on button "Confirm" at bounding box center [791, 237] width 77 height 35
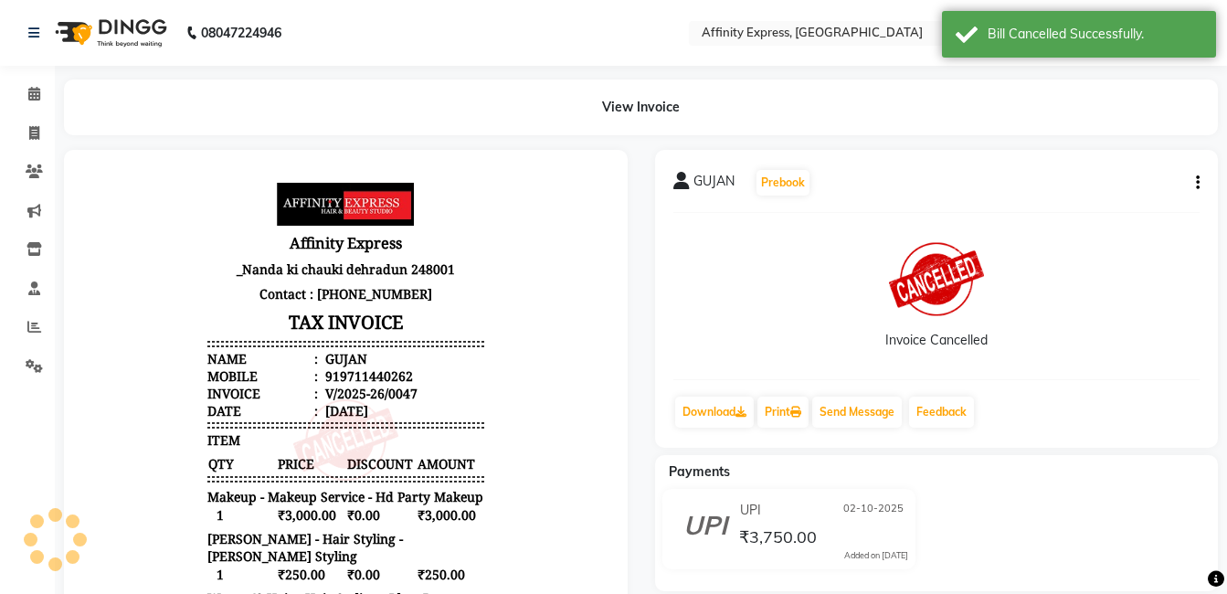
scroll to position [15, 0]
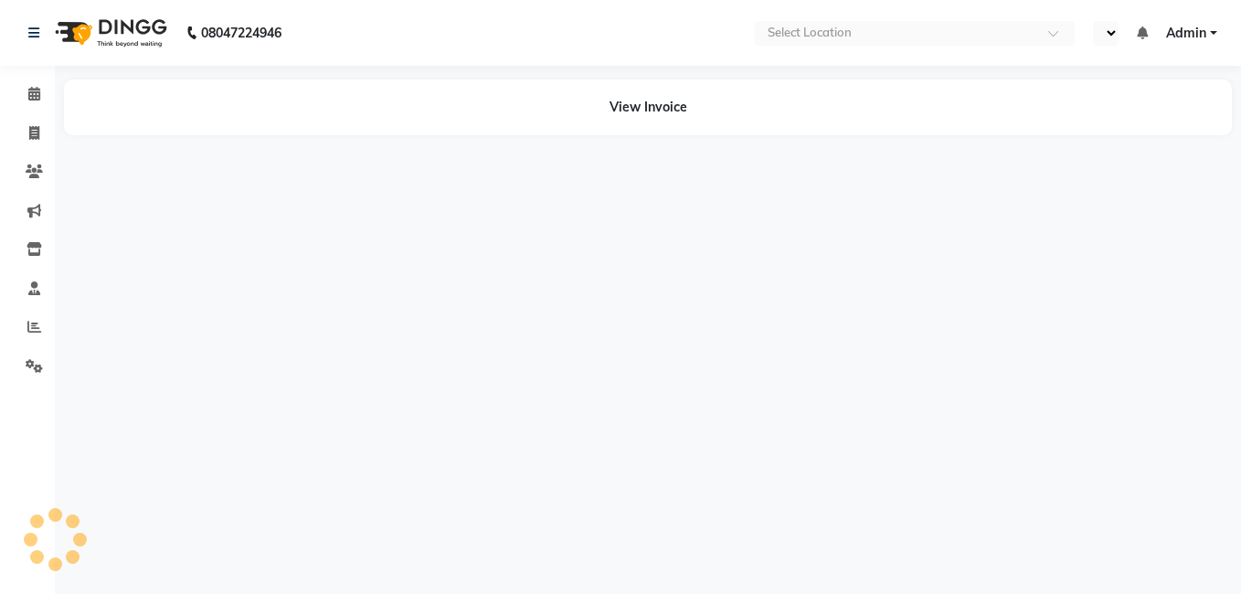
select select "en"
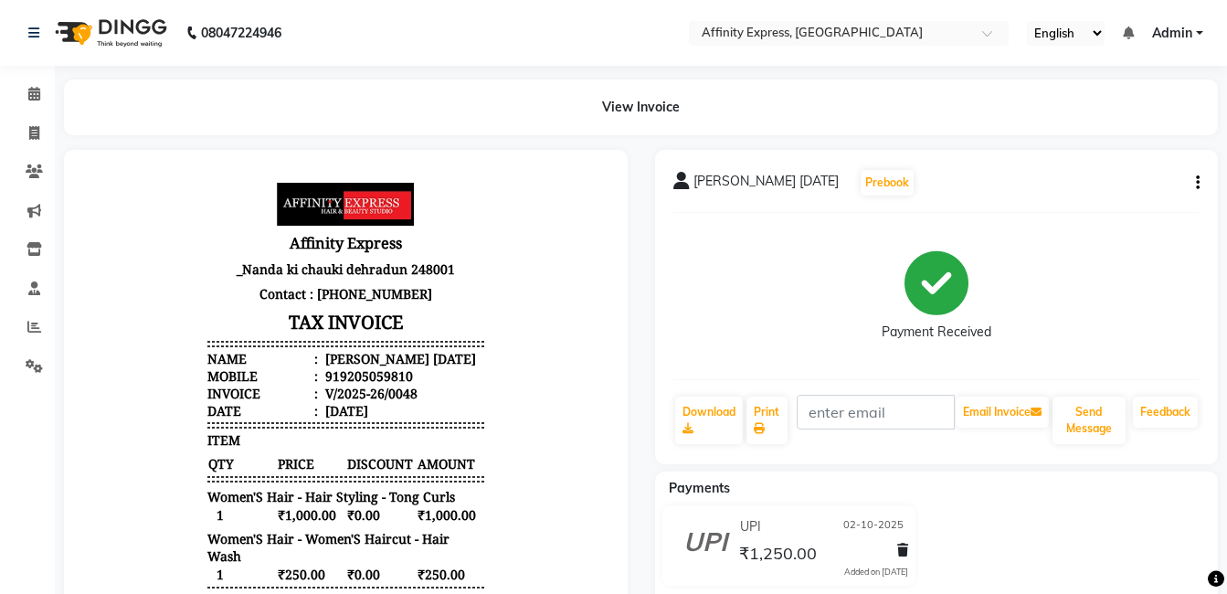
click at [1199, 183] on icon "button" at bounding box center [1198, 183] width 4 height 1
click at [1113, 156] on div "Cancel Invoice" at bounding box center [1123, 160] width 91 height 23
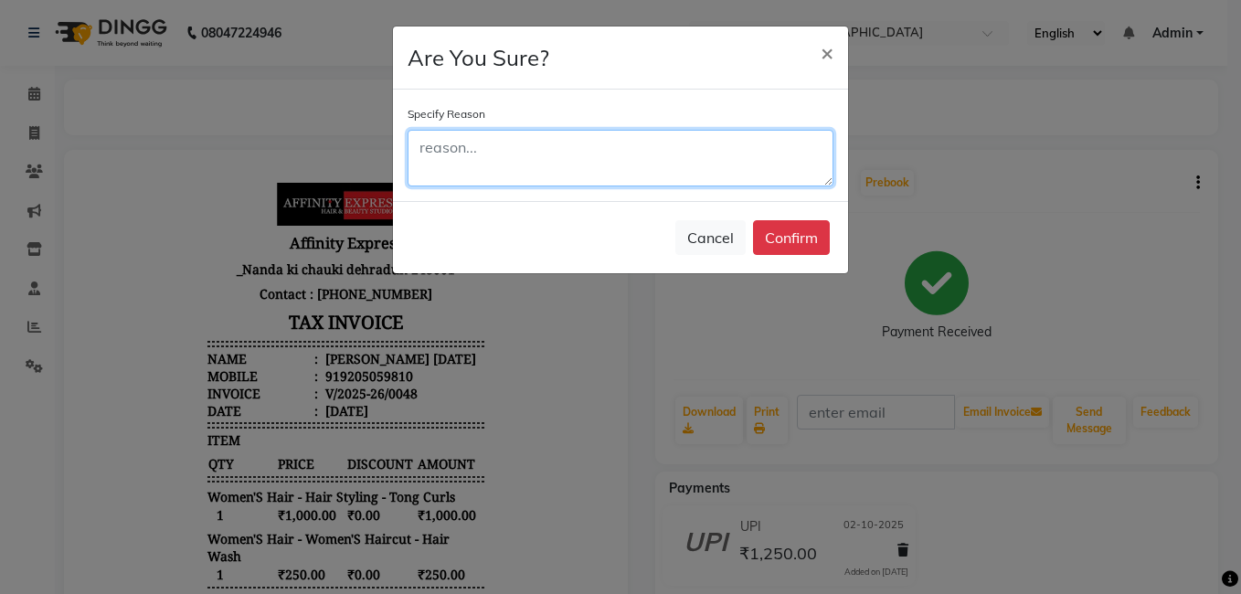
click at [512, 130] on textarea at bounding box center [621, 158] width 426 height 57
paste textarea "wrongly punched"
type textarea "wrongly punched"
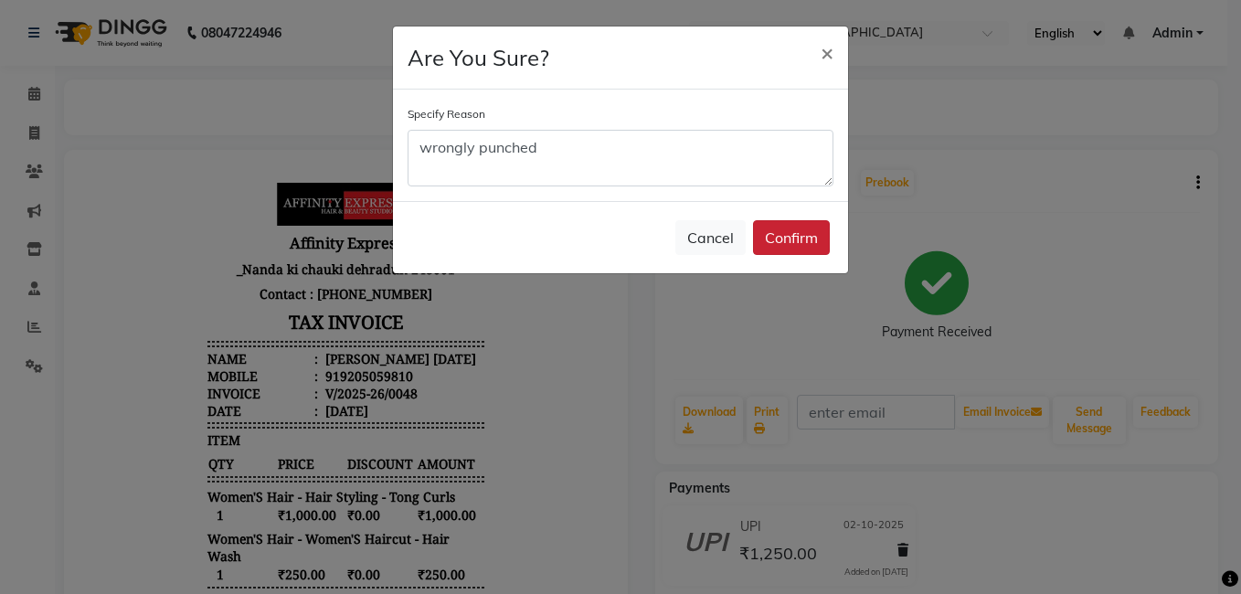
click at [791, 235] on button "Confirm" at bounding box center [791, 237] width 77 height 35
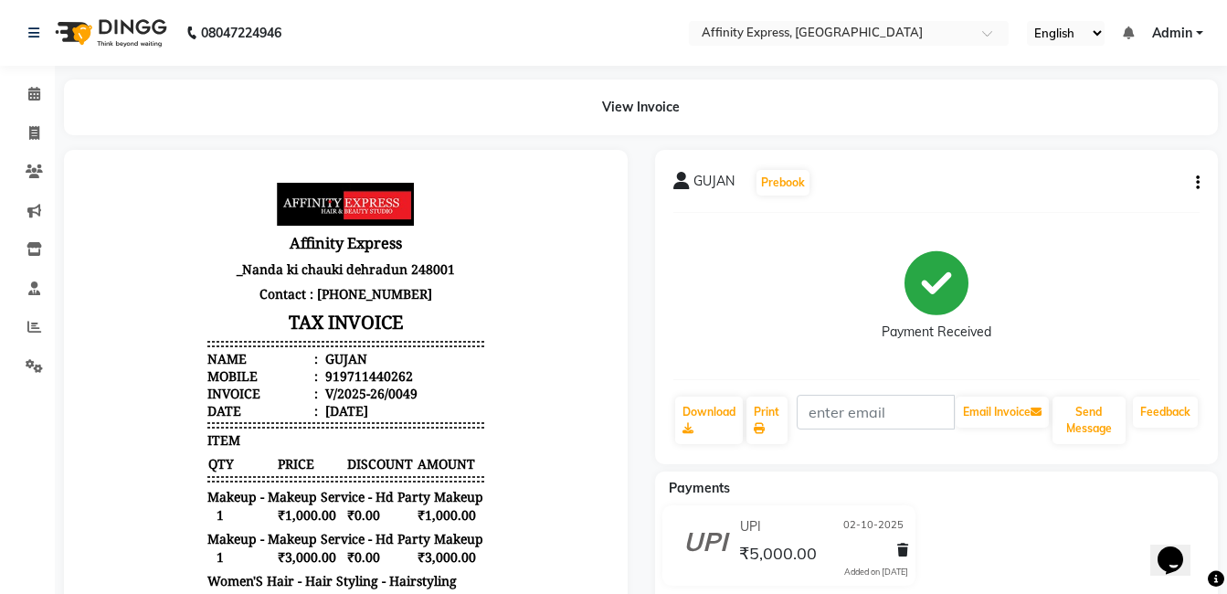
click at [1207, 175] on div "GUJAN Prebook Payment Received Download Print Email Invoice Send Message Feedba…" at bounding box center [937, 307] width 564 height 314
click at [1198, 183] on icon "button" at bounding box center [1198, 183] width 4 height 1
click at [1149, 165] on div "Cancel Invoice" at bounding box center [1123, 160] width 91 height 23
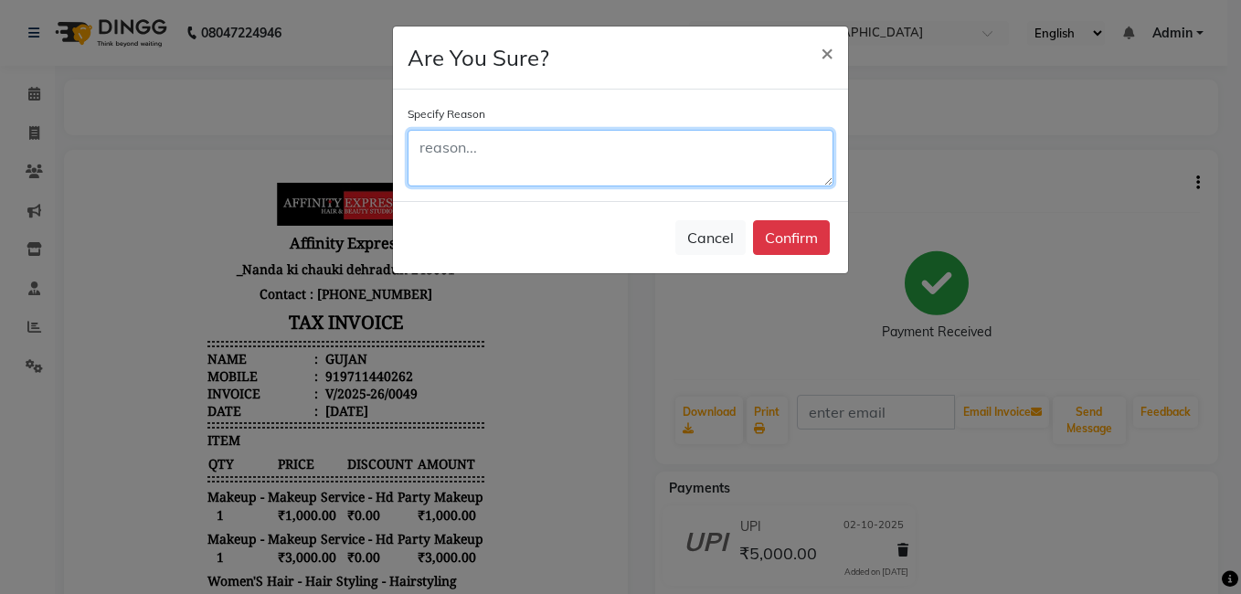
click at [427, 147] on textarea at bounding box center [621, 158] width 426 height 57
type textarea "system error"
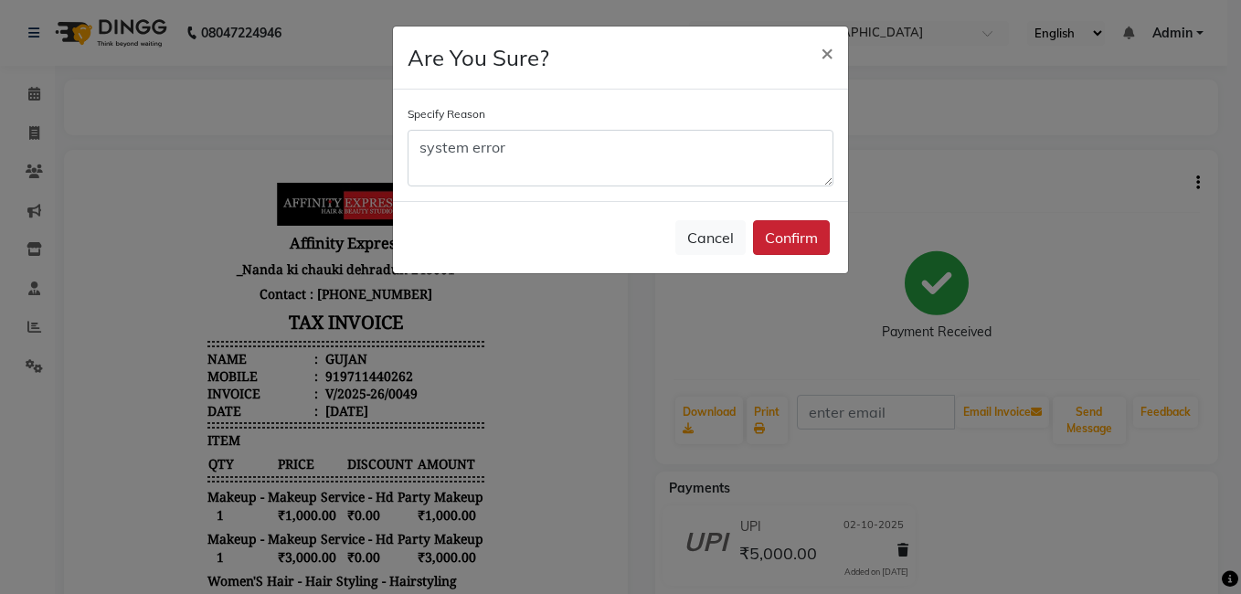
click at [820, 237] on button "Confirm" at bounding box center [791, 237] width 77 height 35
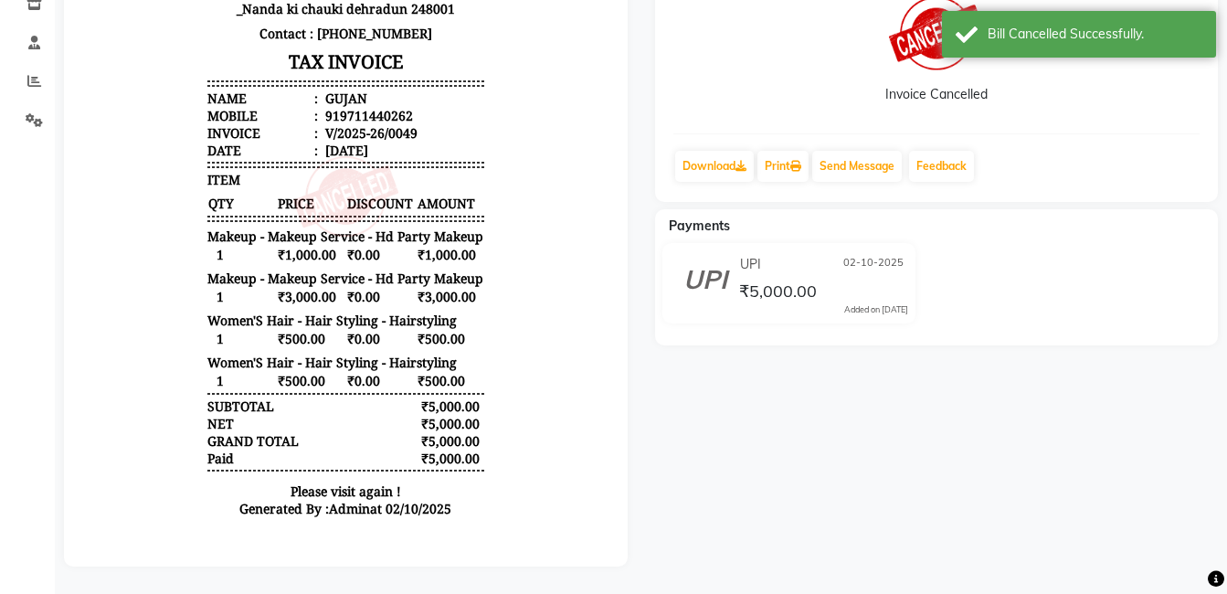
scroll to position [260, 0]
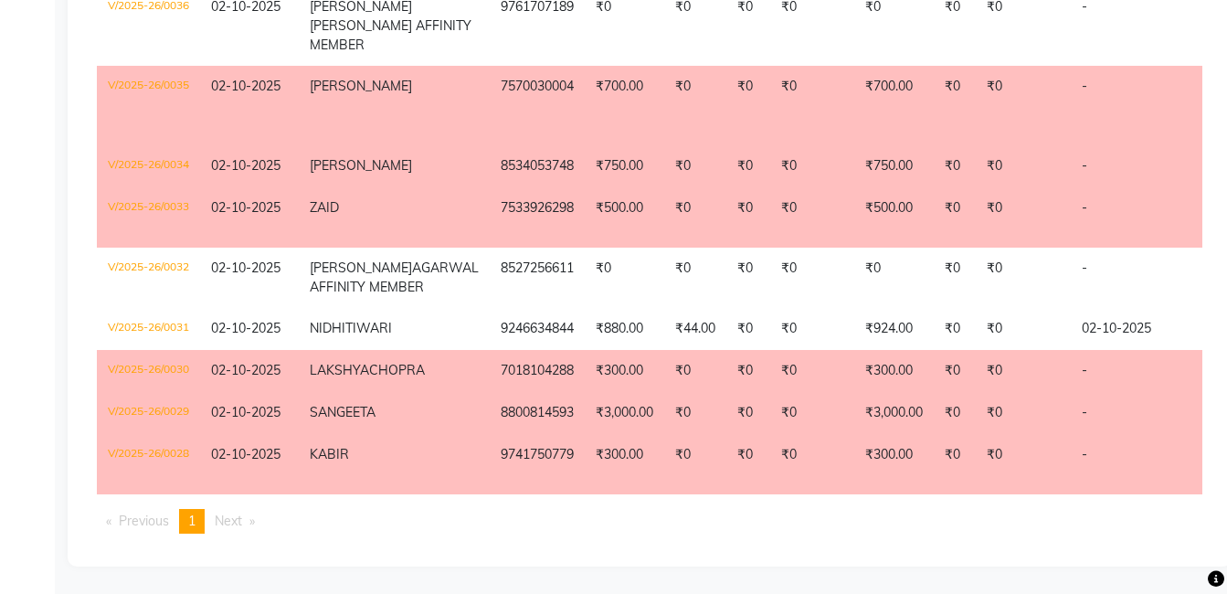
scroll to position [1217, 0]
